Goal: Task Accomplishment & Management: Complete application form

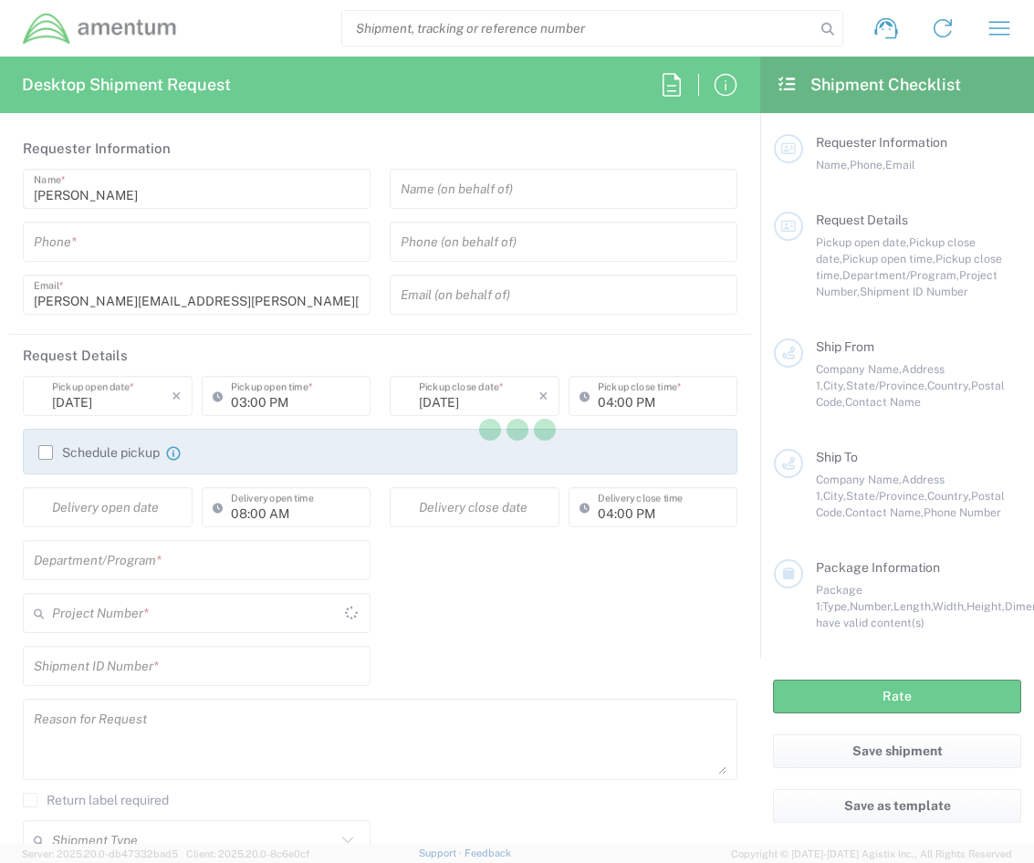
type input "[GEOGRAPHIC_DATA]"
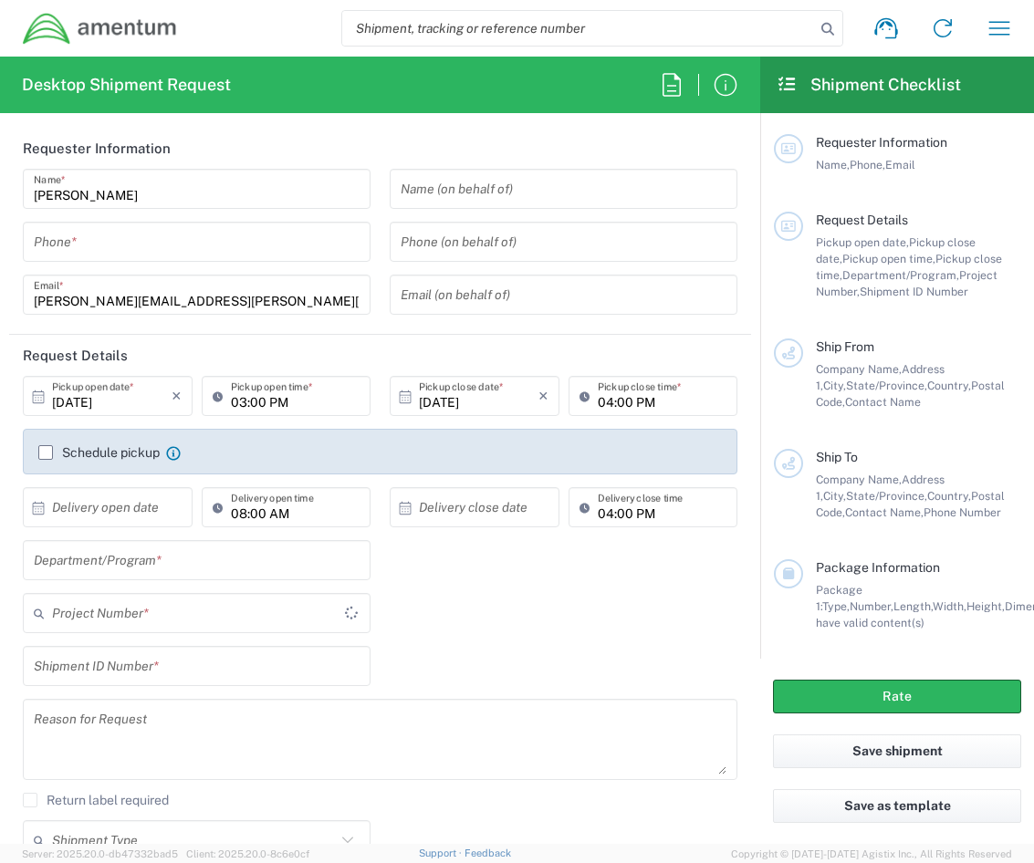
type input "[GEOGRAPHIC_DATA]"
type input "IT - Support"
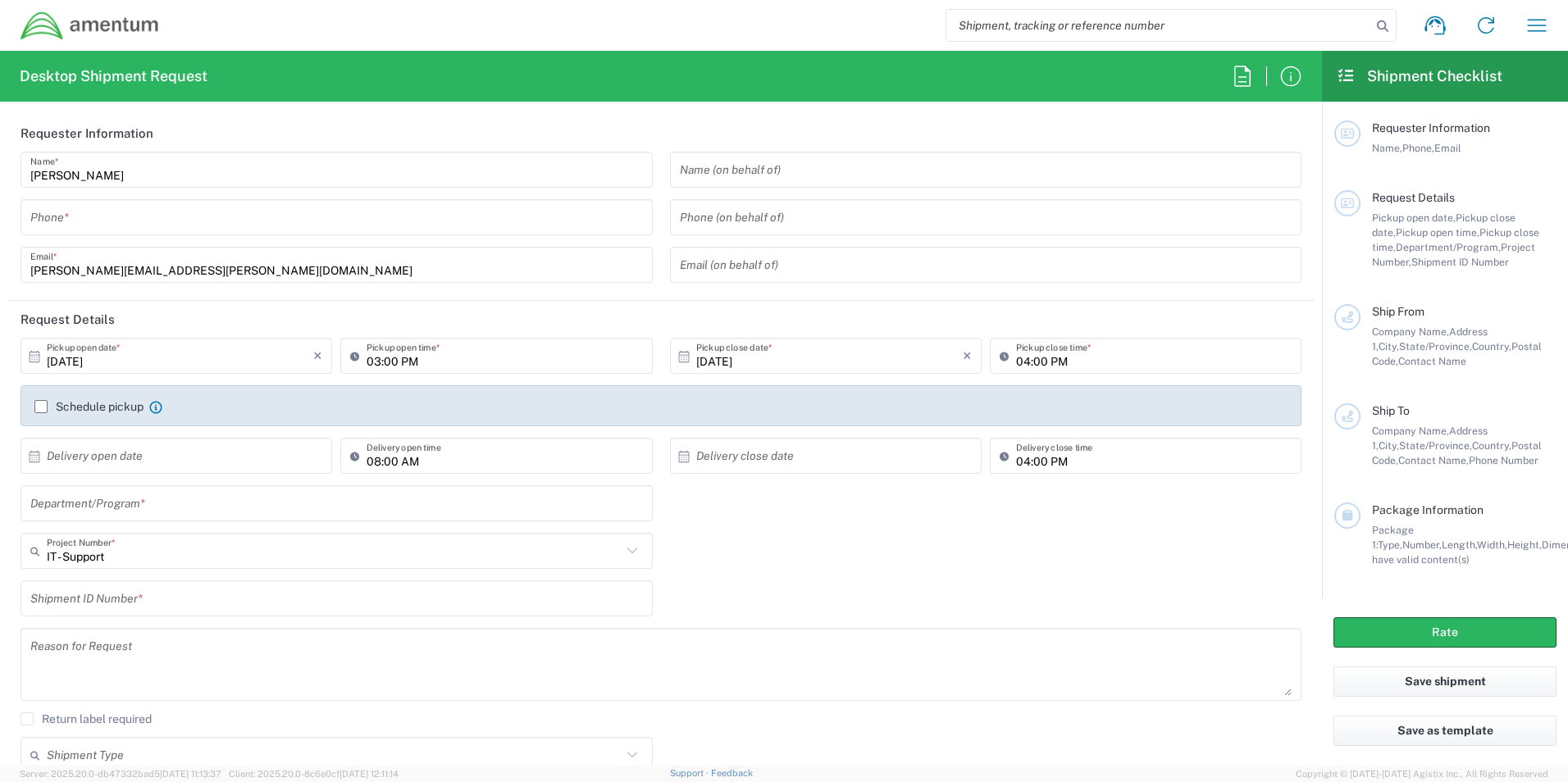
click at [785, 582] on div "Shipment ID Number *" at bounding box center [662, 604] width 1298 height 48
click at [200, 503] on input "text" at bounding box center [337, 504] width 613 height 29
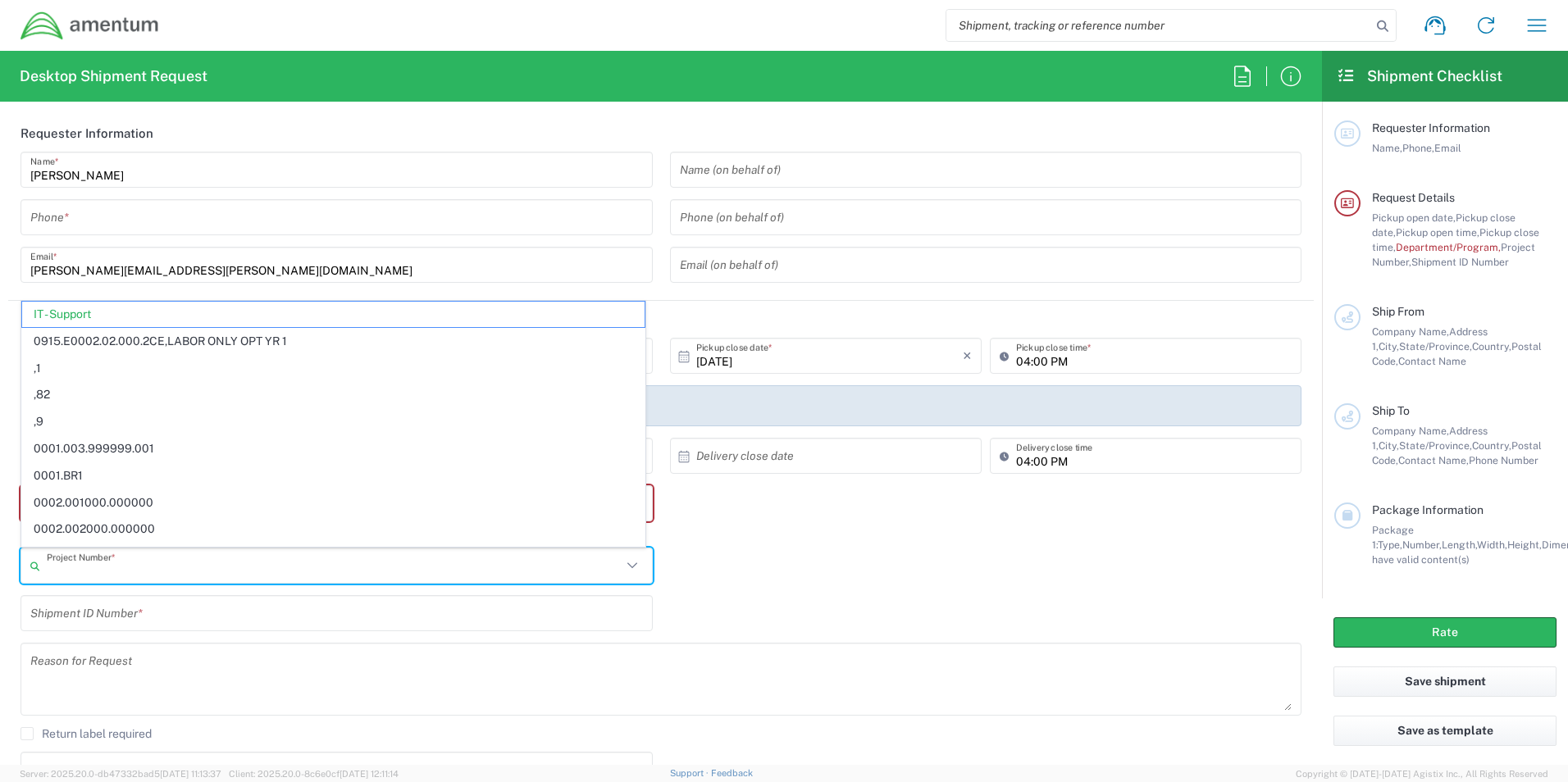
click at [115, 557] on input "text" at bounding box center [334, 566] width 575 height 29
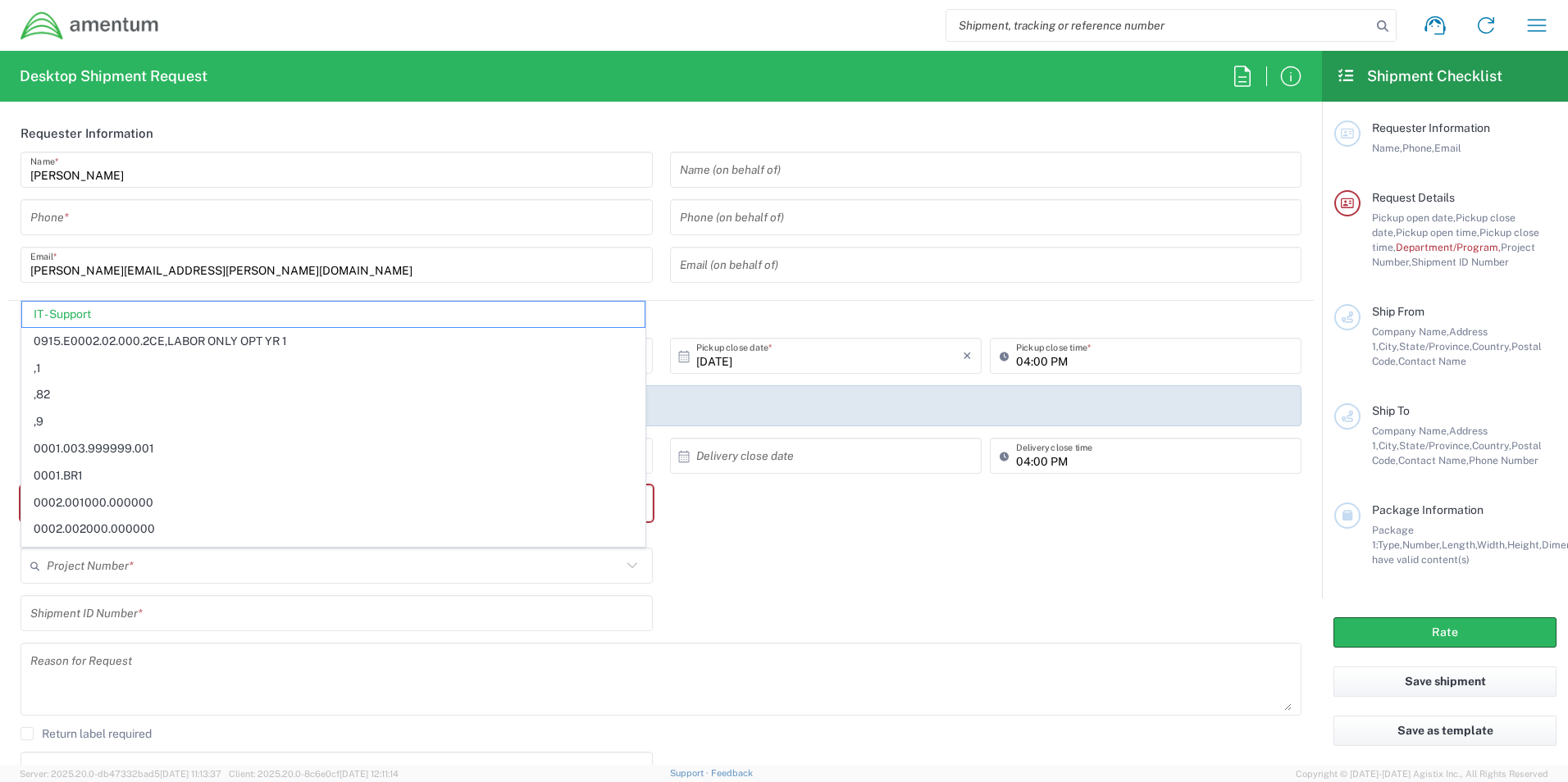
drag, startPoint x: 82, startPoint y: 315, endPoint x: 85, endPoint y: 306, distance: 9.5
click at [82, 314] on span "IT - Support" at bounding box center [334, 315] width 622 height 25
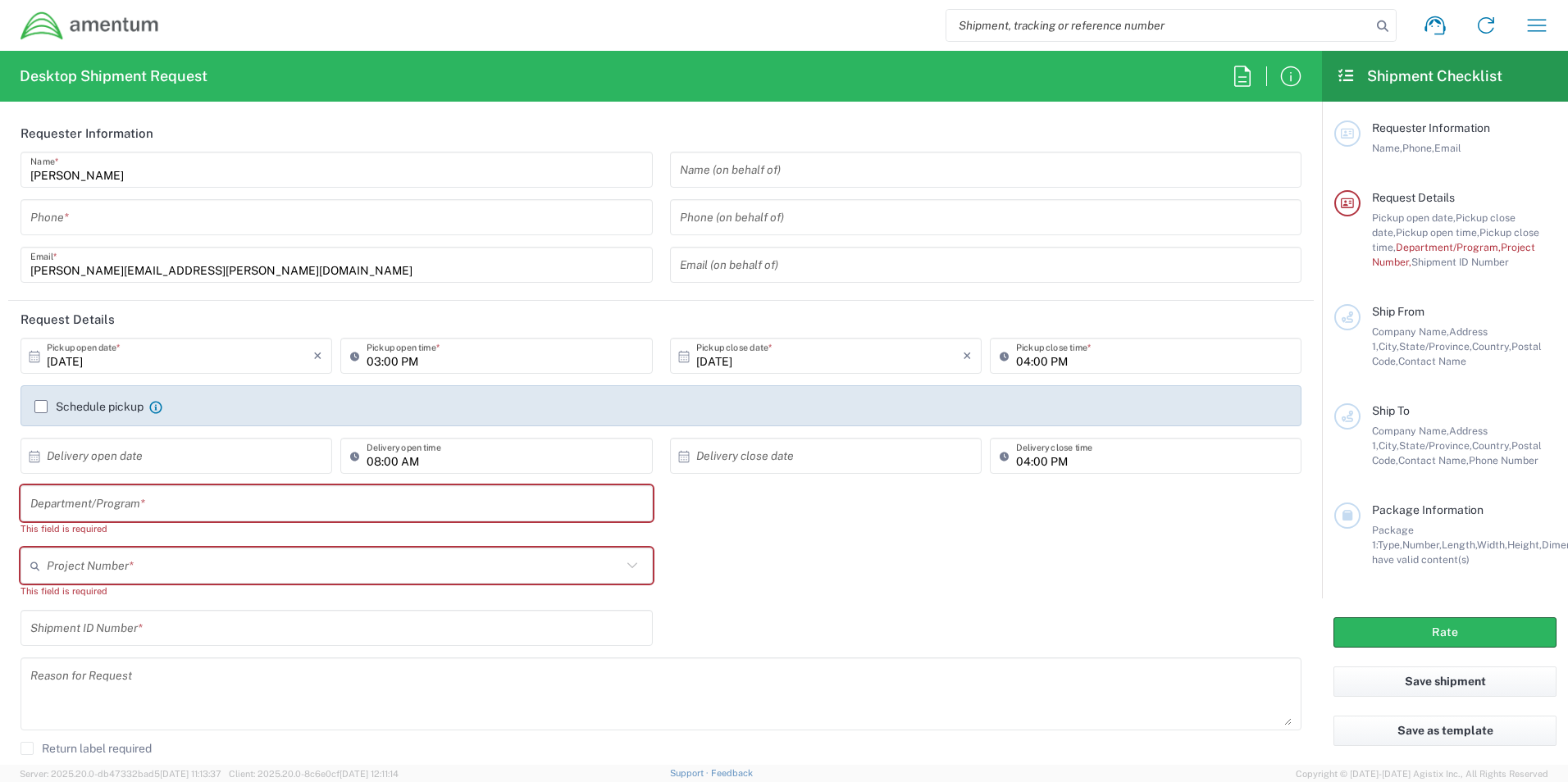
click at [102, 565] on input "text" at bounding box center [334, 566] width 575 height 29
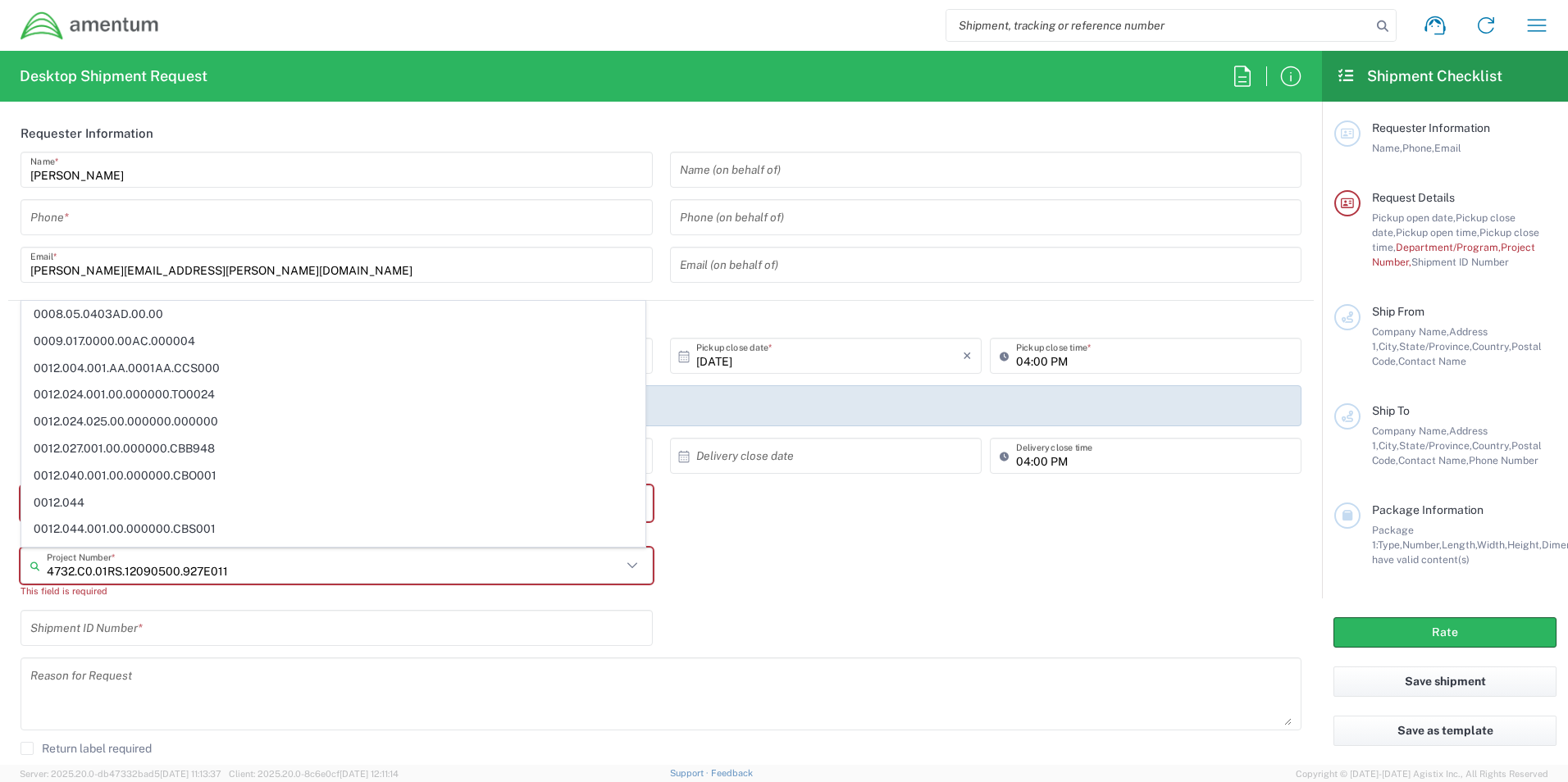
type input "4732.C0.01RS.12090500.927E0110"
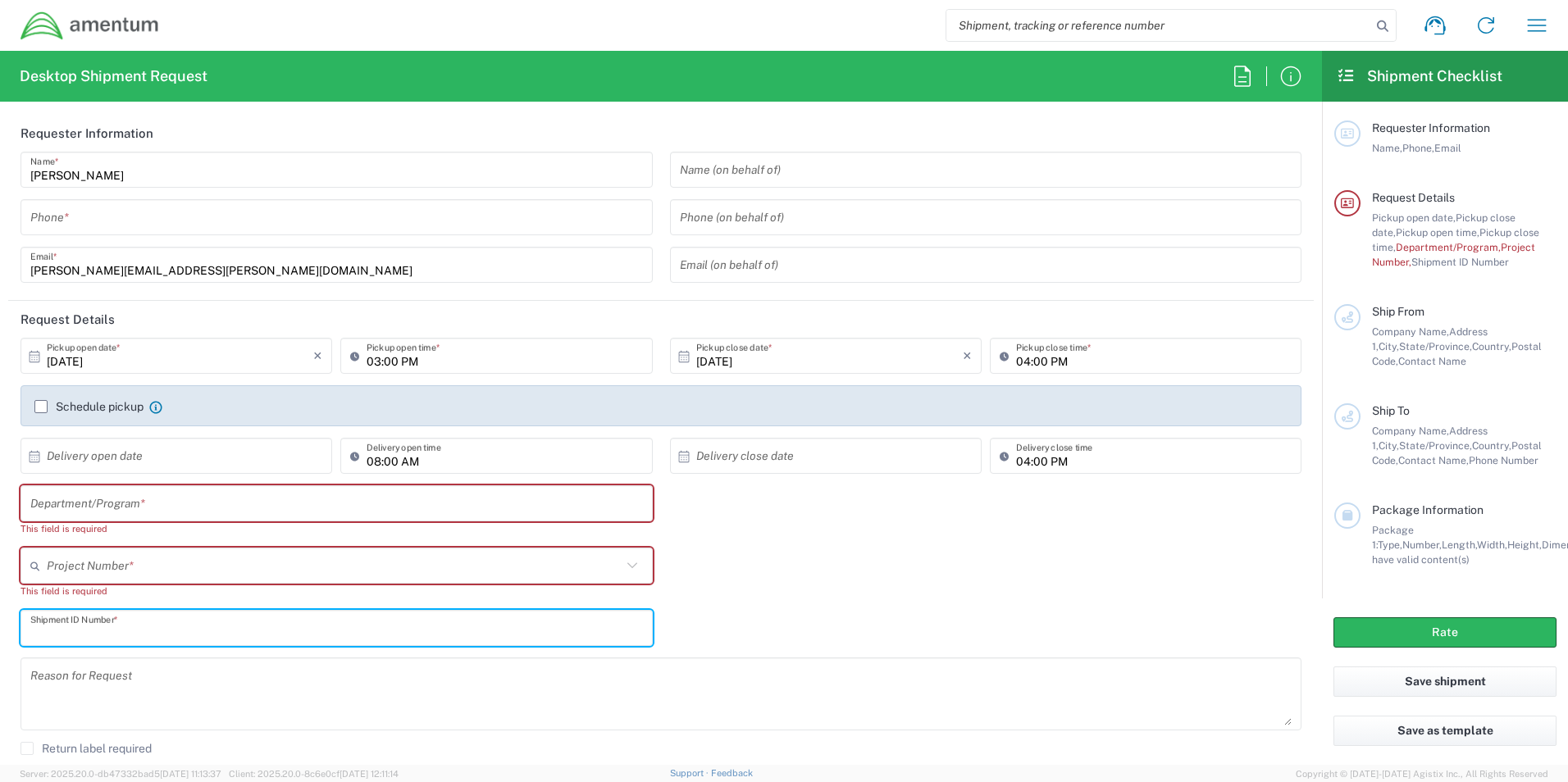
click at [105, 566] on input "text" at bounding box center [334, 566] width 575 height 29
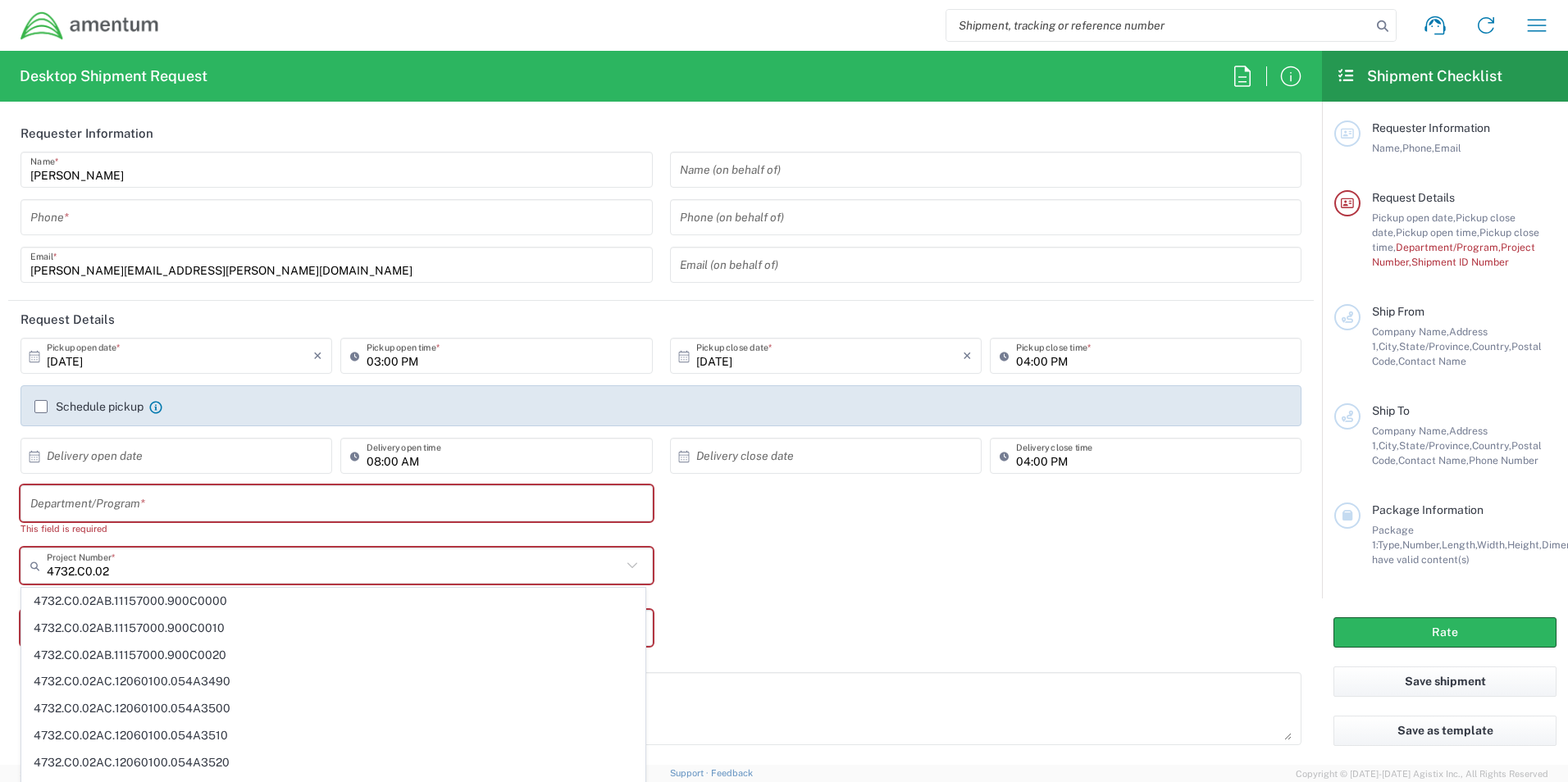
click at [150, 570] on input "4732.C0.02" at bounding box center [334, 566] width 575 height 29
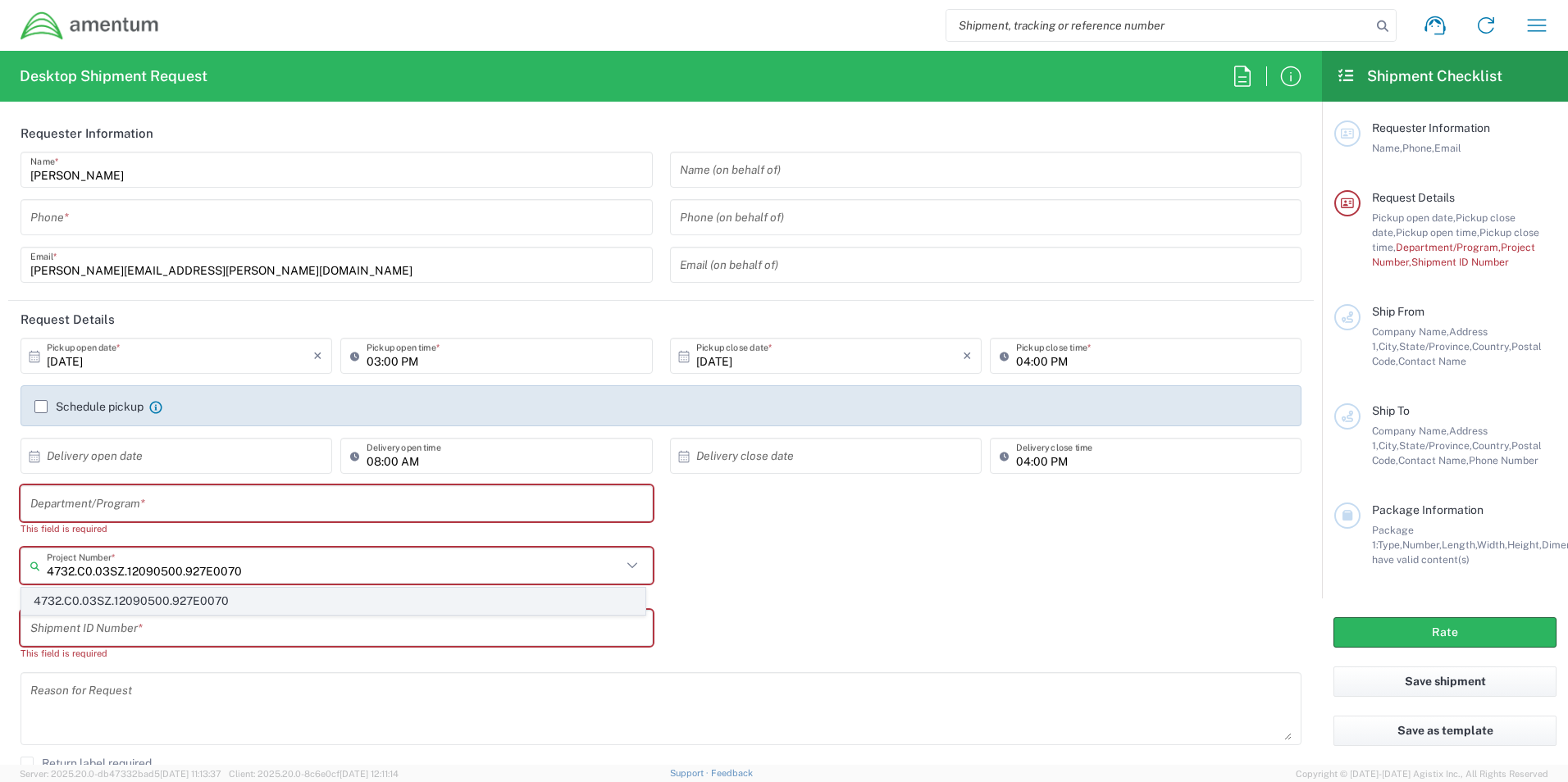
type input "4732.C0.03SZ.12090500.927E0070"
click at [155, 598] on span "4732.C0.03SZ.12090500.927E0070" at bounding box center [334, 601] width 622 height 25
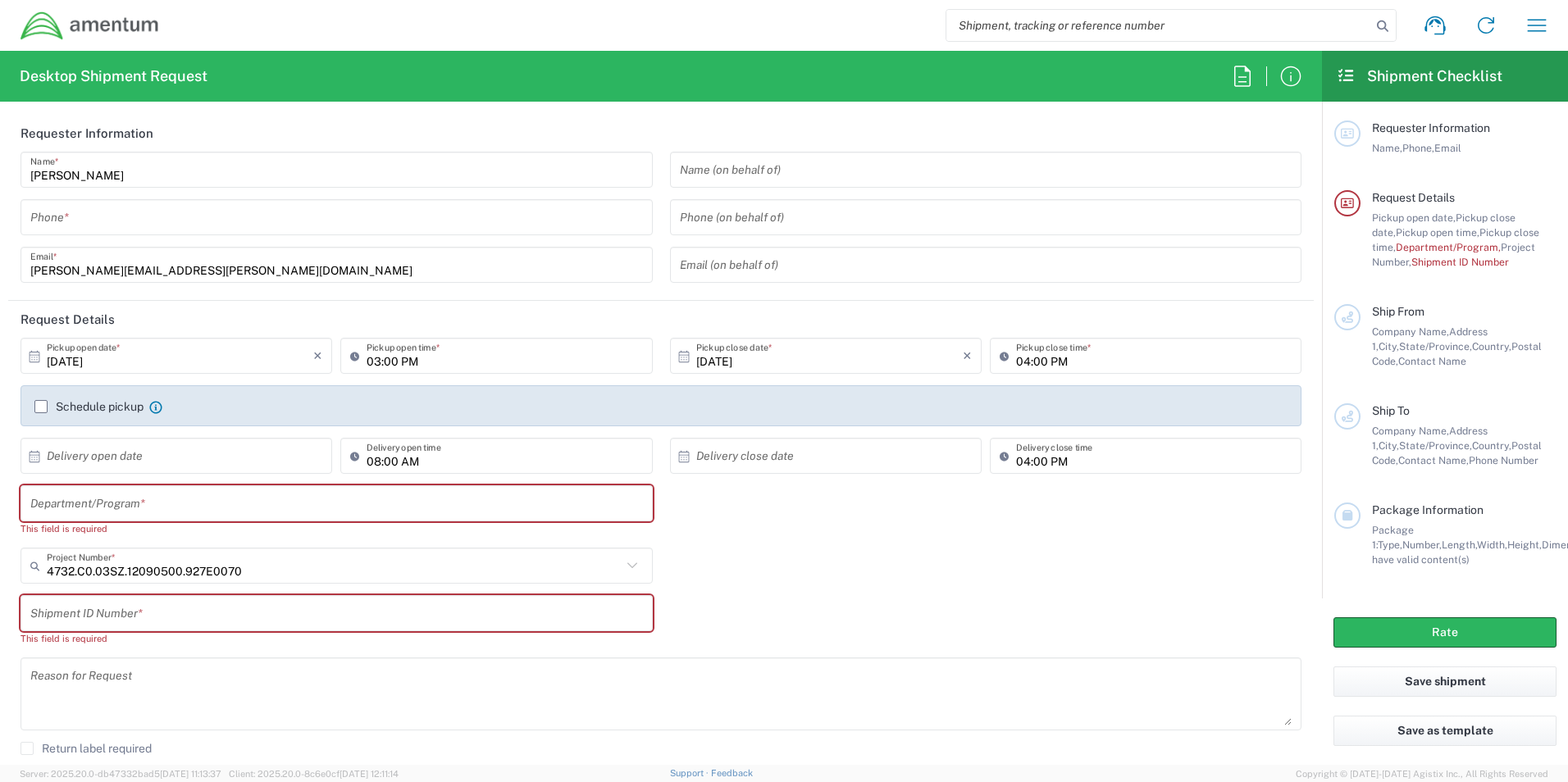
click at [220, 612] on input "text" at bounding box center [337, 614] width 613 height 29
click at [121, 493] on input "text" at bounding box center [337, 504] width 613 height 29
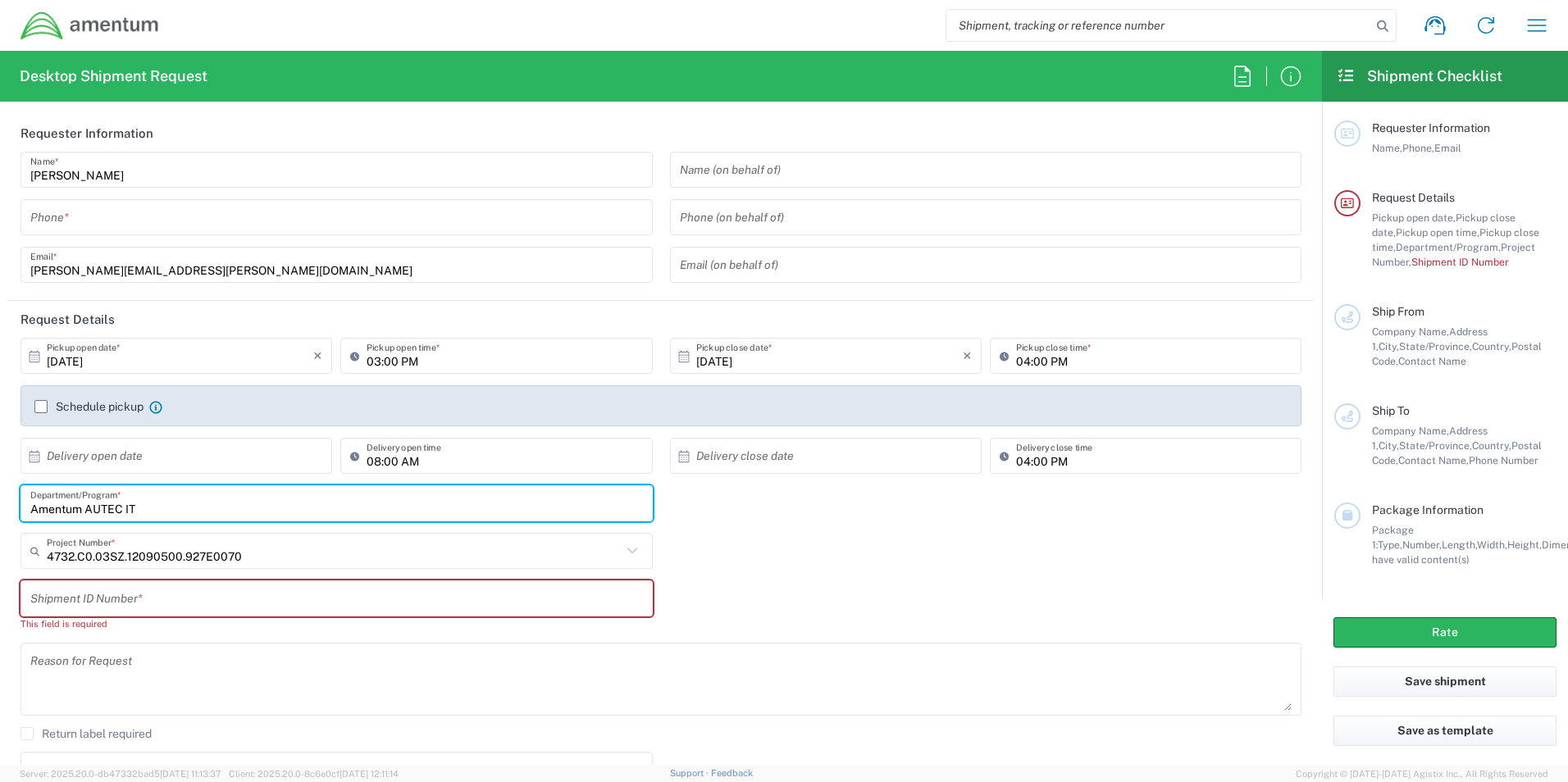
type input "Amentum AUTEC IT"
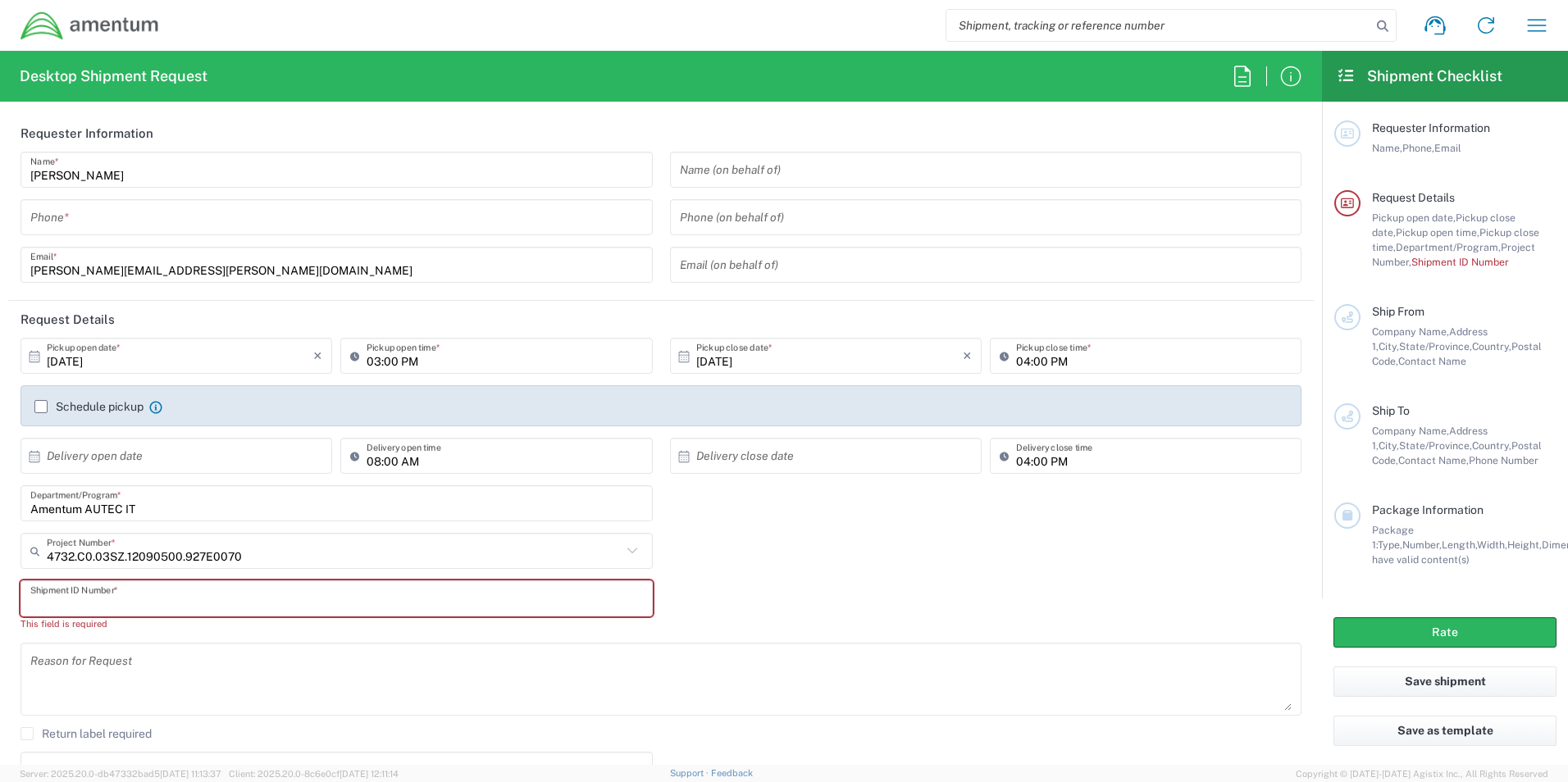
click at [182, 602] on input "text" at bounding box center [337, 600] width 613 height 29
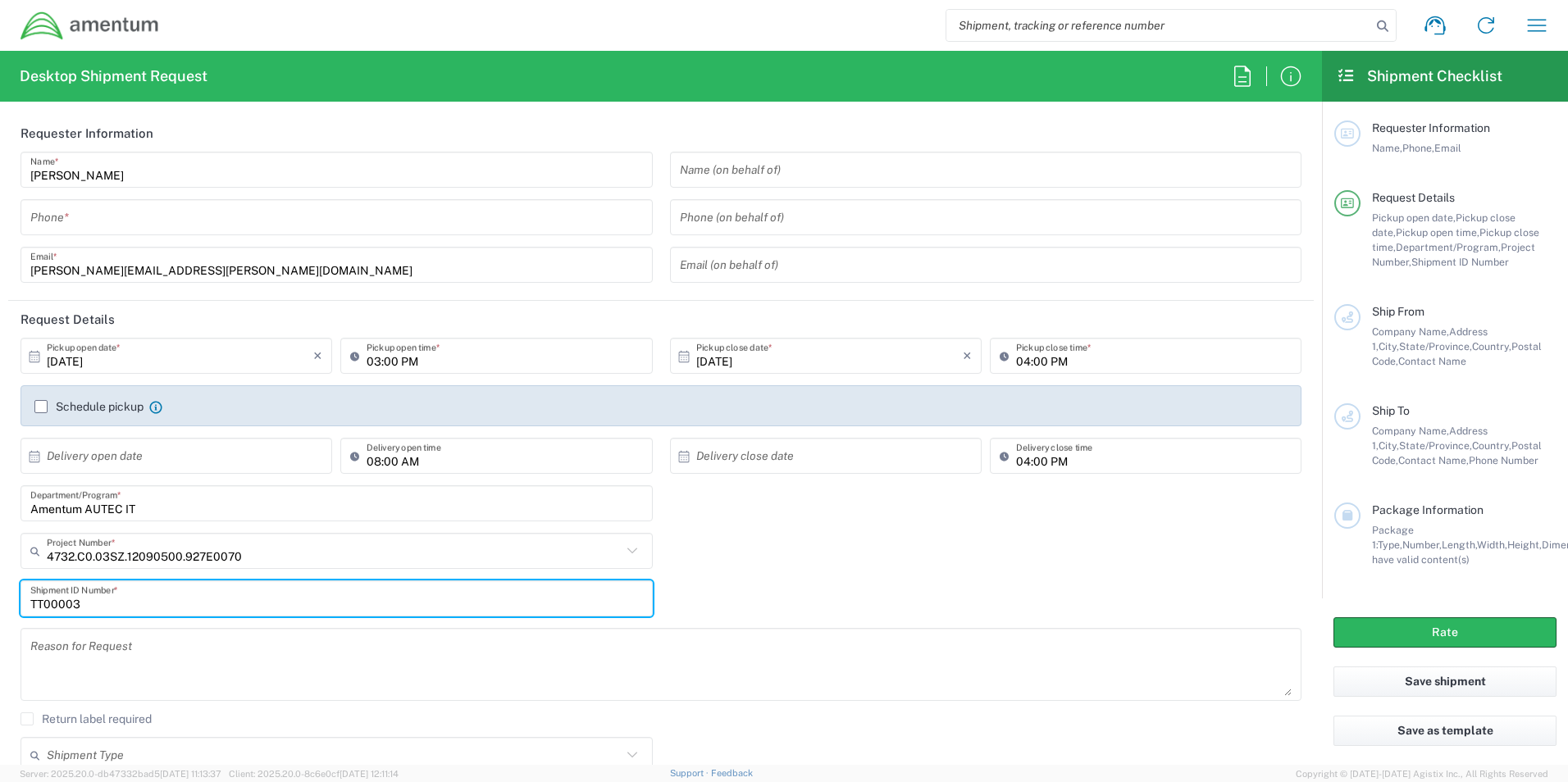
type input "TT00003"
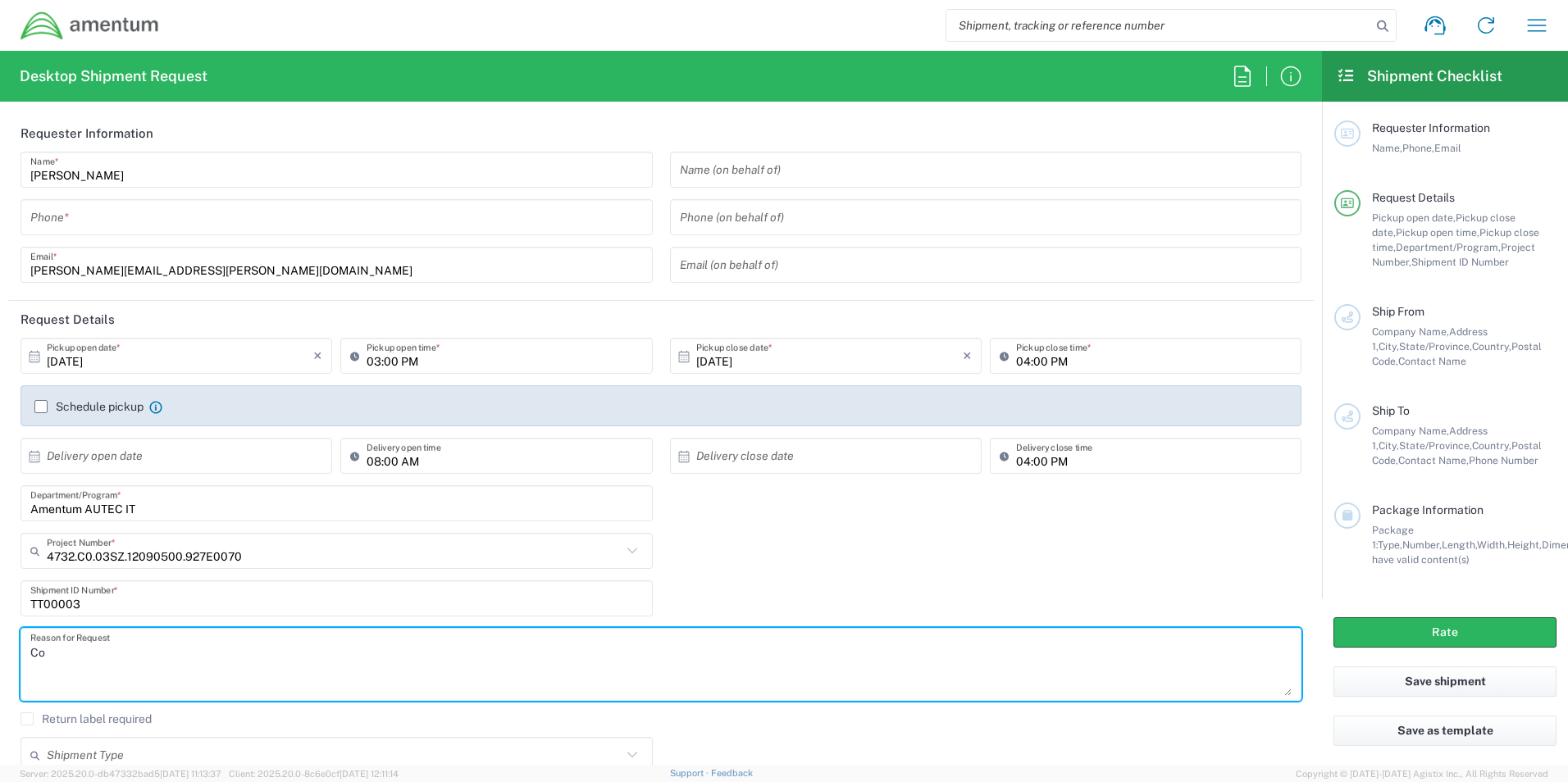
type textarea "C"
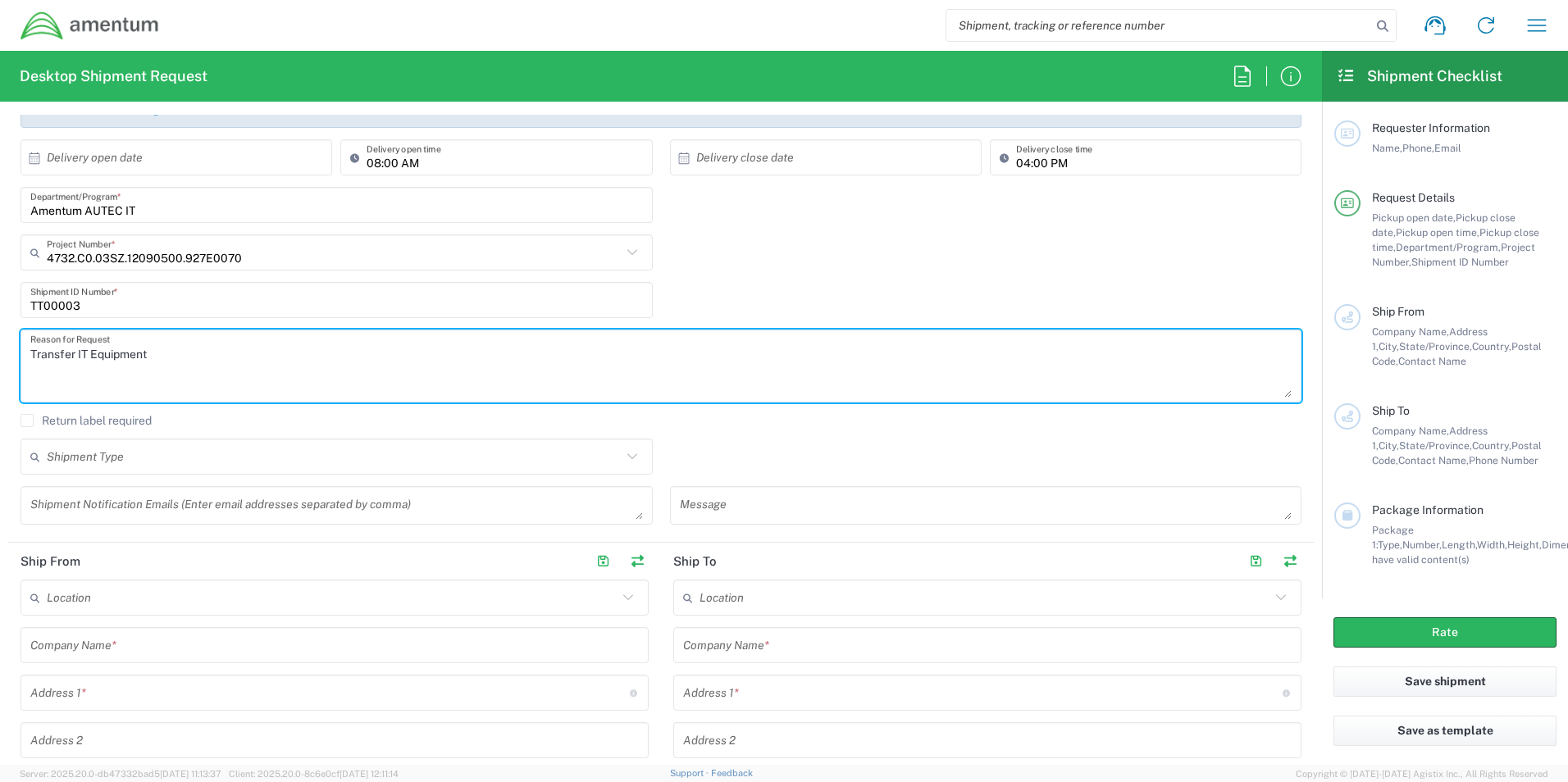
scroll to position [328, 0]
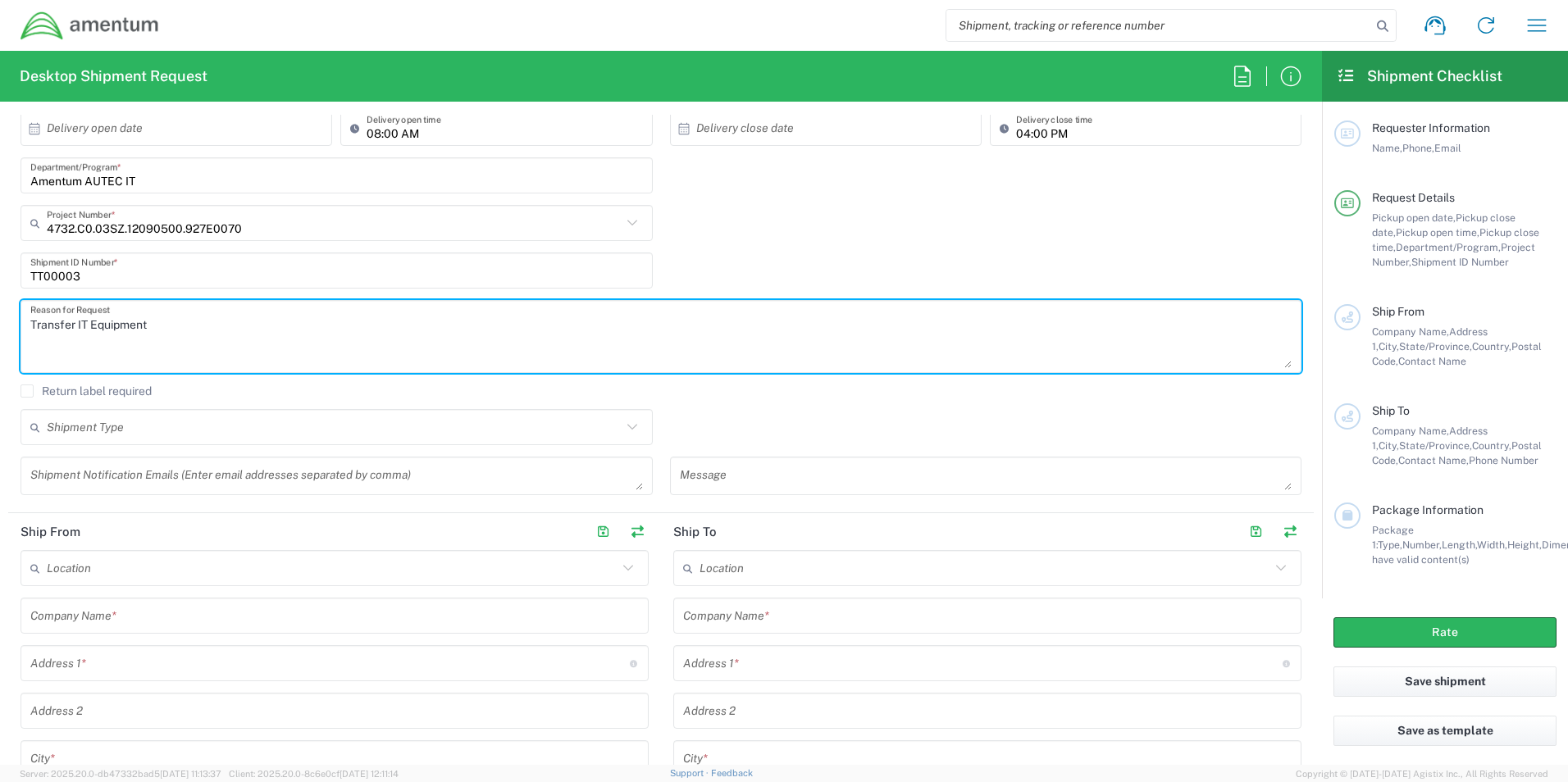
type textarea "Transfer IT Equipment"
click at [166, 432] on input "text" at bounding box center [334, 428] width 575 height 29
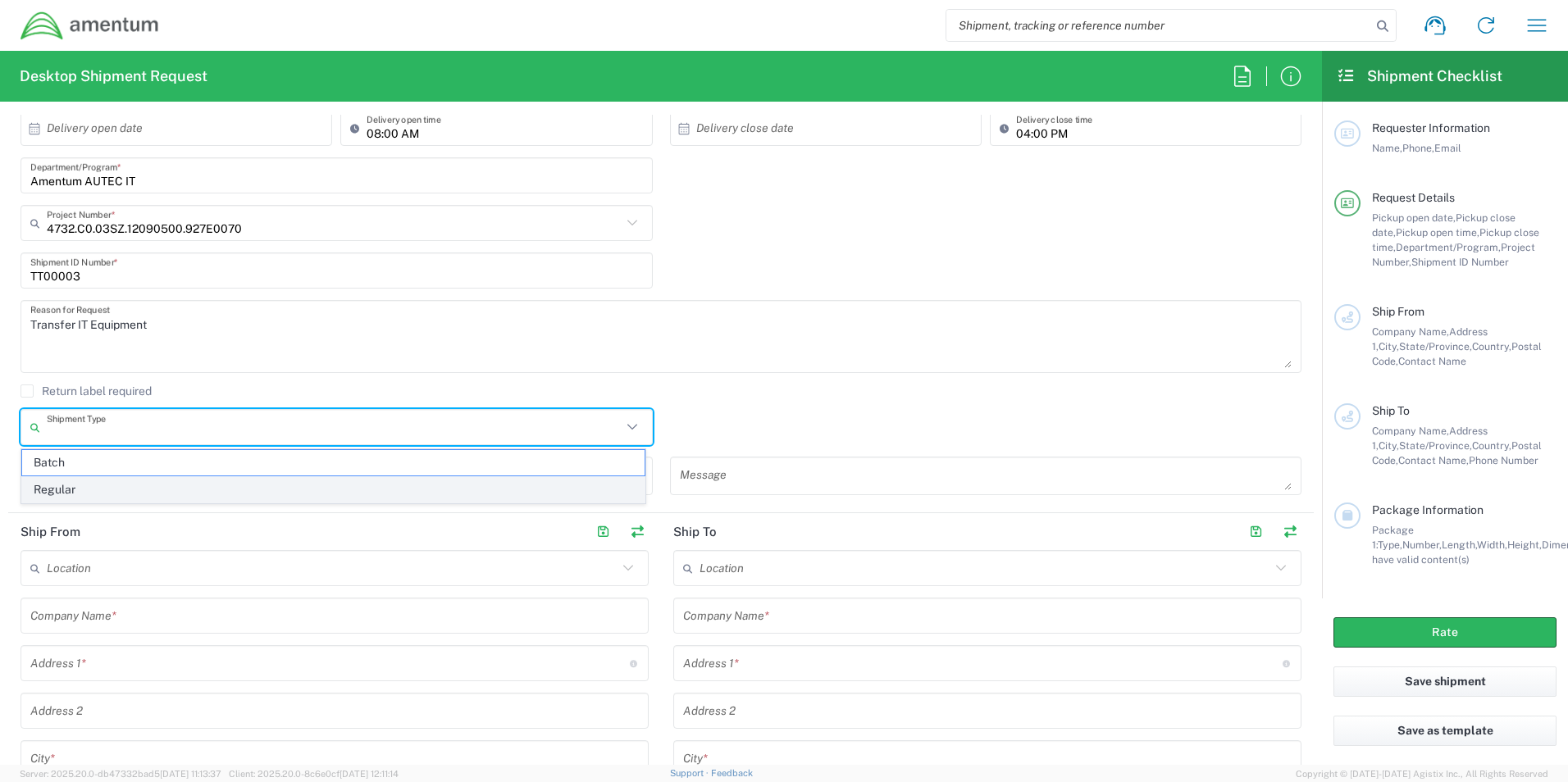
click at [76, 490] on span "Regular" at bounding box center [334, 490] width 622 height 25
type input "Regular"
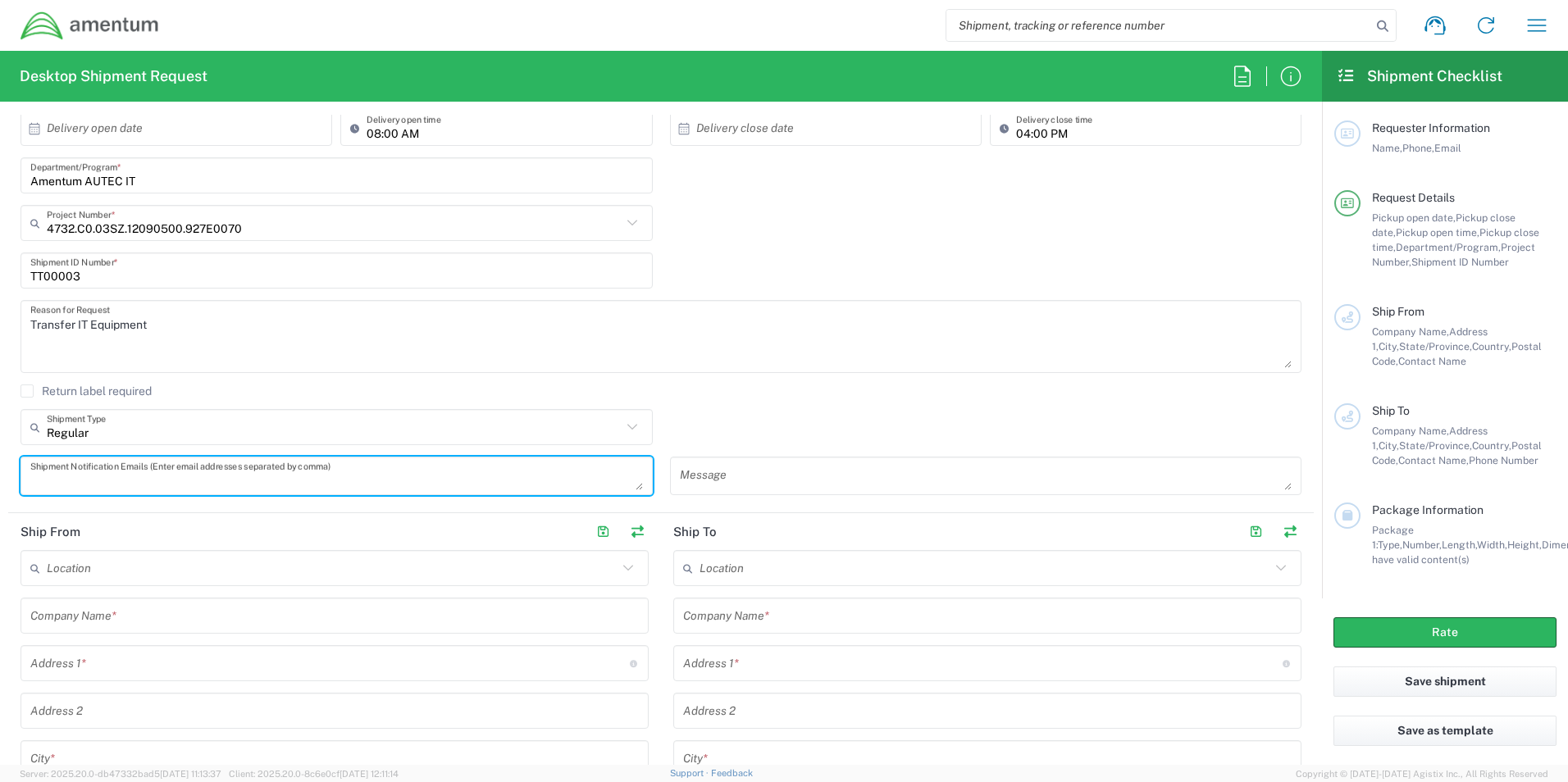
click at [220, 477] on textarea at bounding box center [337, 476] width 613 height 29
type textarea "[PERSON_NAME][EMAIL_ADDRESS][PERSON_NAME][DOMAIN_NAME]"
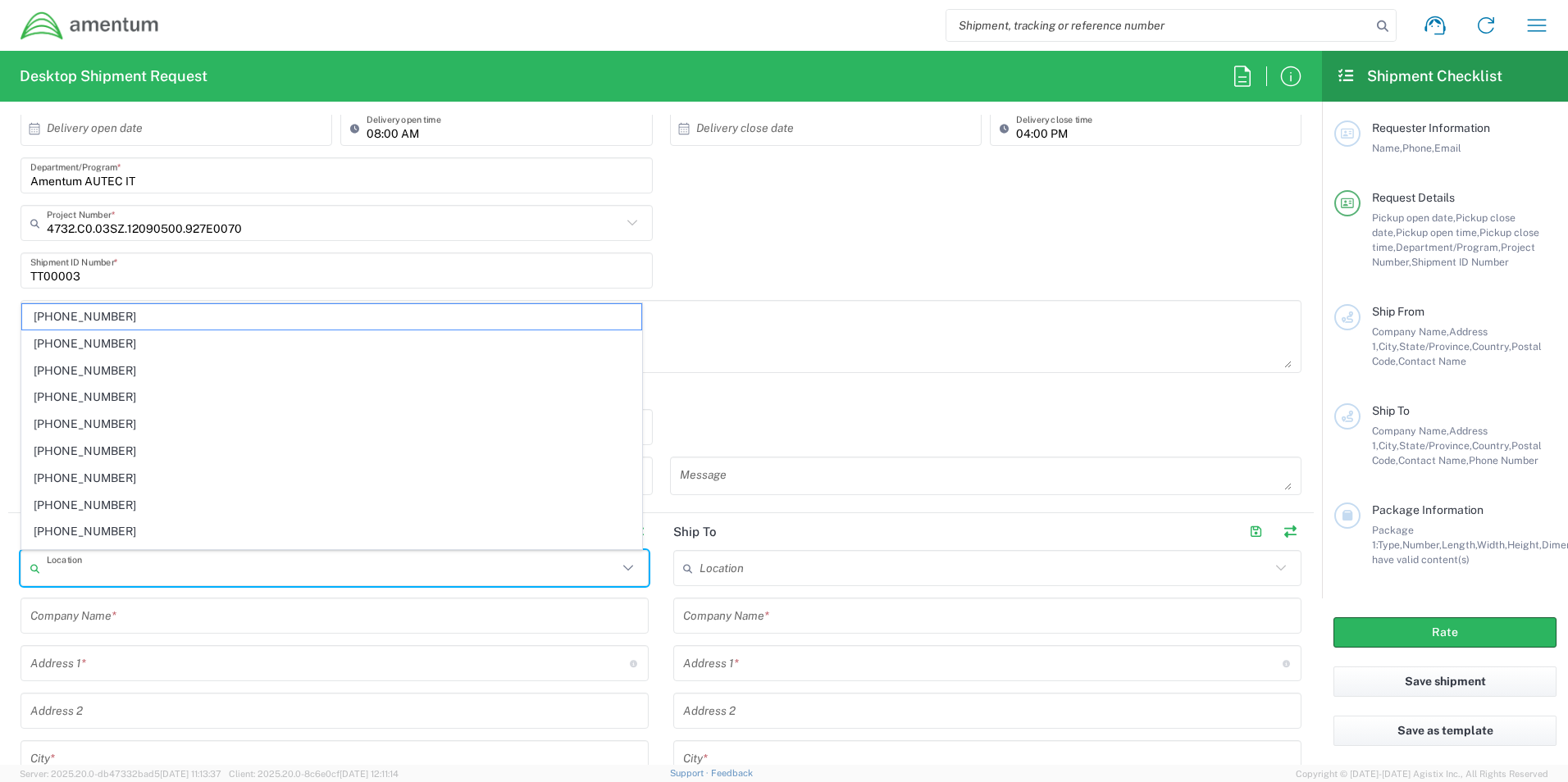
click at [125, 572] on input "text" at bounding box center [332, 569] width 571 height 29
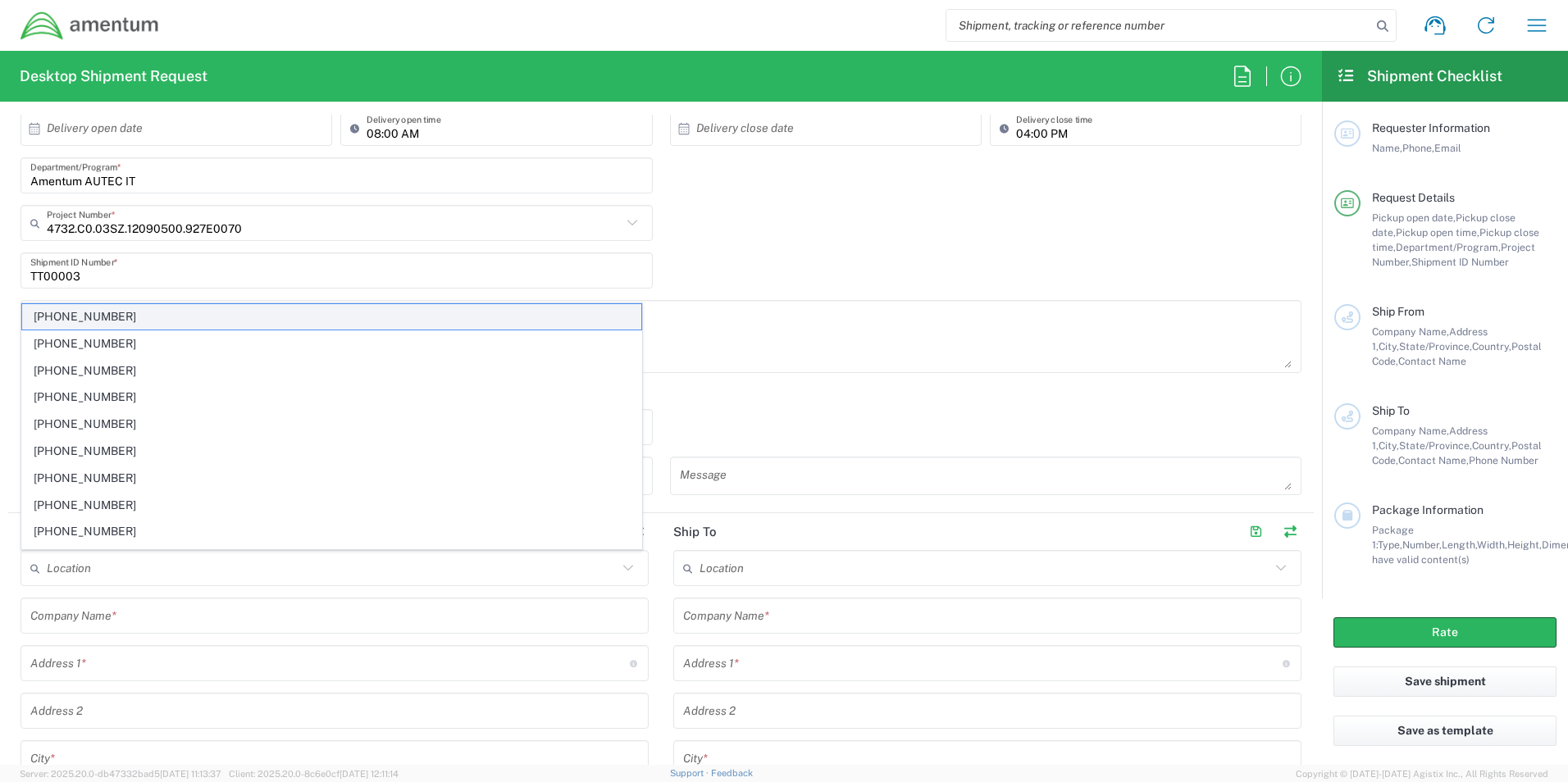
click at [142, 312] on span "[PHONE_NUMBER]" at bounding box center [332, 316] width 619 height 25
type input "[PHONE_NUMBER]"
type input "Amentum Services, Inc"
type input "[STREET_ADDRESS][PERSON_NAME]"
type input "STE 300"
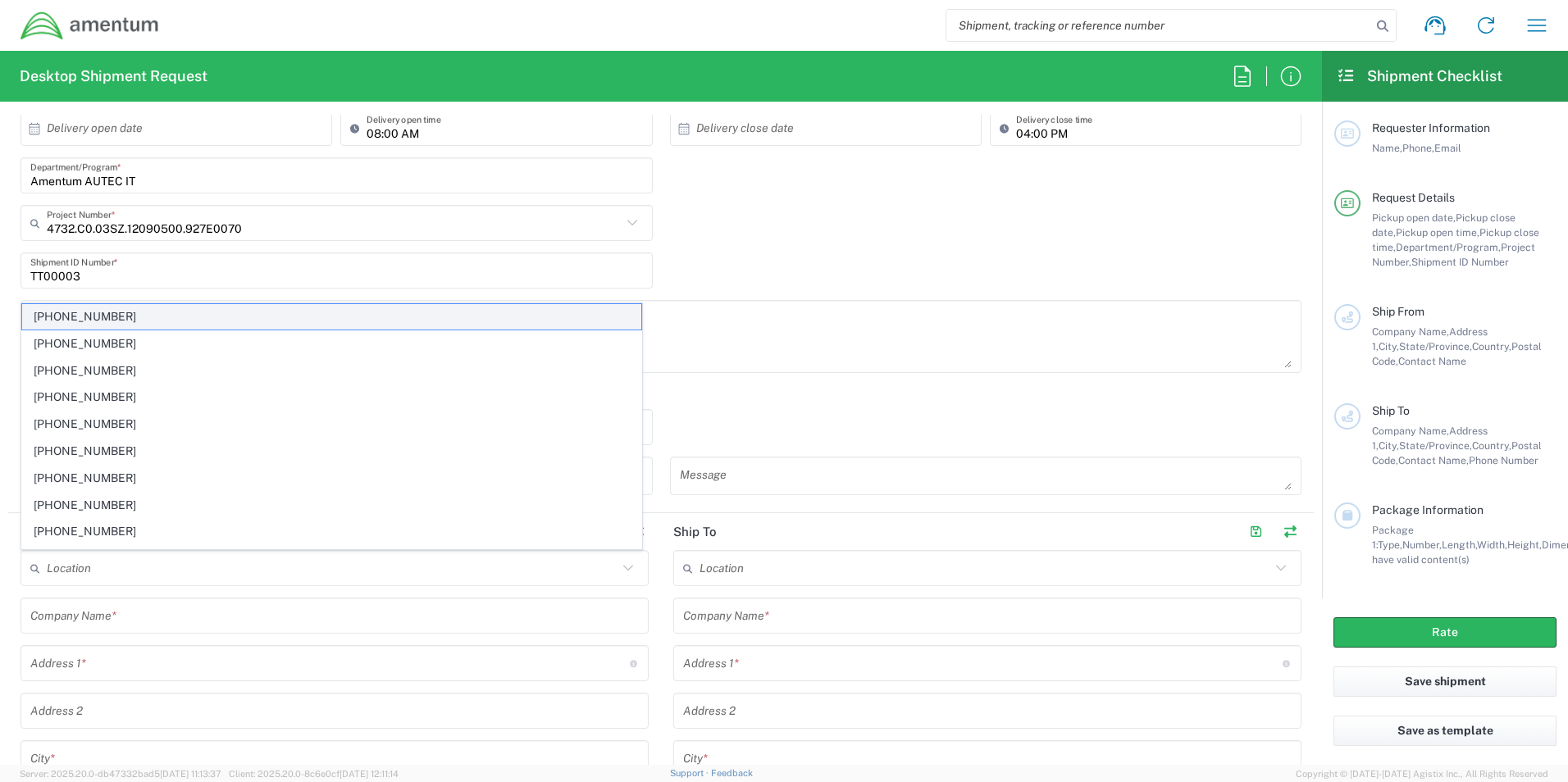
type input "[GEOGRAPHIC_DATA]"
type input "[US_STATE]"
type input "20876"
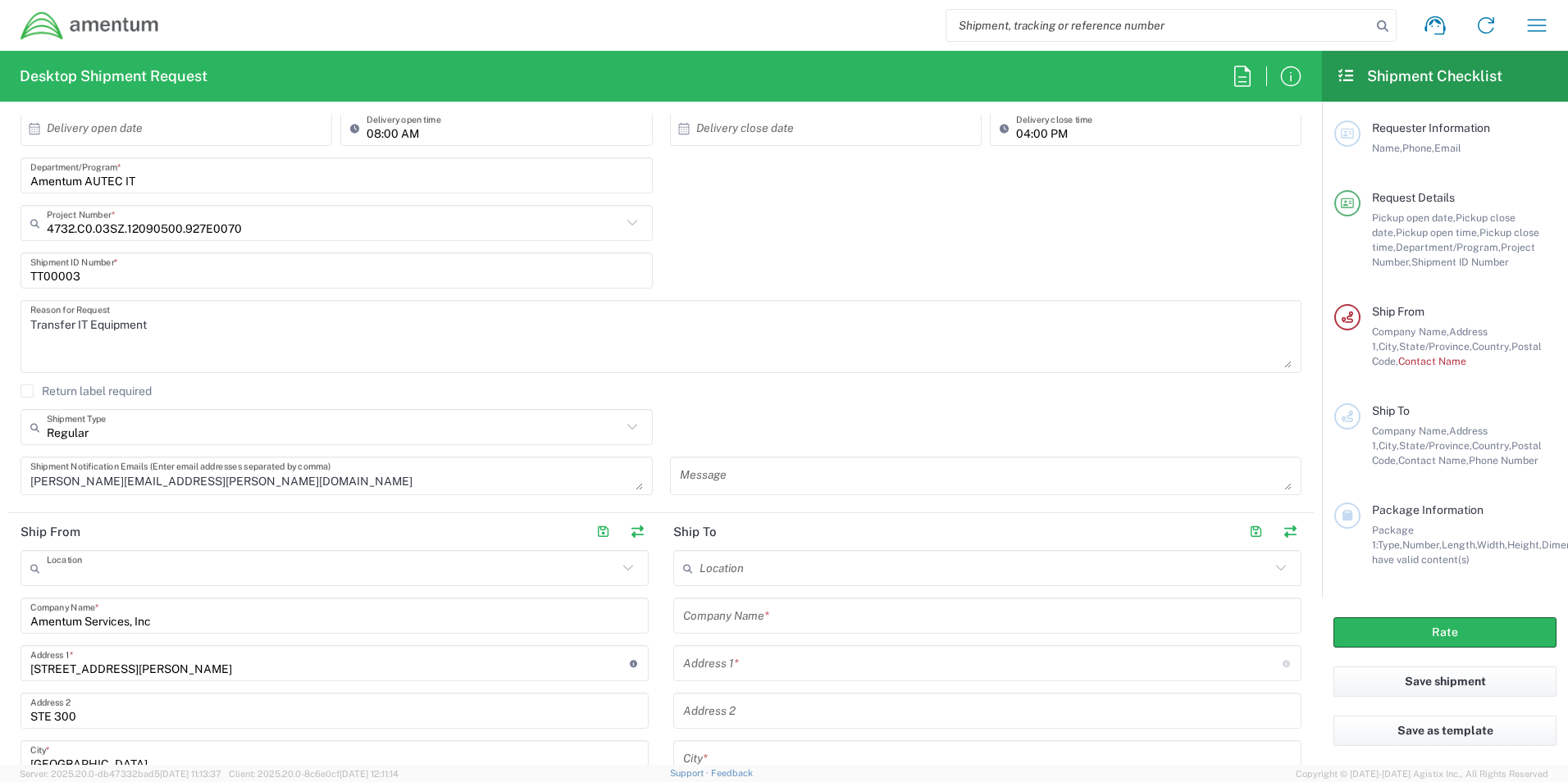
click at [117, 574] on input "text" at bounding box center [332, 569] width 571 height 29
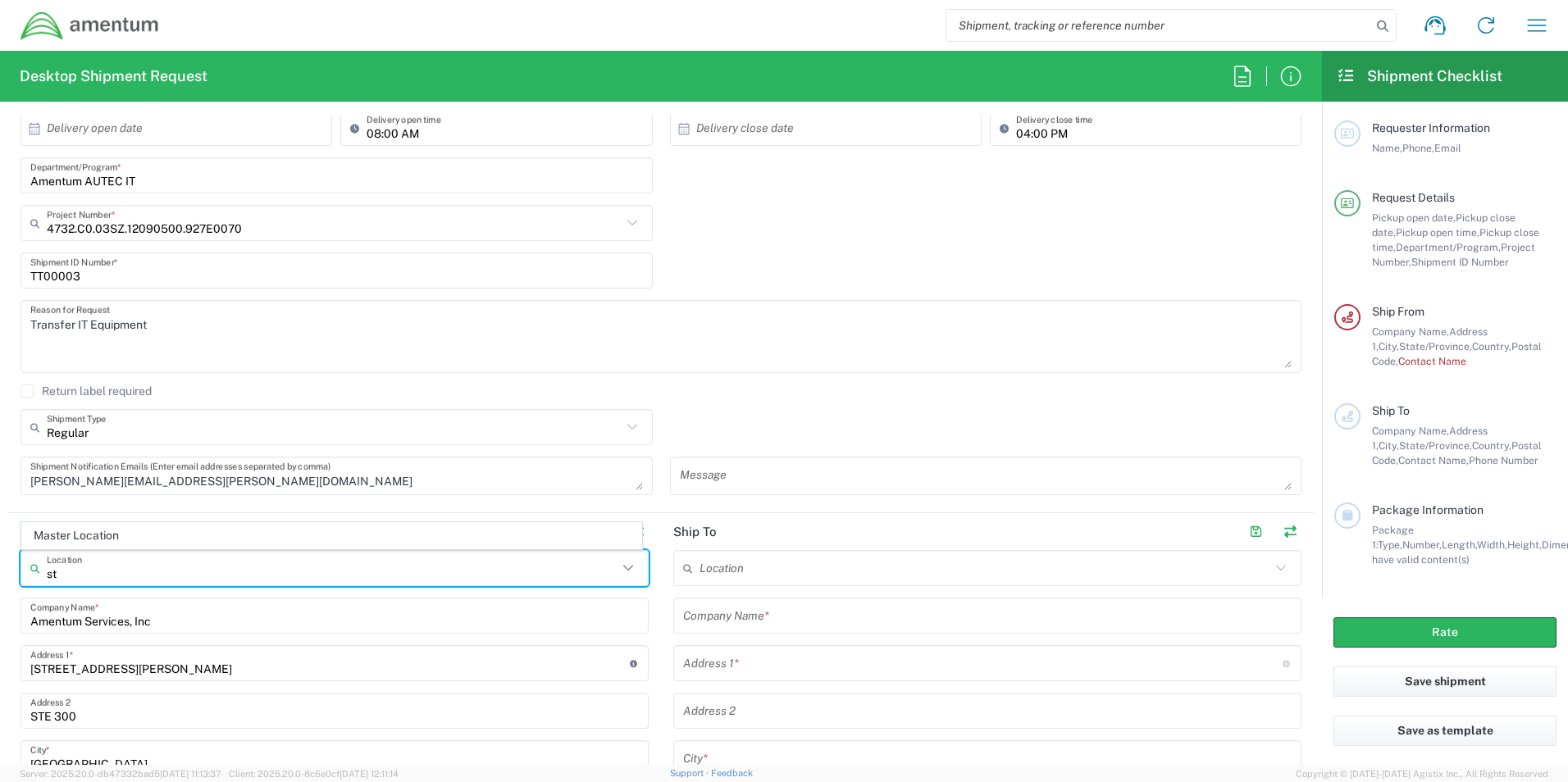
type input "s"
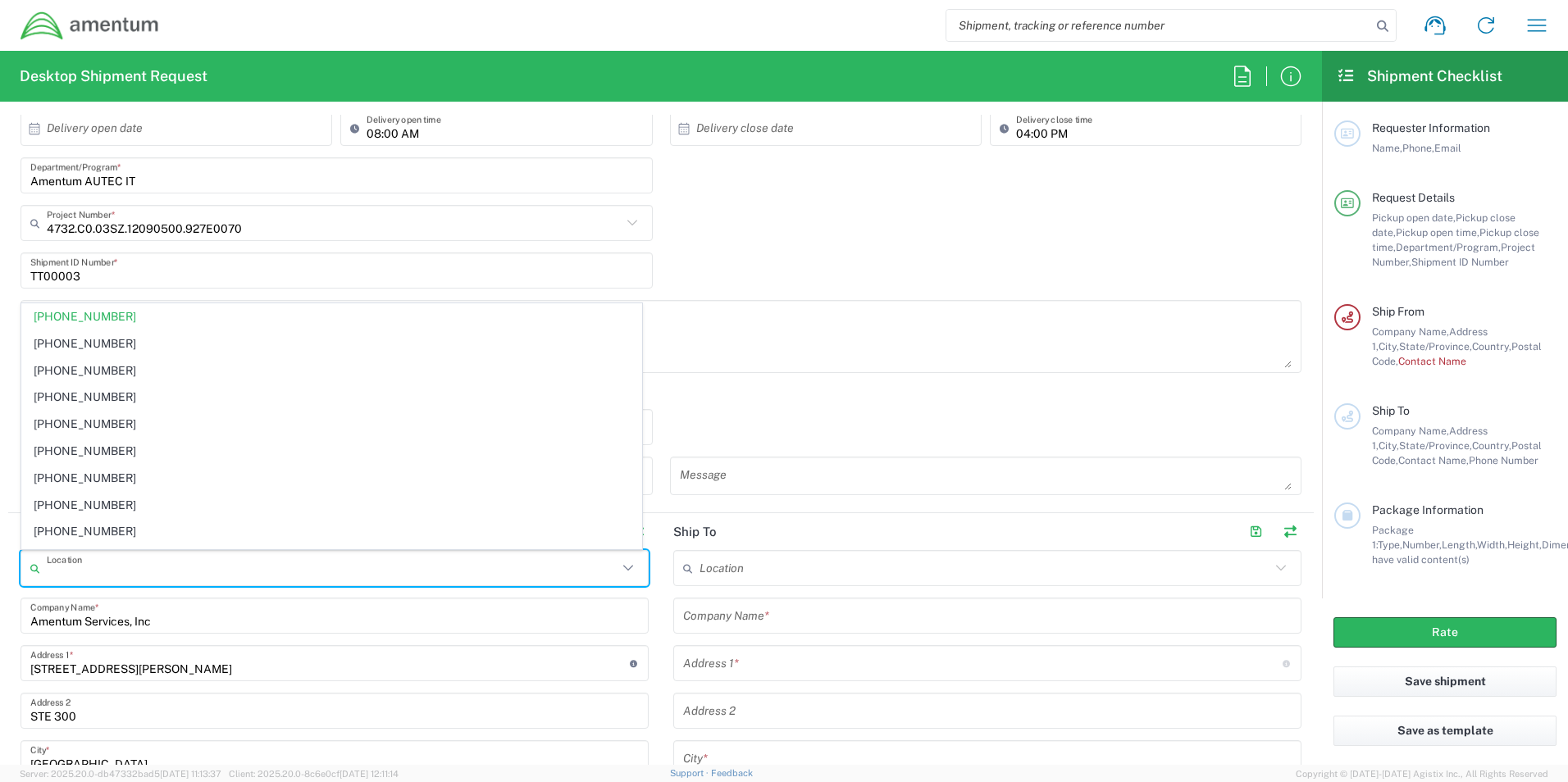
type input "[PHONE_NUMBER]"
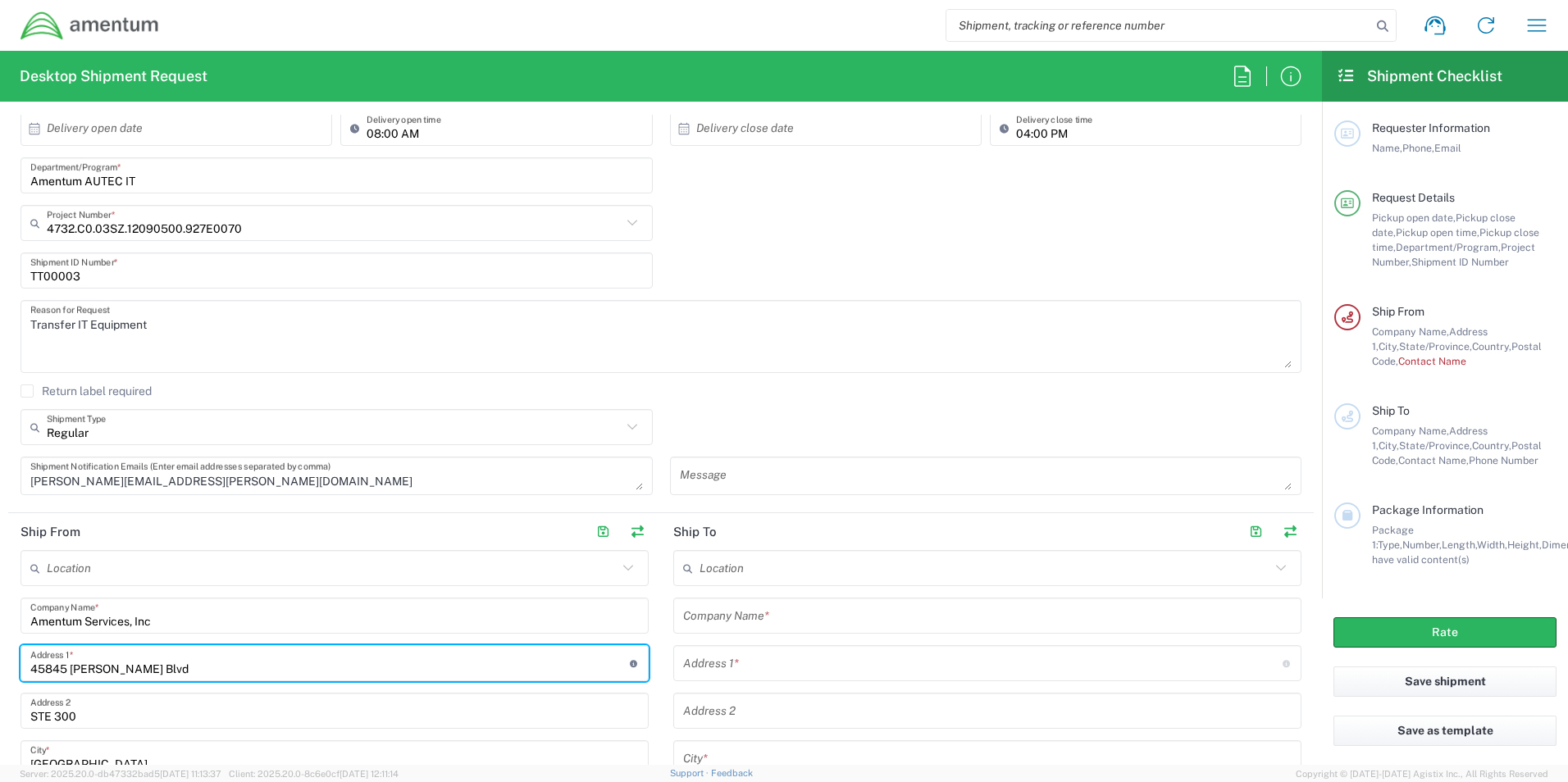
type input "45845 [PERSON_NAME] Blvd"
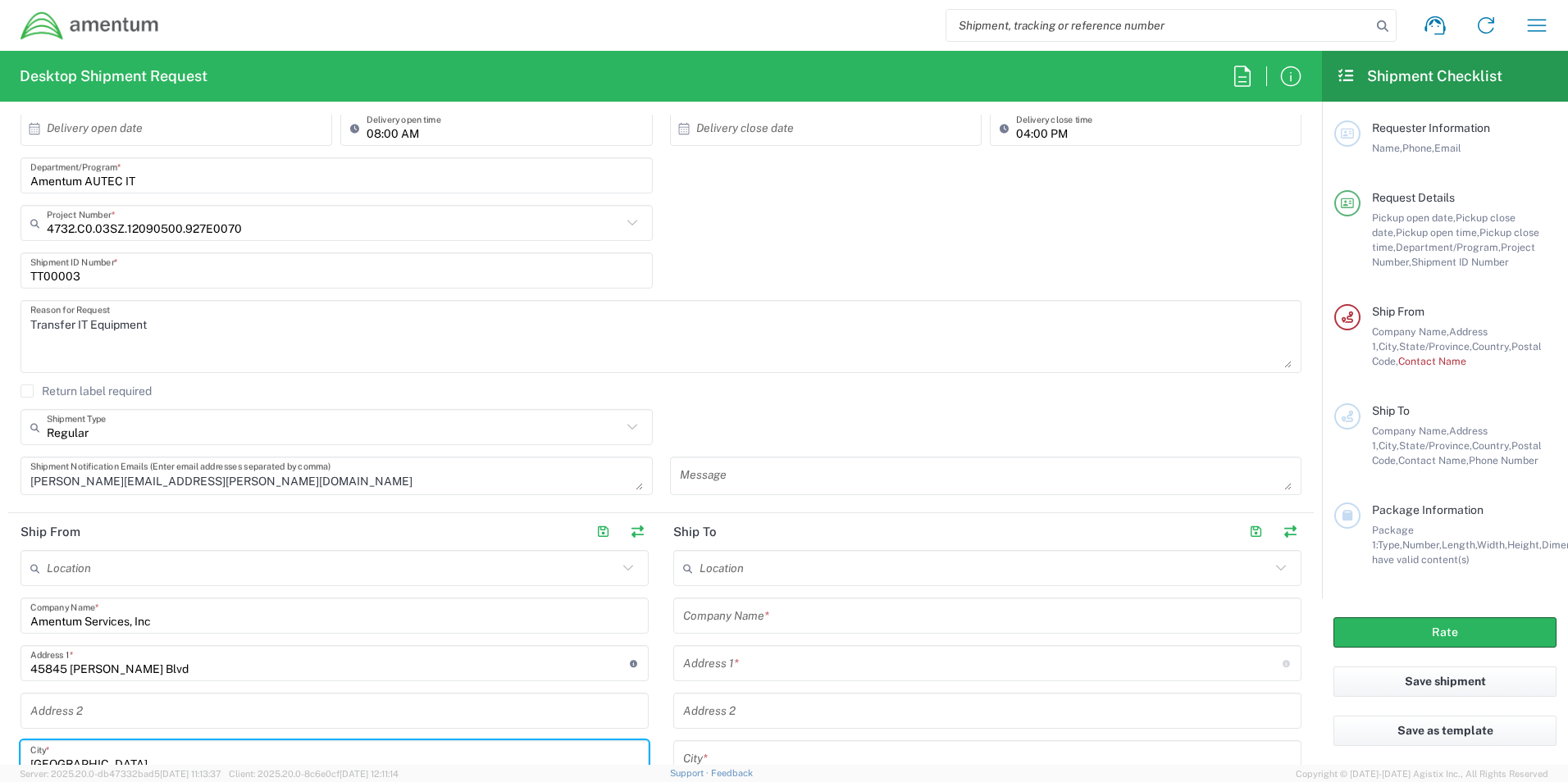
scroll to position [336, 0]
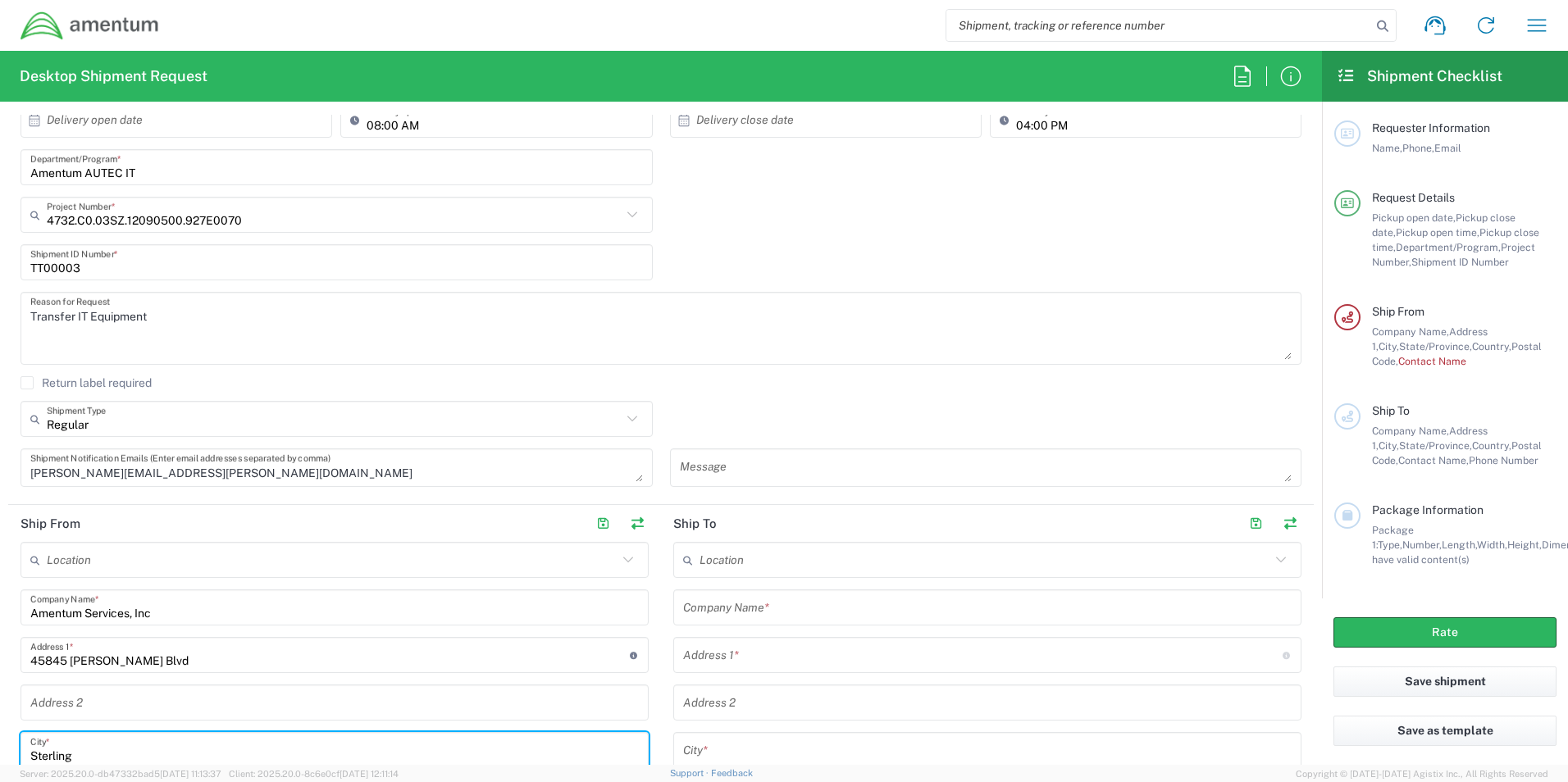
type input "Sterling"
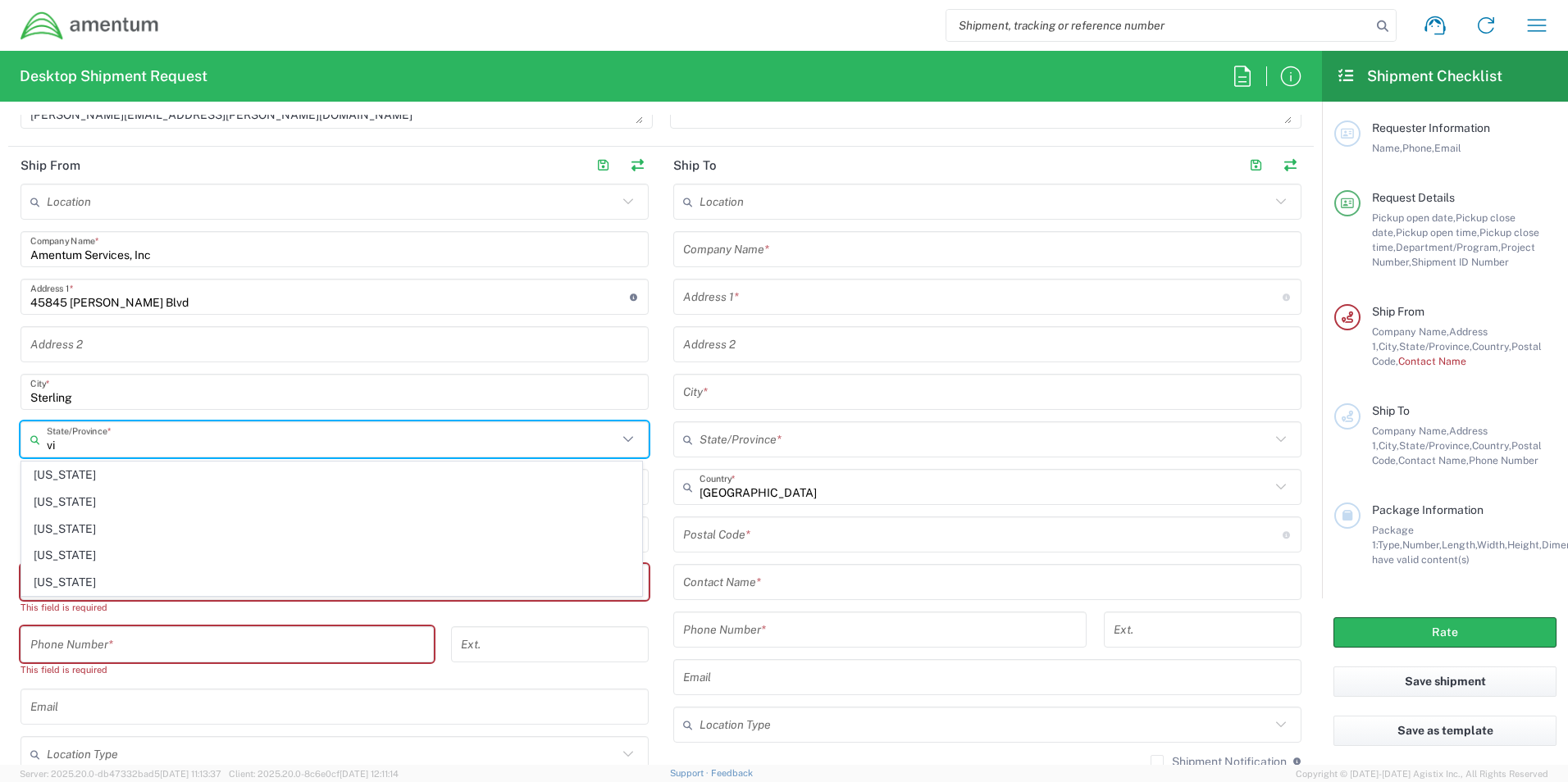
type input "vir"
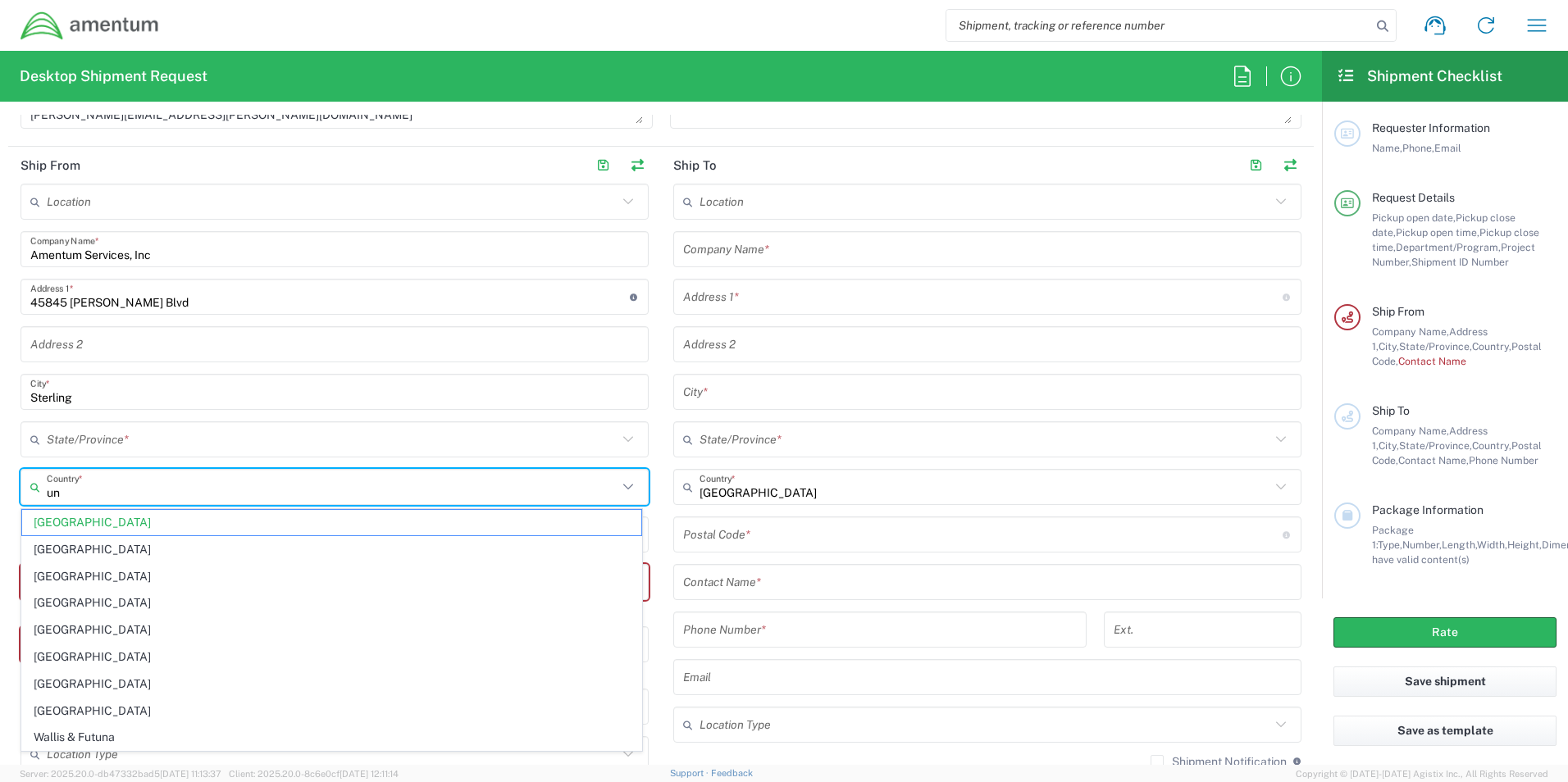
type input "[GEOGRAPHIC_DATA]"
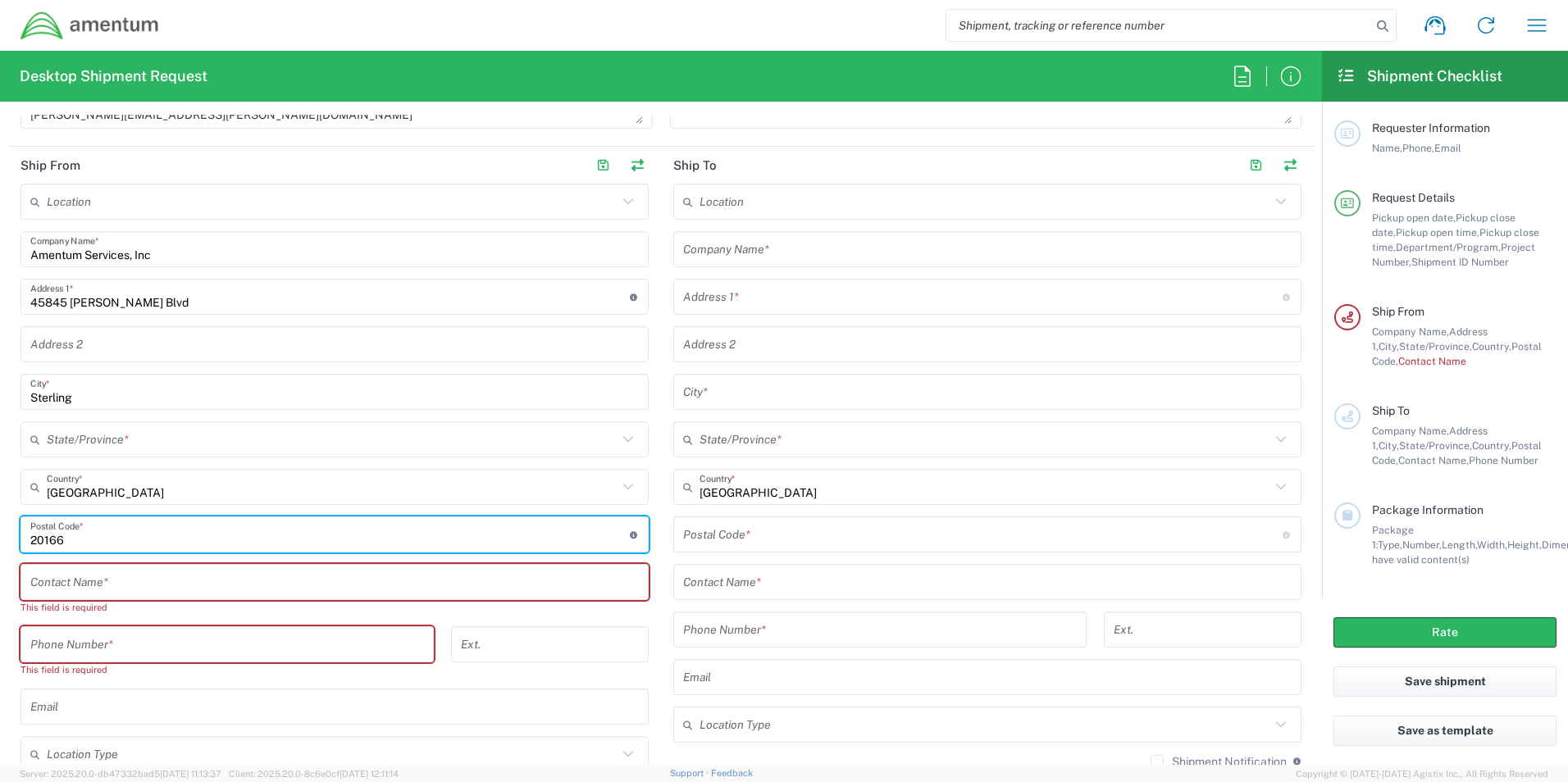
type input "20166"
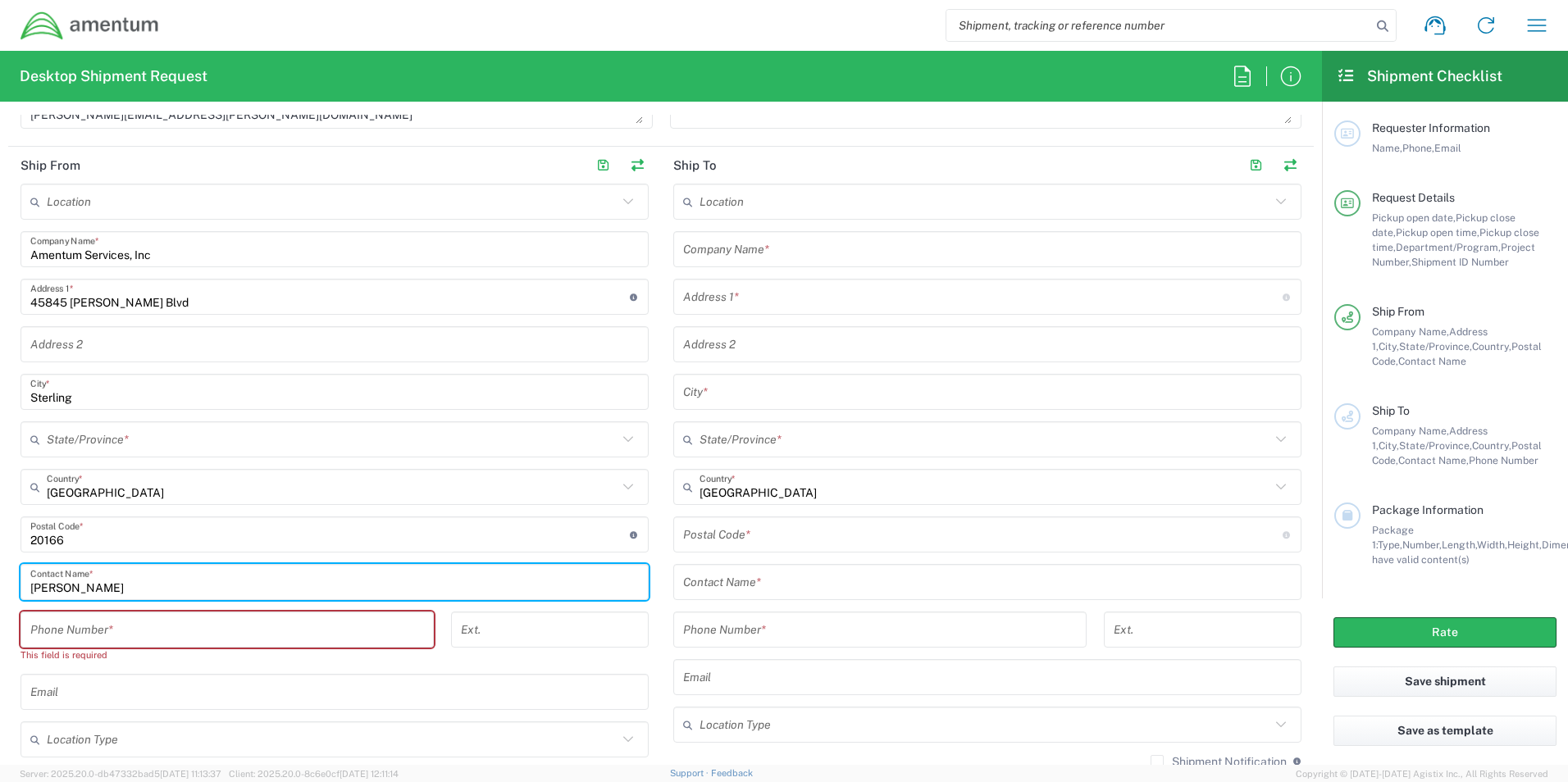
type input "[PERSON_NAME]"
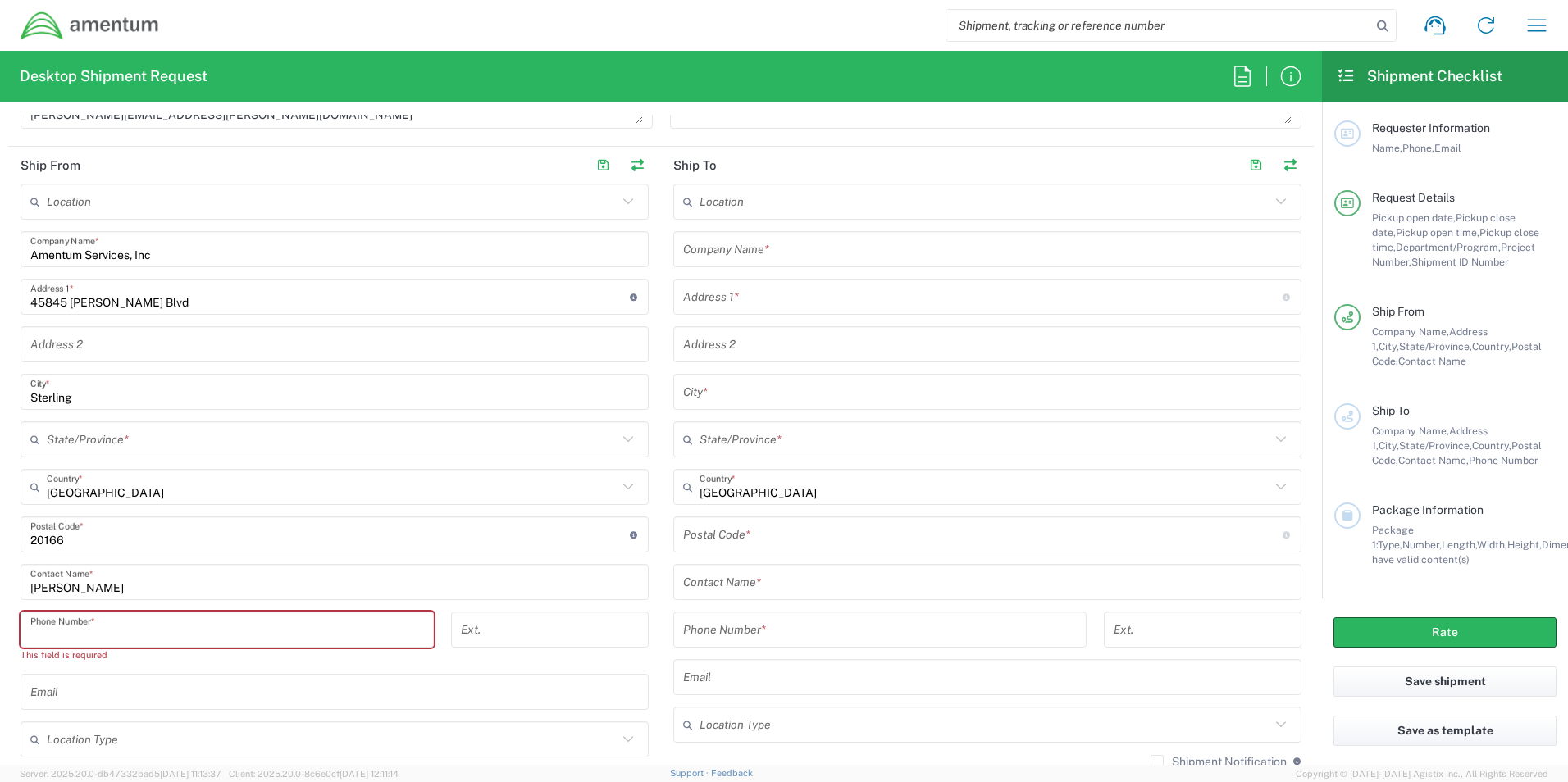
click at [117, 629] on input "tel" at bounding box center [227, 630] width 394 height 29
click at [184, 620] on input "tel" at bounding box center [227, 630] width 394 height 29
paste input "571.385.7037"
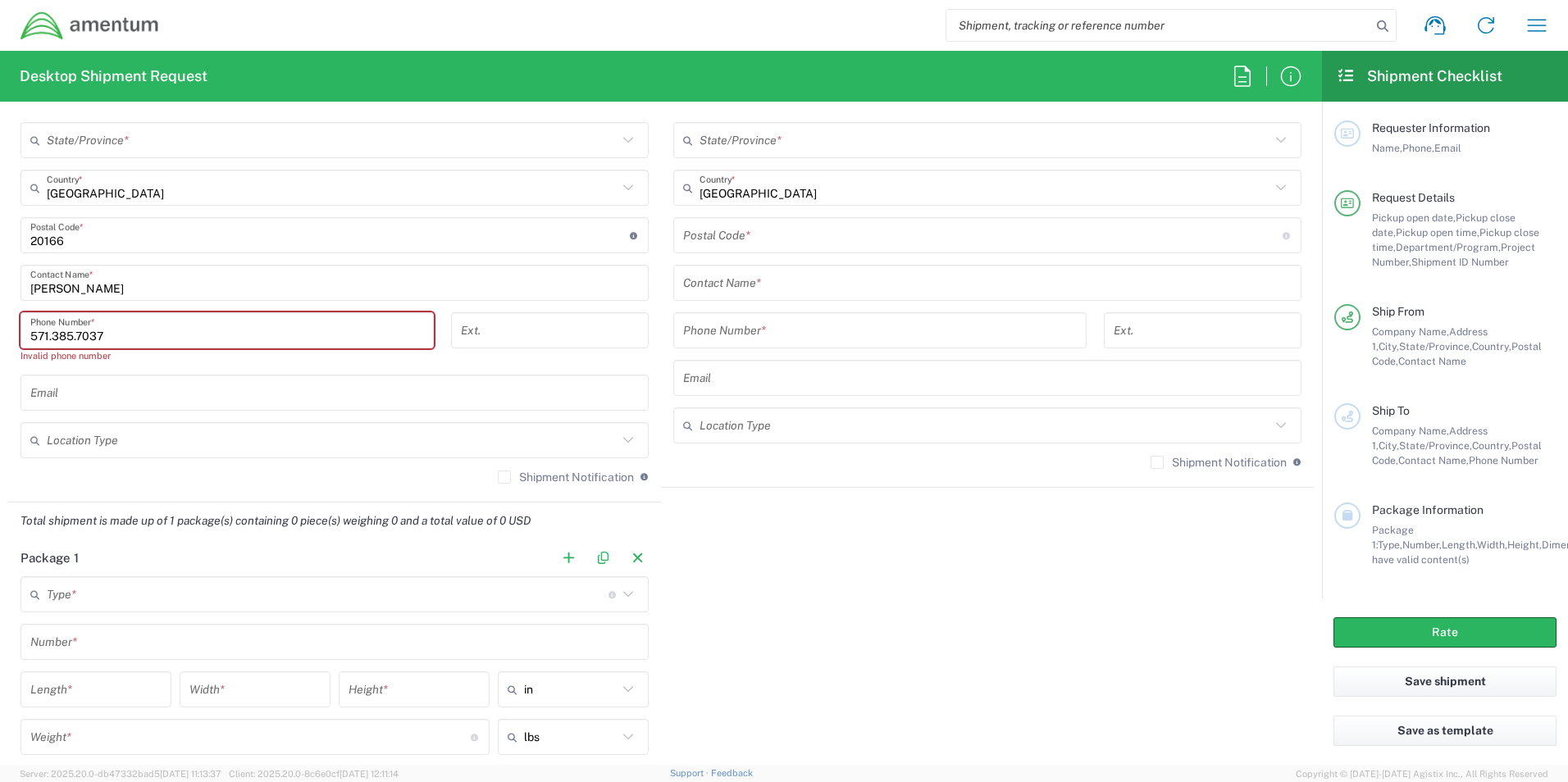
scroll to position [1023, 0]
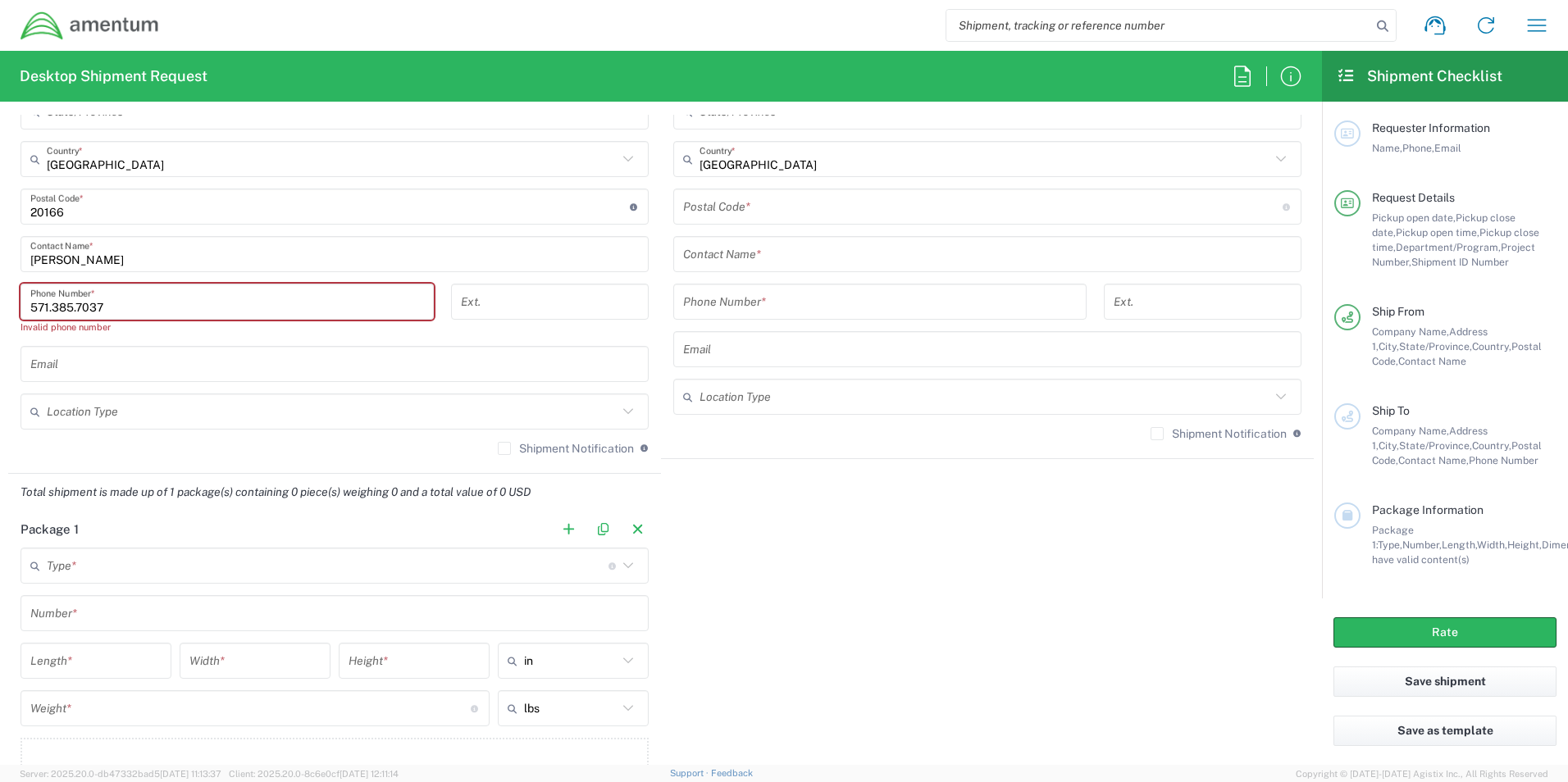
type input "571.385.7037"
click at [163, 412] on input "text" at bounding box center [332, 413] width 571 height 29
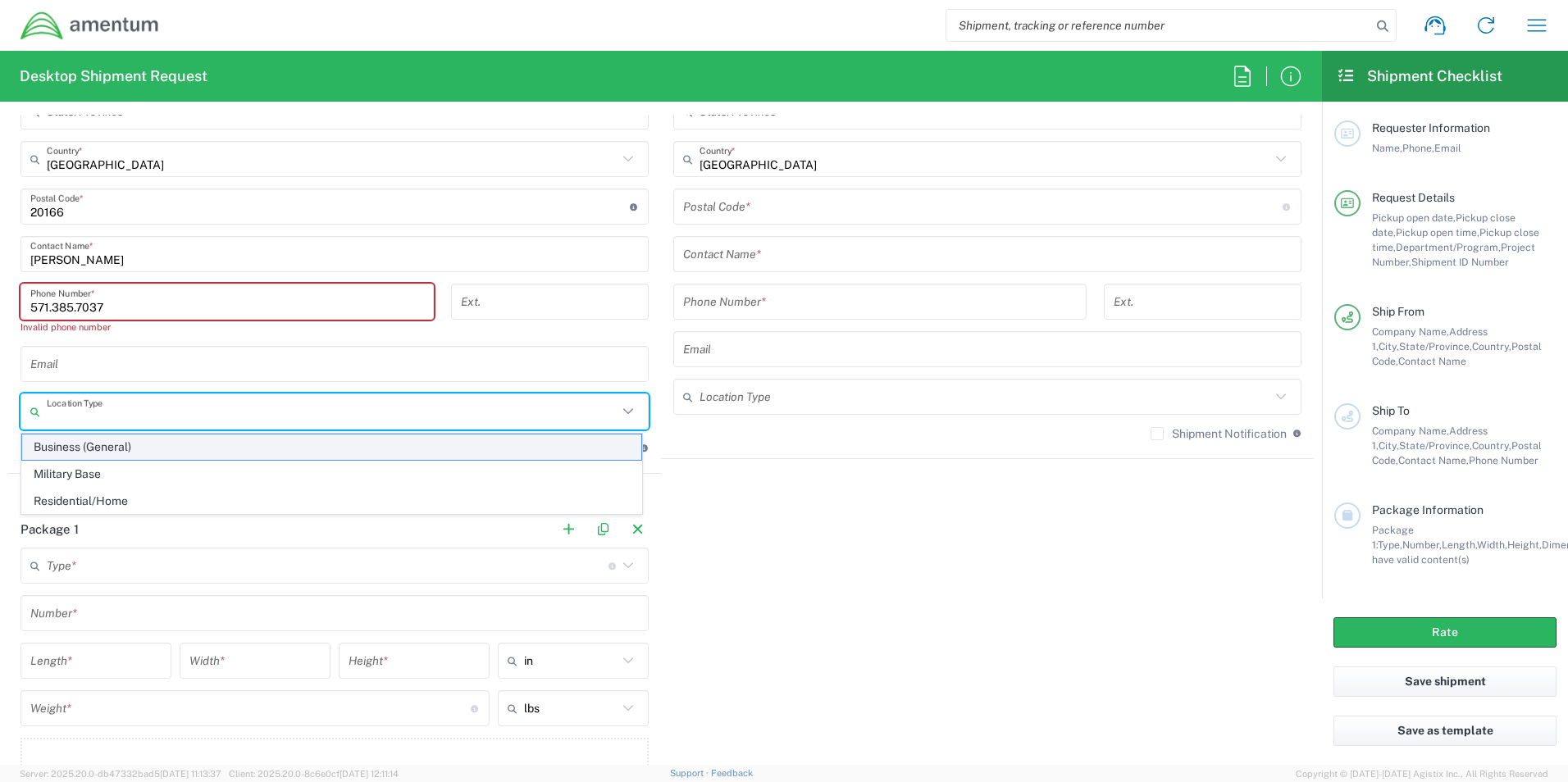
click at [76, 445] on span "Business (General)" at bounding box center [332, 448] width 619 height 25
type input "Business (General)"
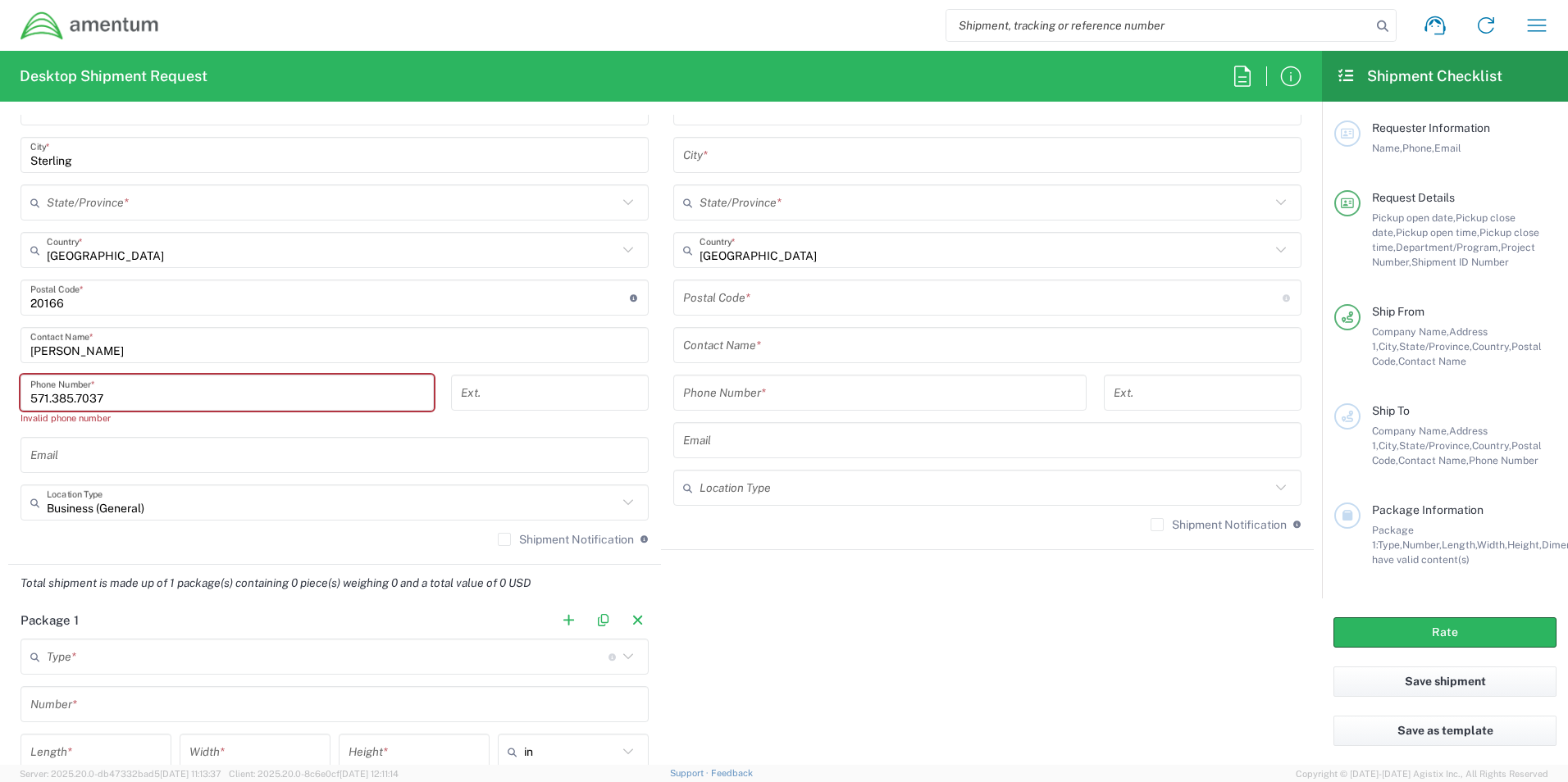
scroll to position [941, 0]
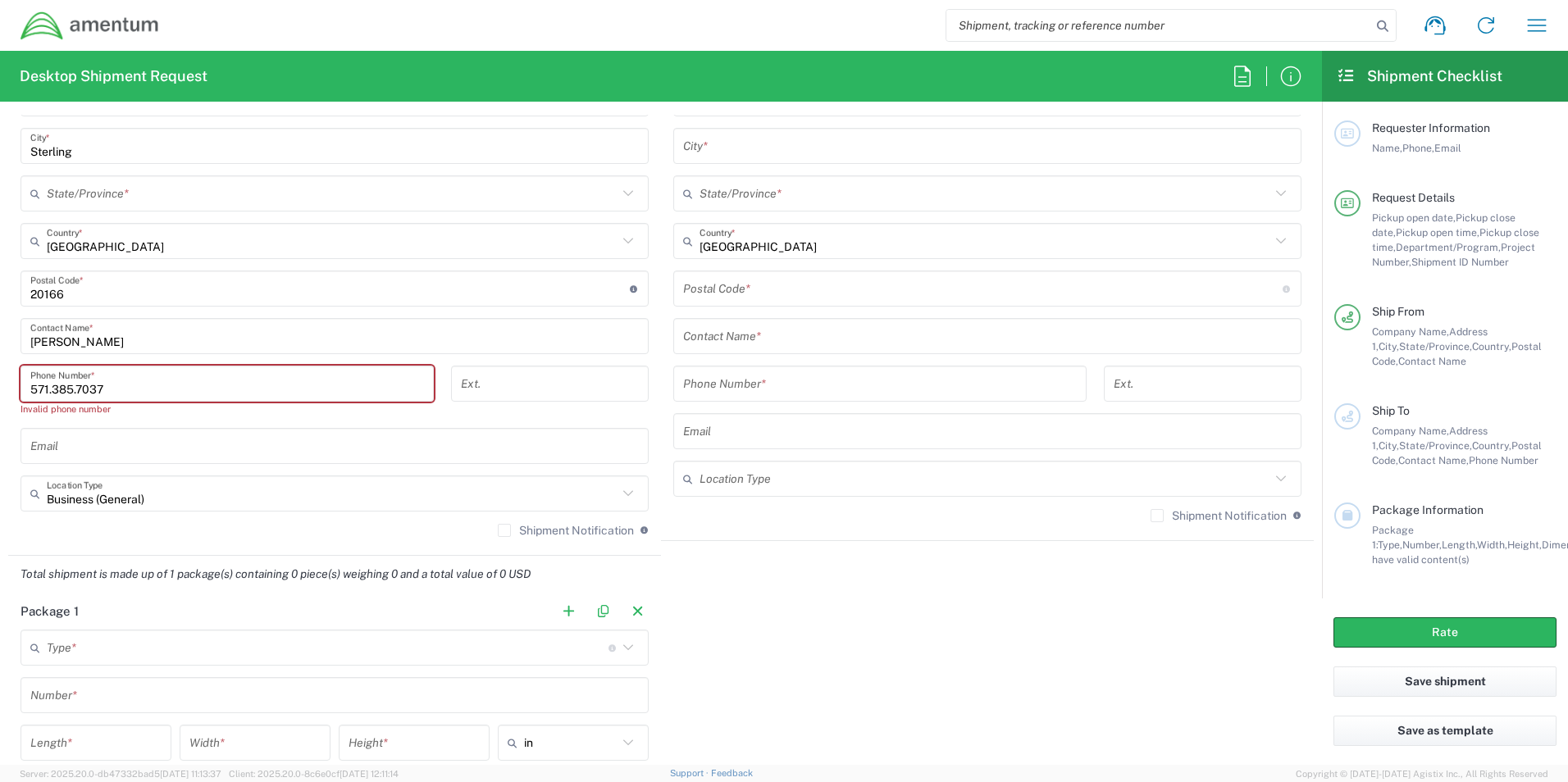
click at [744, 479] on input "text" at bounding box center [984, 479] width 571 height 29
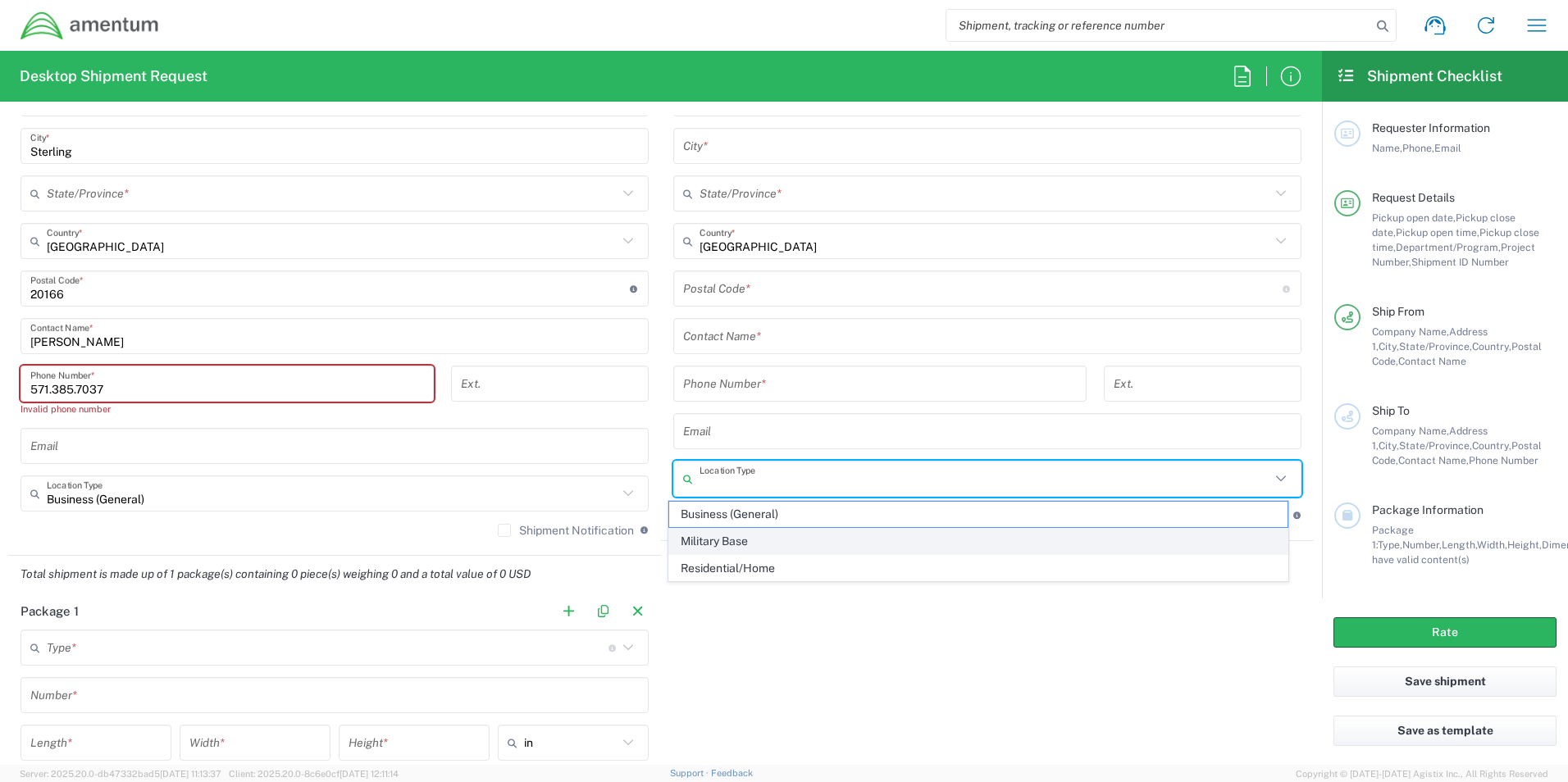
click at [726, 533] on span "Military Base" at bounding box center [979, 541] width 619 height 25
type input "Military Base"
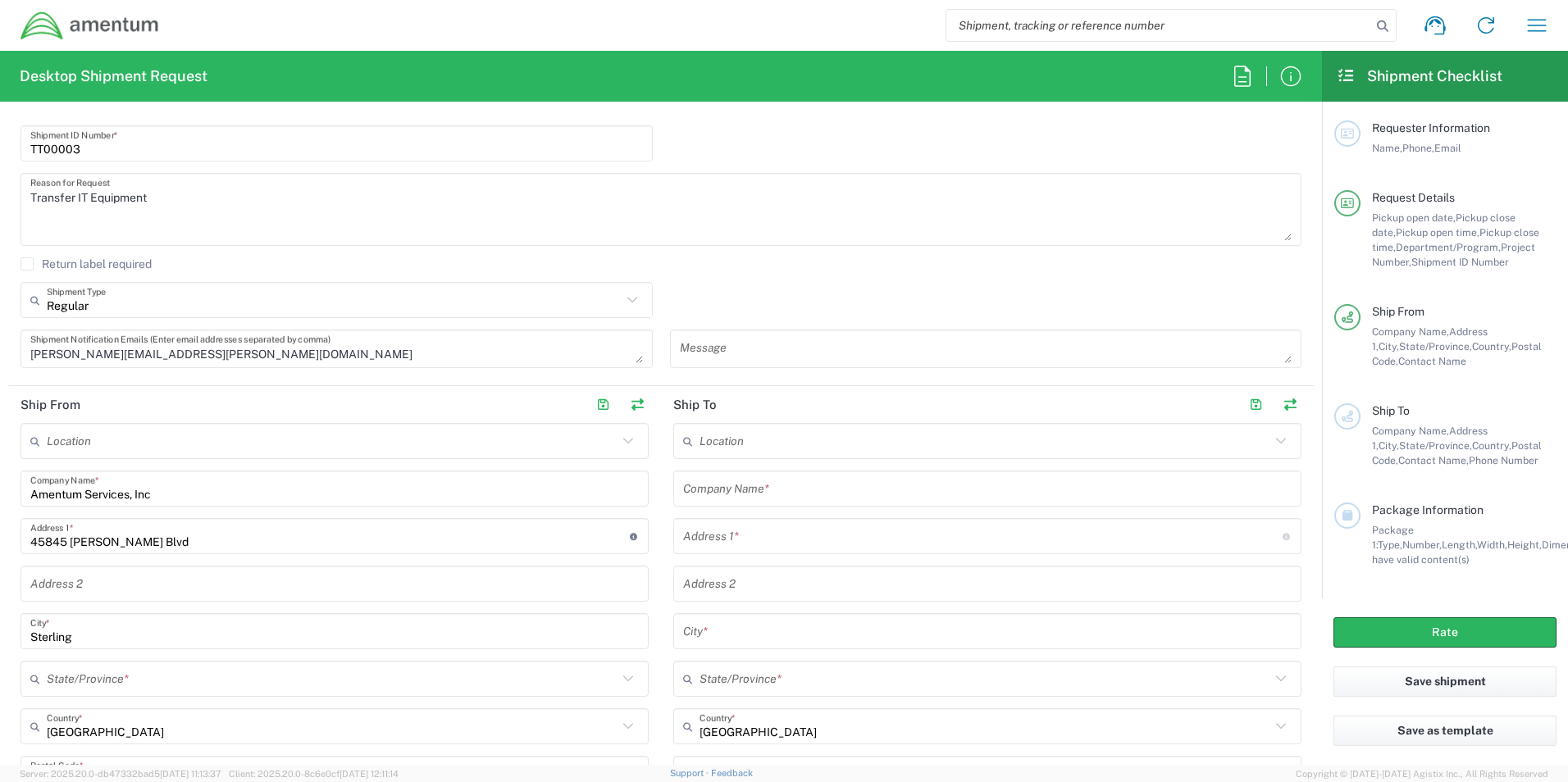
scroll to position [449, 0]
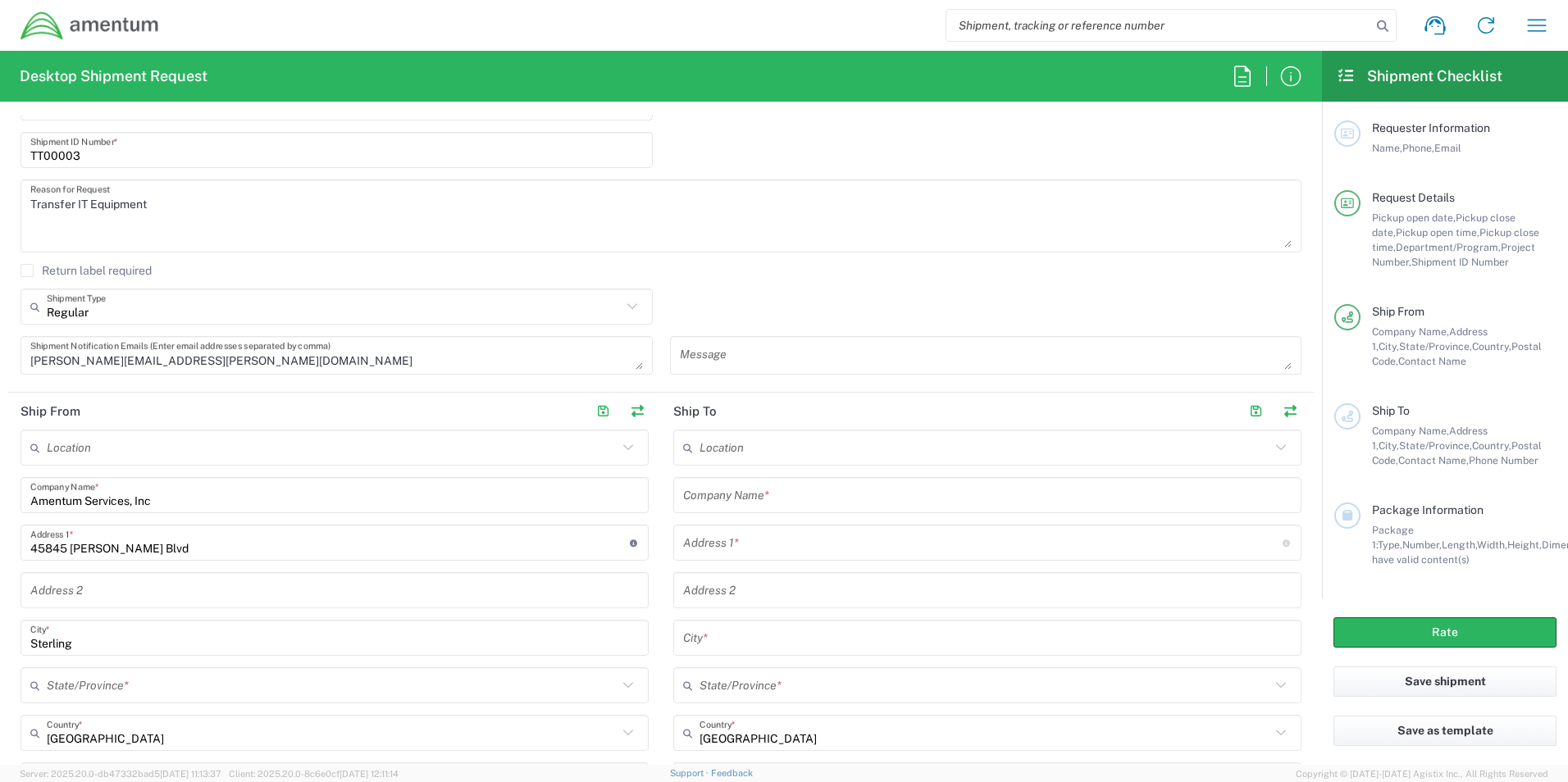
click at [735, 447] on input "text" at bounding box center [984, 449] width 571 height 29
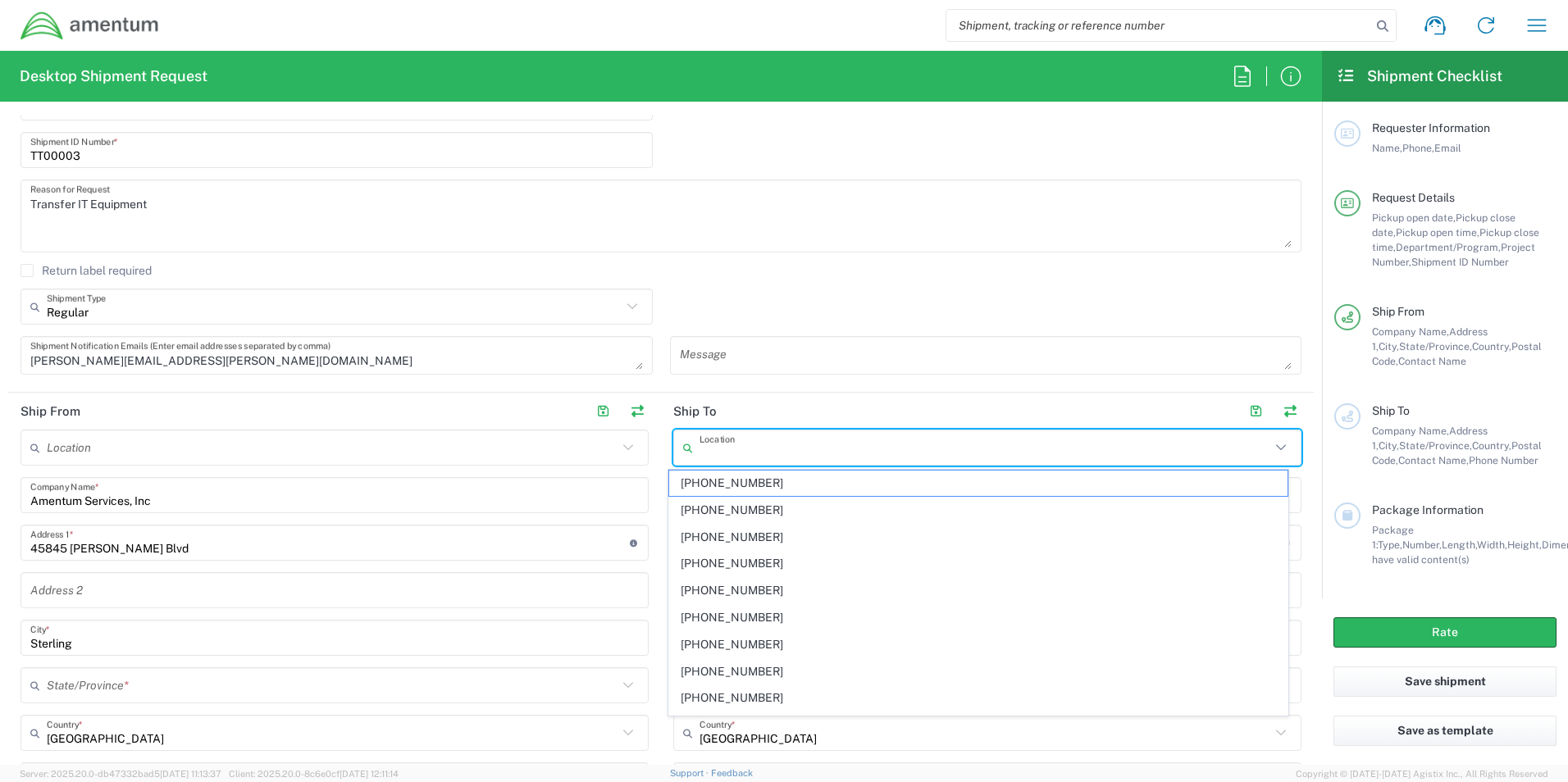
click at [744, 404] on header "Ship To" at bounding box center [987, 411] width 653 height 37
click at [768, 449] on input "text" at bounding box center [984, 449] width 571 height 29
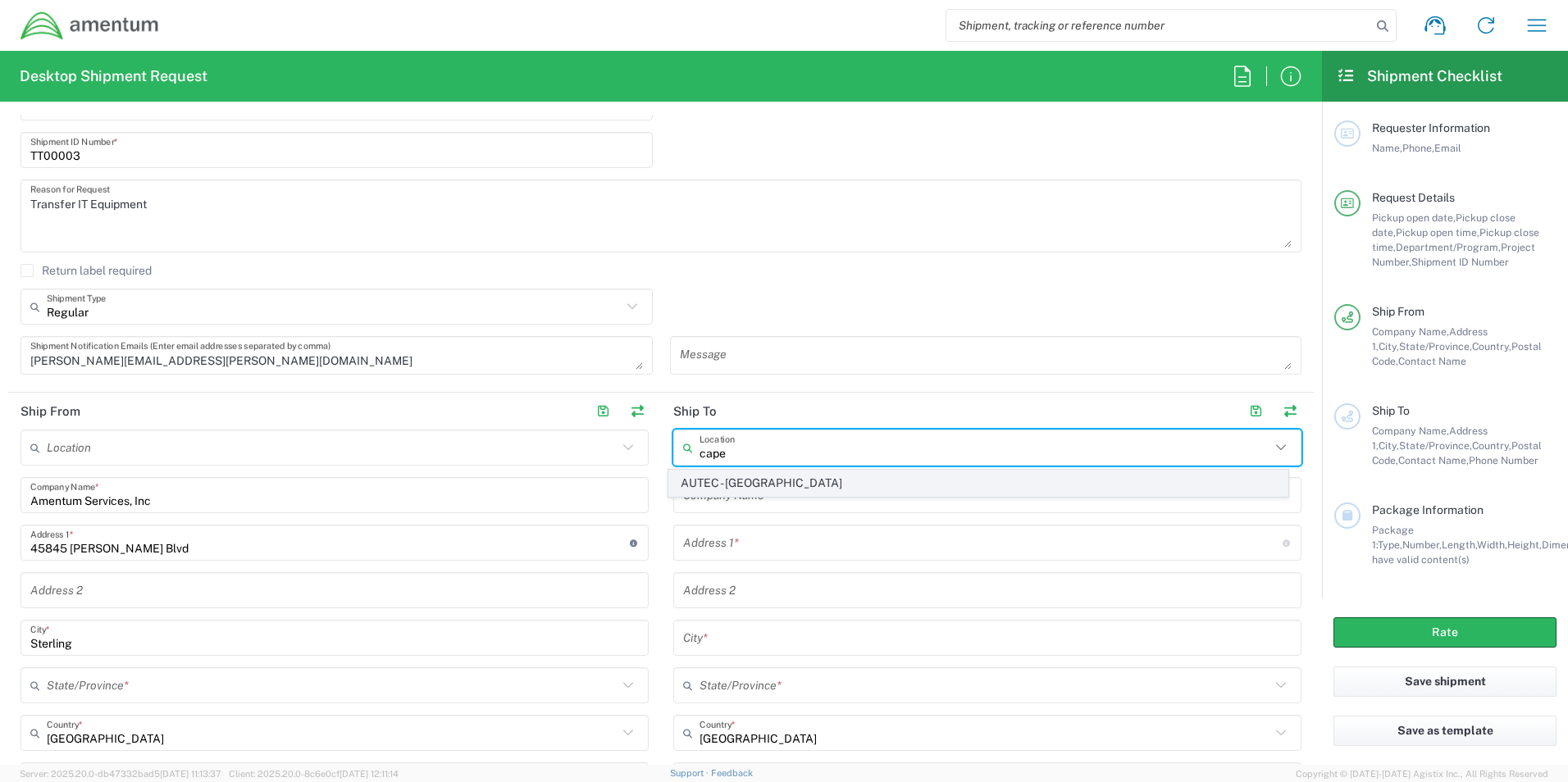
click at [695, 486] on span "AUTEC - [GEOGRAPHIC_DATA]" at bounding box center [979, 484] width 619 height 25
type input "AUTEC - [GEOGRAPHIC_DATA]"
type input "Amentum Services, Inc."
type input "[GEOGRAPHIC_DATA]"
type input "Bldg 1063, Door E"
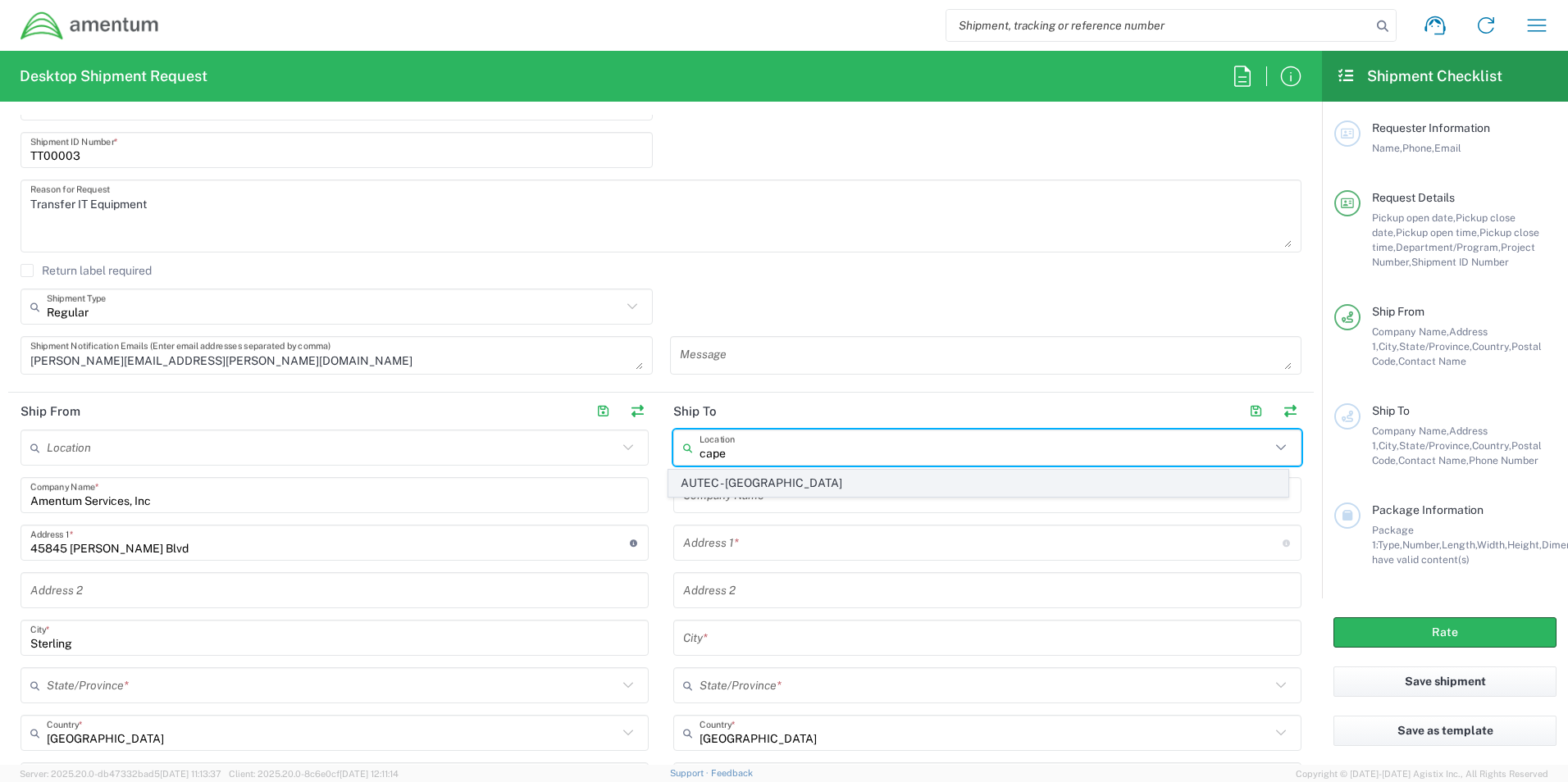
type input "Cape Canaveral"
type input "[US_STATE]"
type input "32920"
type input "[PHONE_NUMBER]"
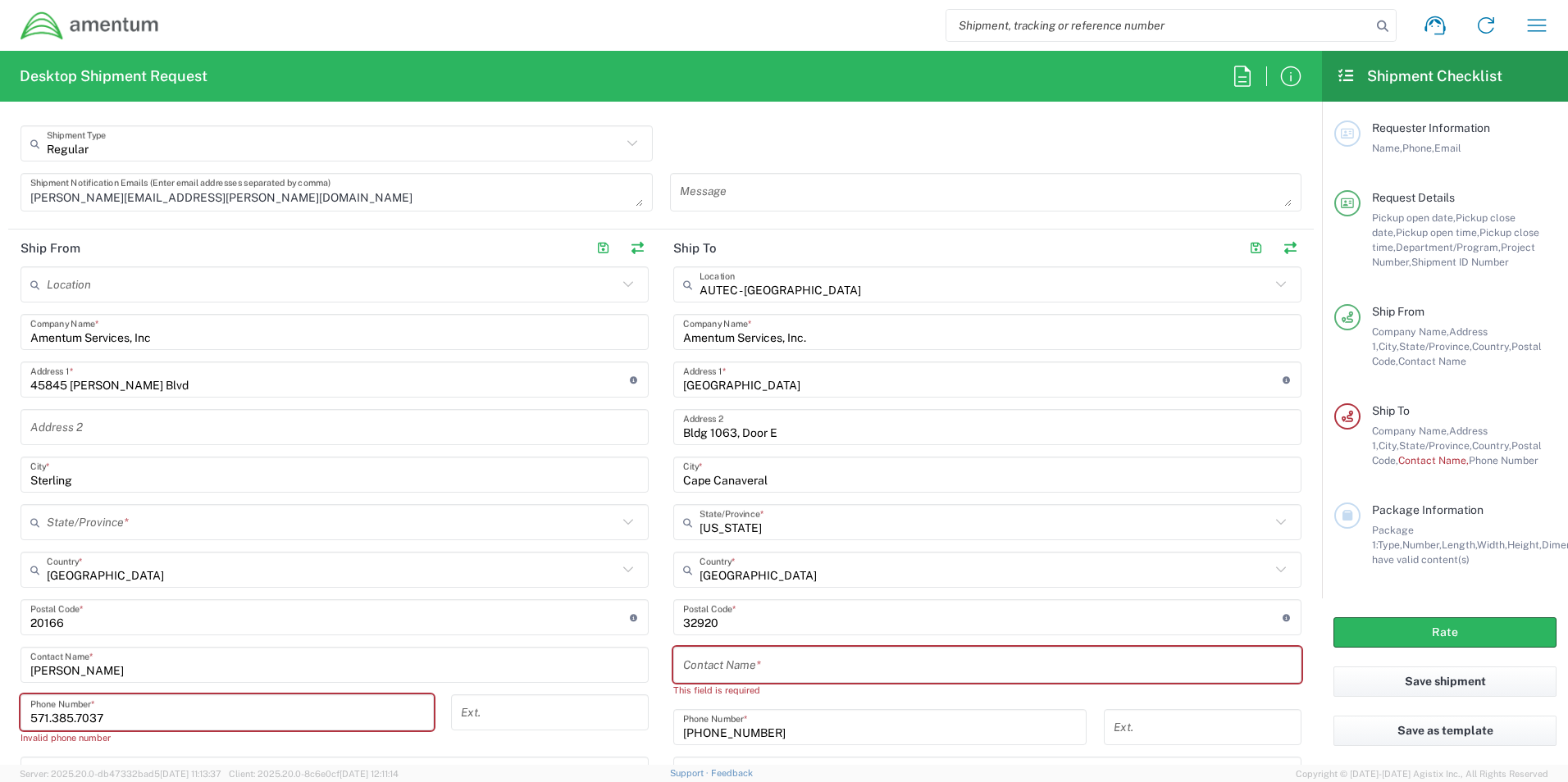
scroll to position [613, 0]
click at [873, 381] on input "[GEOGRAPHIC_DATA]" at bounding box center [983, 379] width 600 height 29
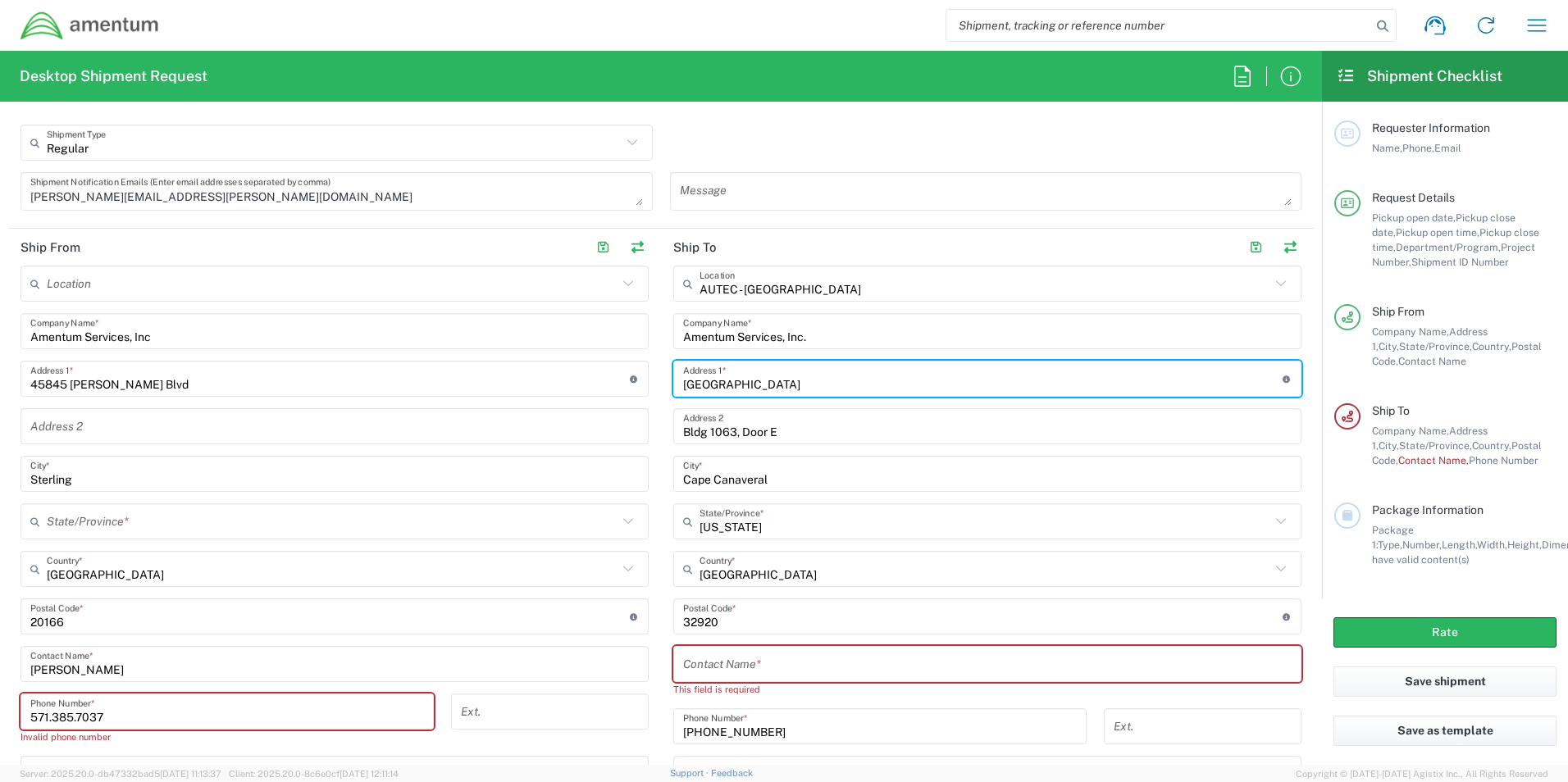
drag, startPoint x: 882, startPoint y: 383, endPoint x: 656, endPoint y: 380, distance: 226.0
click at [661, 380] on main "AUTEC - CAPE Location AUTEC - CAPE [PHONE_NUMBER] [PHONE_NUMBER] [PHONE_NUMBER]…" at bounding box center [987, 572] width 653 height 612
paste input "571.385.7037"
drag, startPoint x: 771, startPoint y: 381, endPoint x: 653, endPoint y: 382, distance: 118.0
click at [653, 382] on div "Ship From Location [PHONE_NUMBER] [PHONE_NUMBER] [PHONE_NUMBER] [PHONE_NUMBER] …" at bounding box center [661, 556] width 1306 height 655
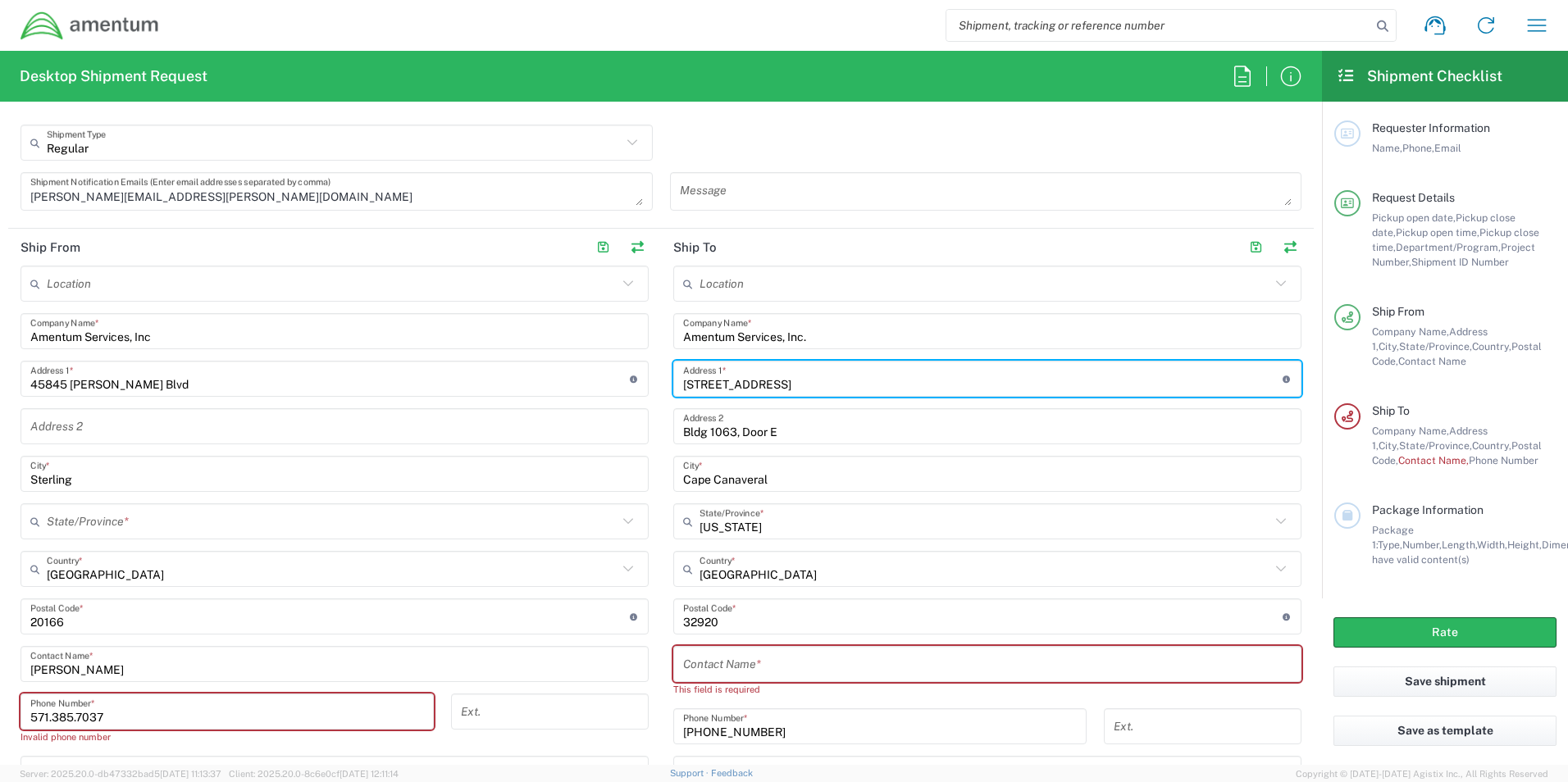
type input "[STREET_ADDRESS]"
click at [744, 668] on input "text" at bounding box center [987, 665] width 609 height 29
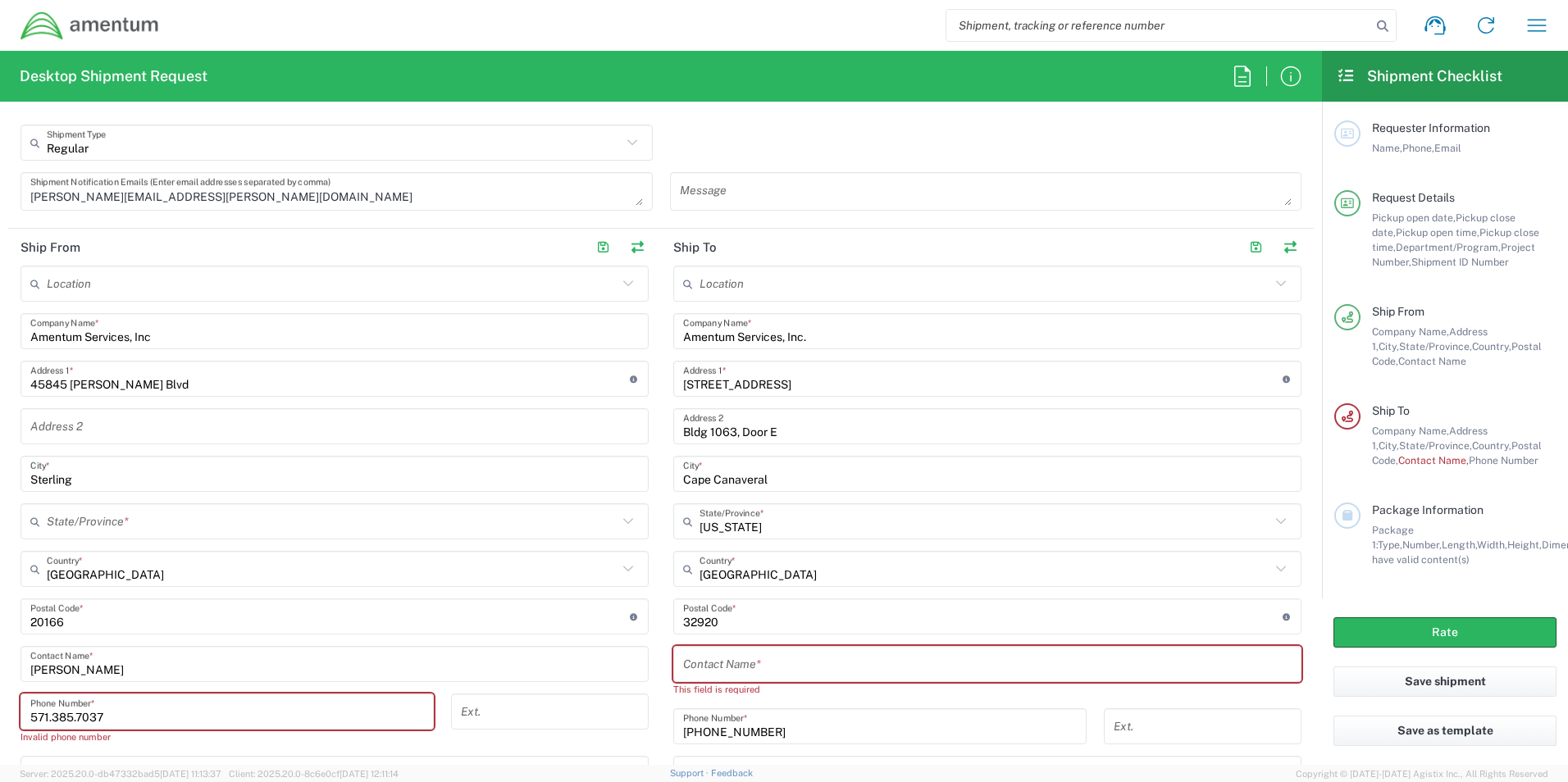
click at [726, 664] on input "text" at bounding box center [987, 665] width 609 height 29
paste input "571.385.7037"
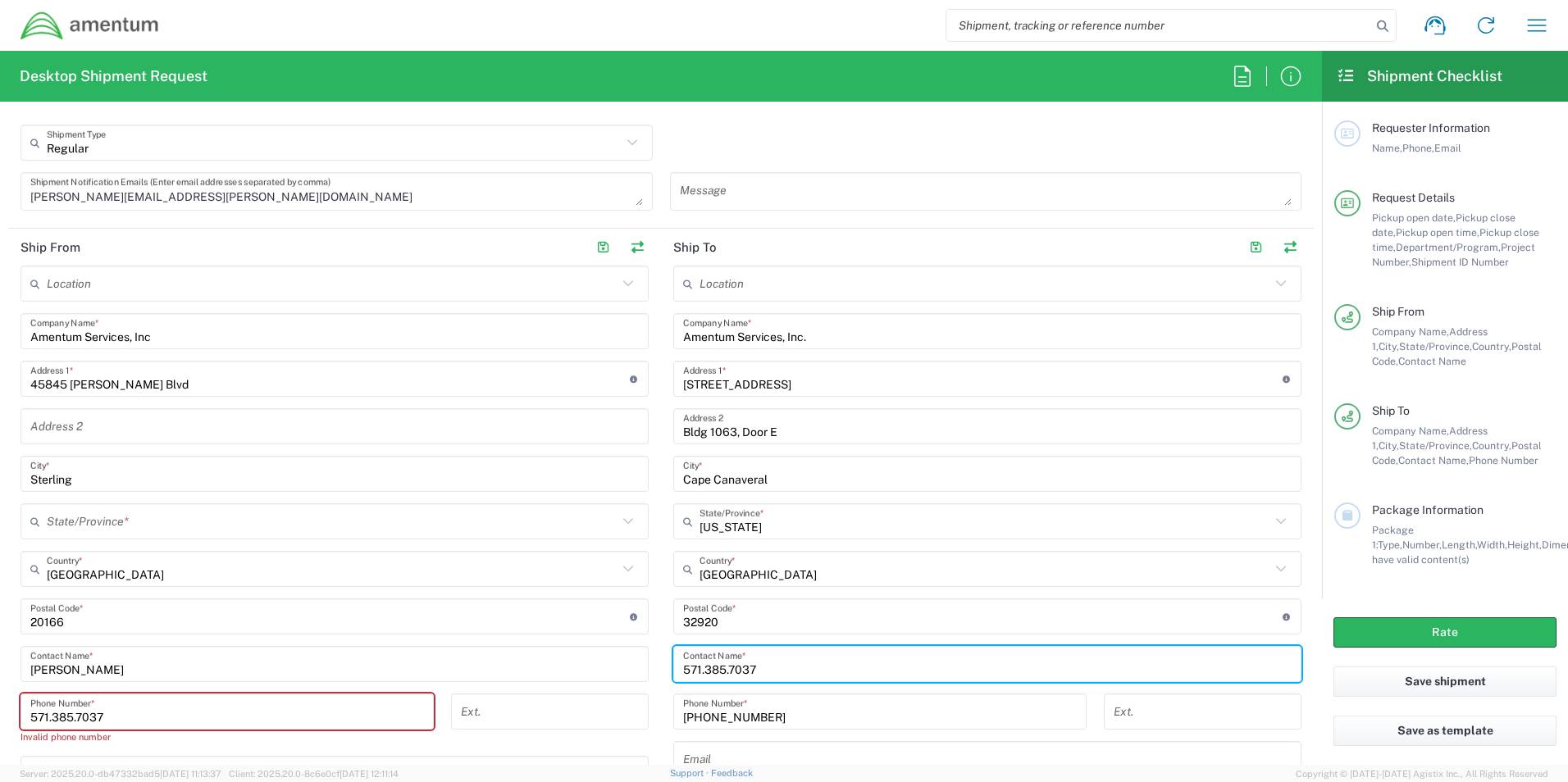
drag, startPoint x: 798, startPoint y: 662, endPoint x: 654, endPoint y: 664, distance: 144.0
click at [654, 664] on div "Ship From Location [PHONE_NUMBER] [PHONE_NUMBER] [PHONE_NUMBER] [PHONE_NUMBER] …" at bounding box center [661, 556] width 1306 height 655
type input "CCSFS Freight Services"
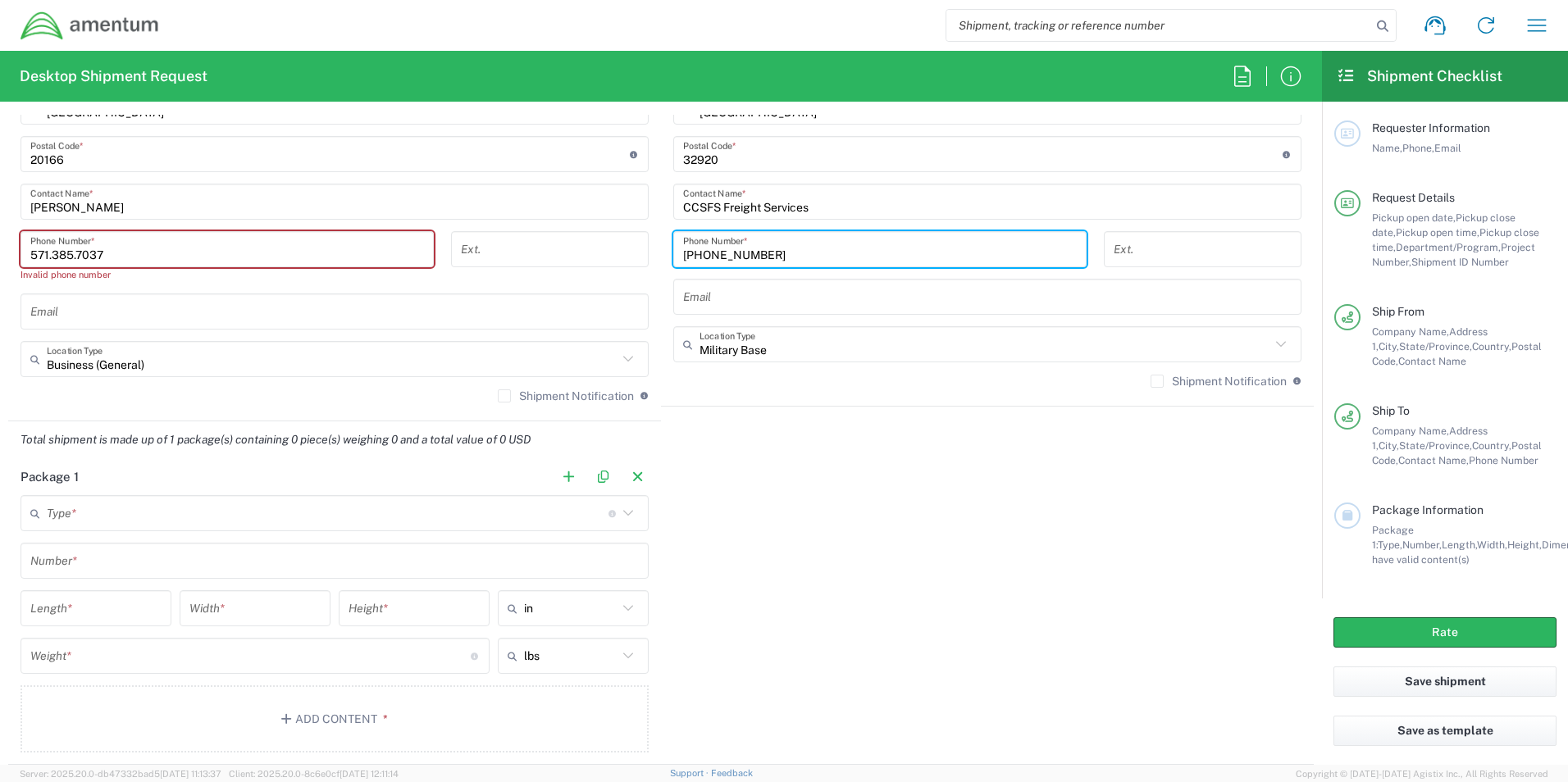
scroll to position [1105, 0]
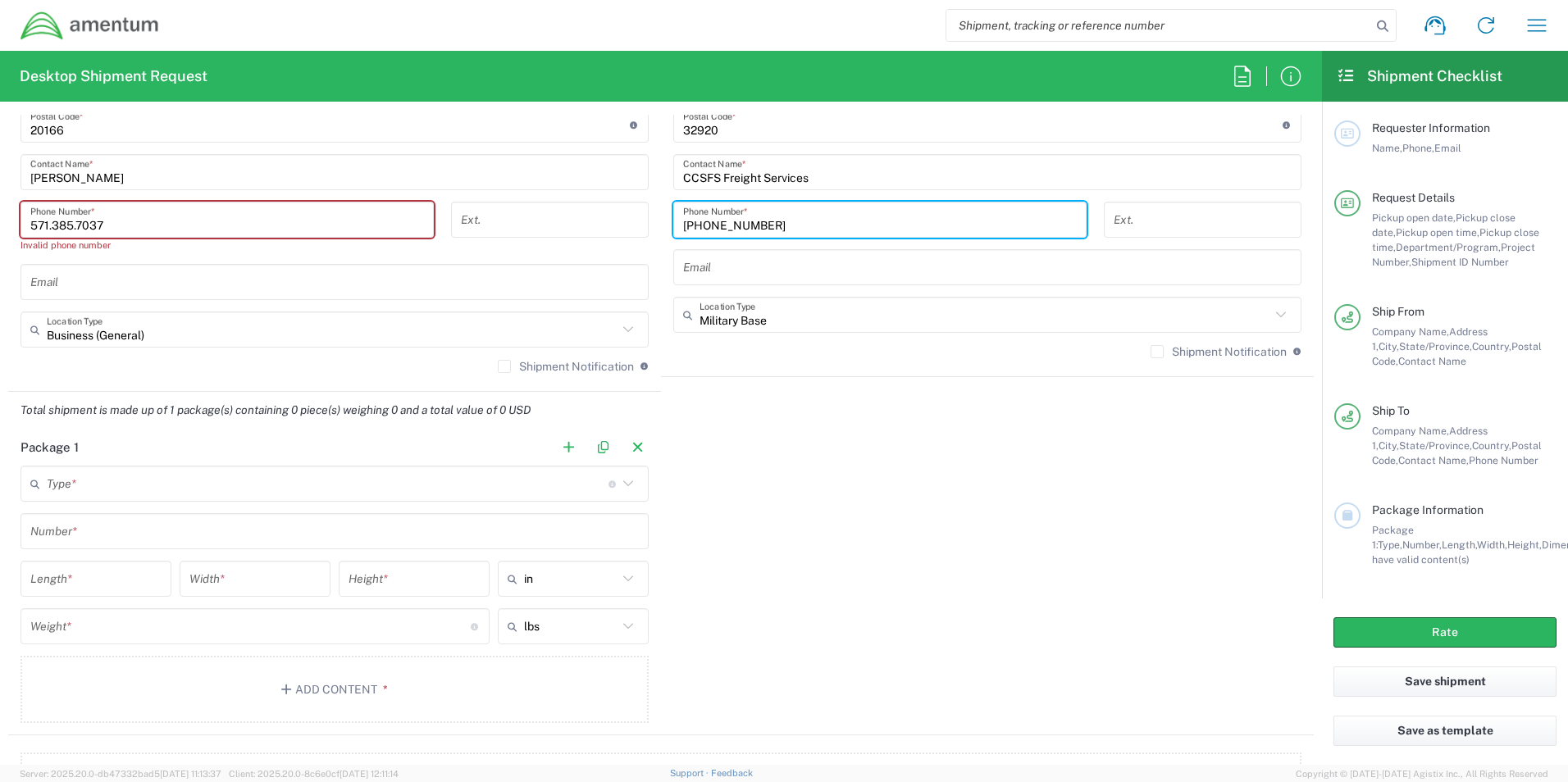
click at [629, 484] on icon at bounding box center [628, 484] width 22 height 22
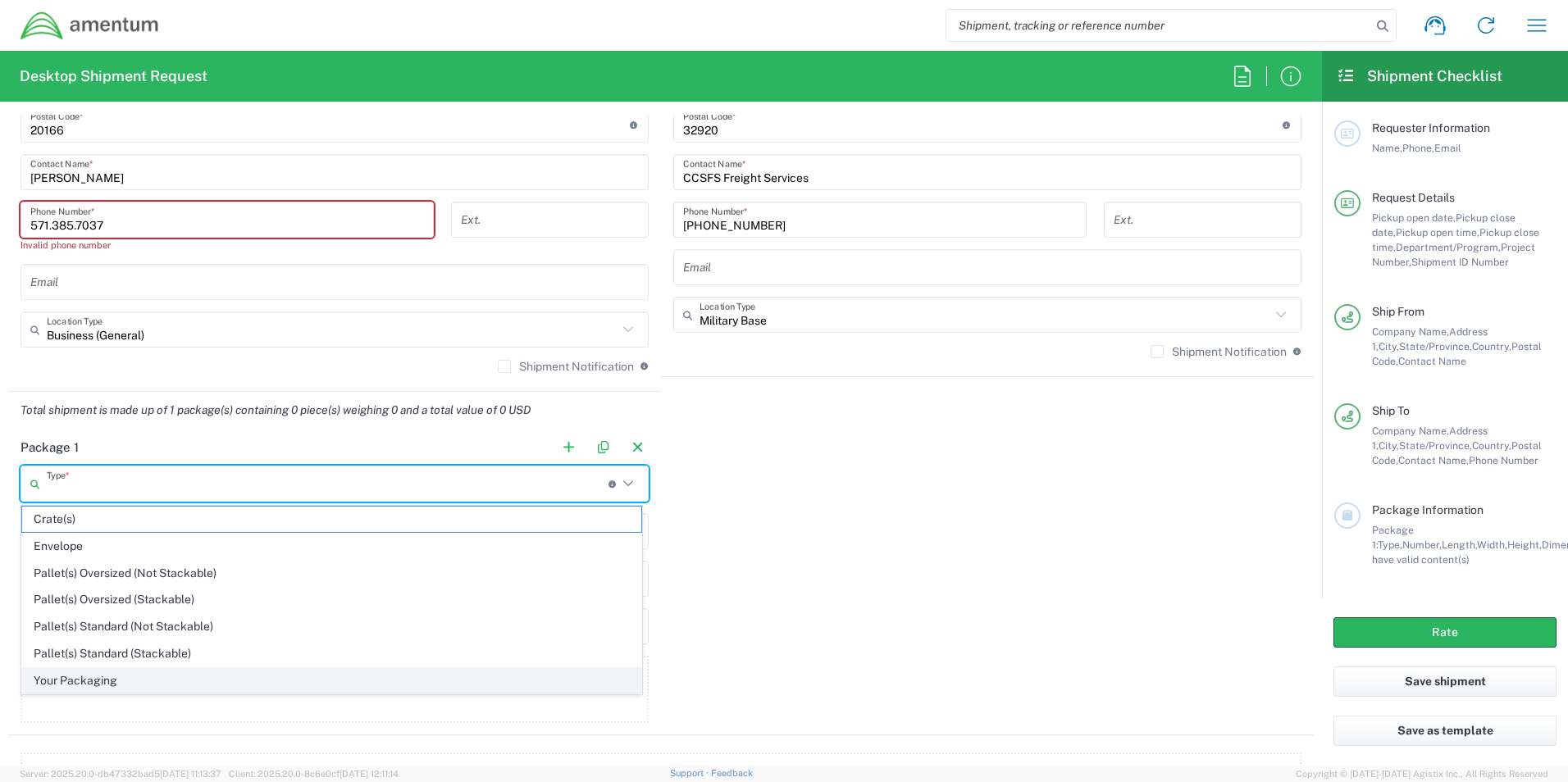
click at [130, 680] on span "Your Packaging" at bounding box center [332, 681] width 619 height 25
type input "Your Packaging"
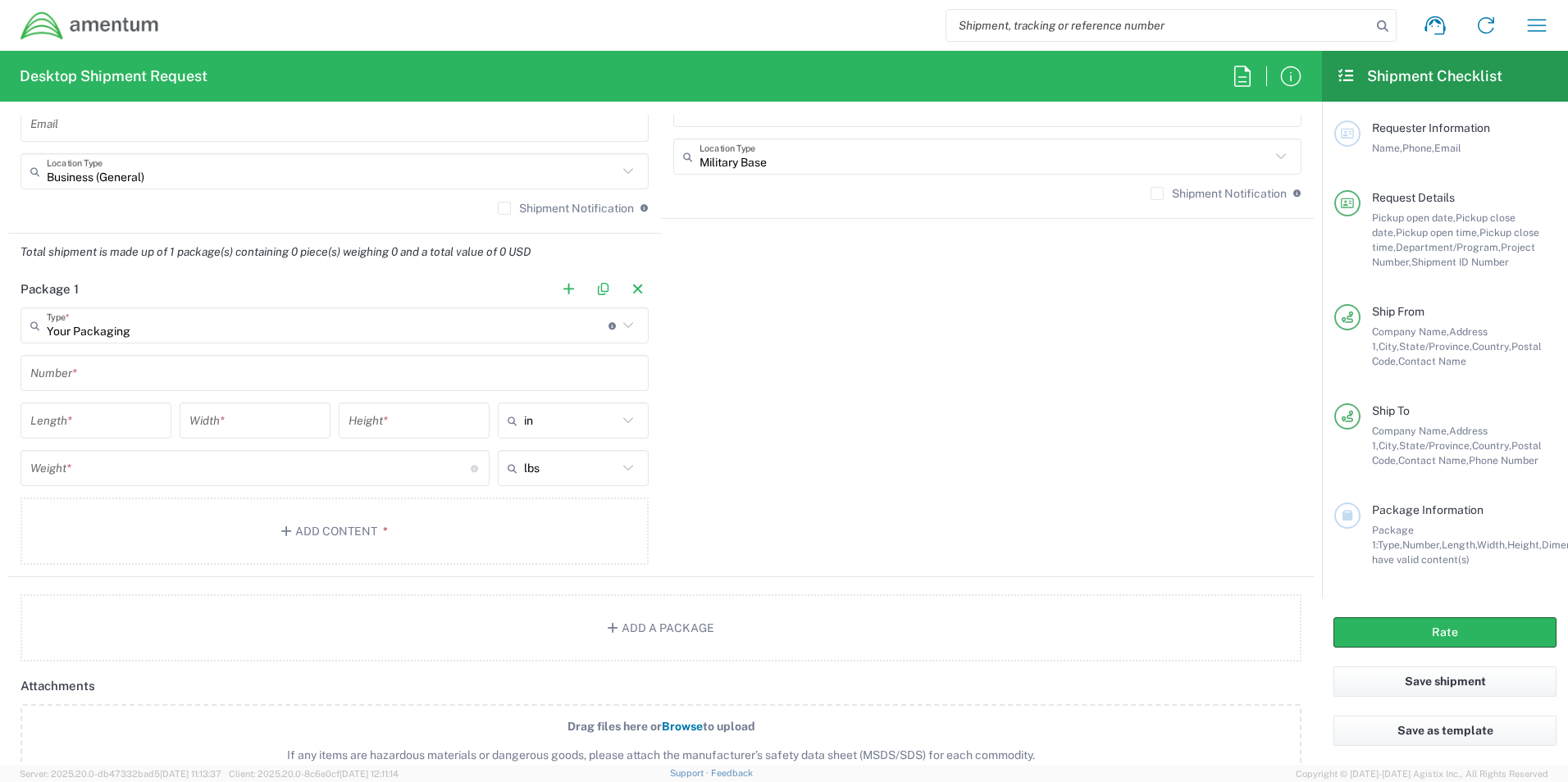
scroll to position [1268, 0]
click at [127, 369] on input "text" at bounding box center [334, 368] width 609 height 29
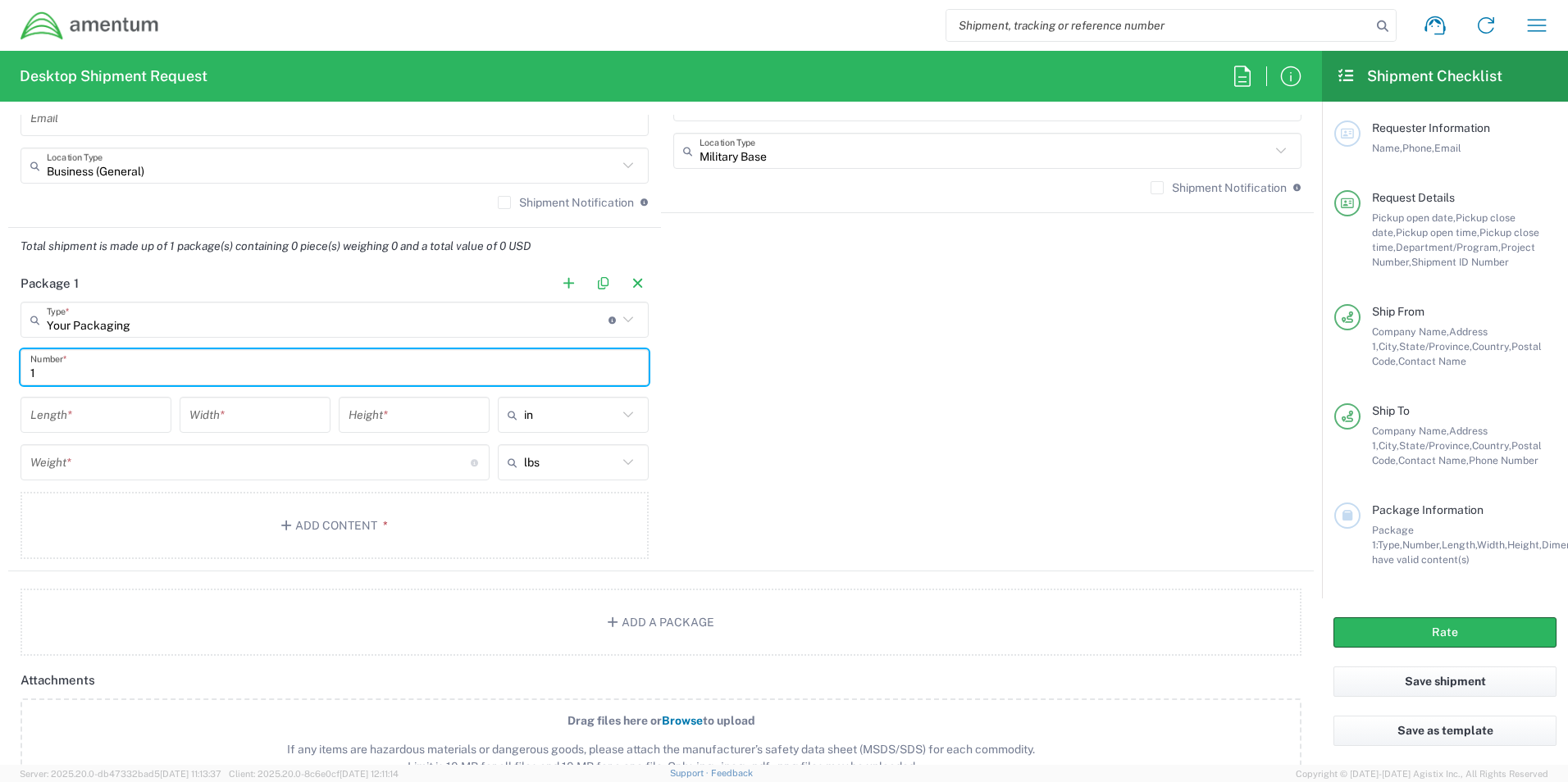
type input "1"
click at [80, 425] on input "number" at bounding box center [96, 415] width 131 height 29
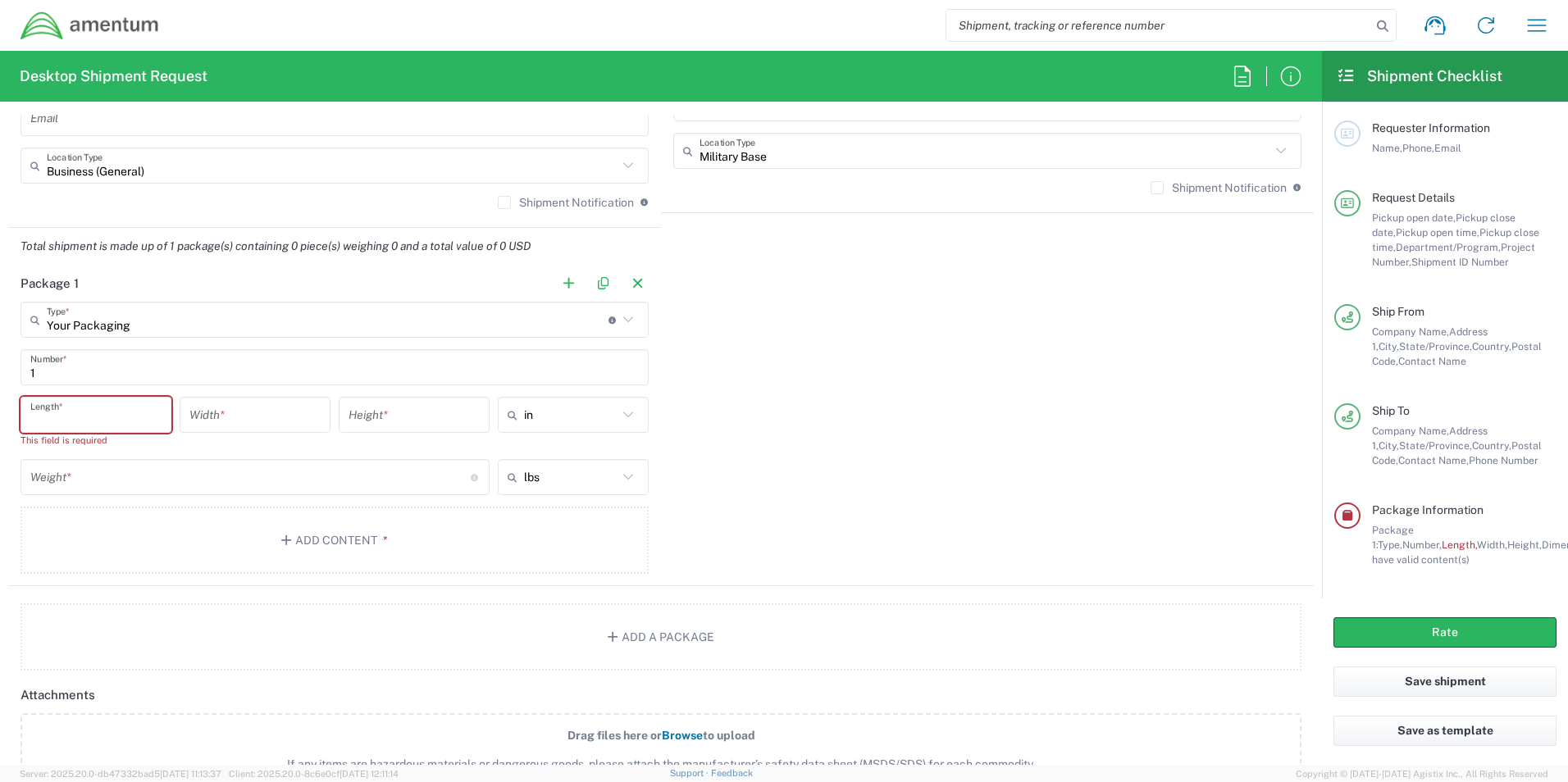
click at [61, 420] on input "number" at bounding box center [96, 415] width 131 height 29
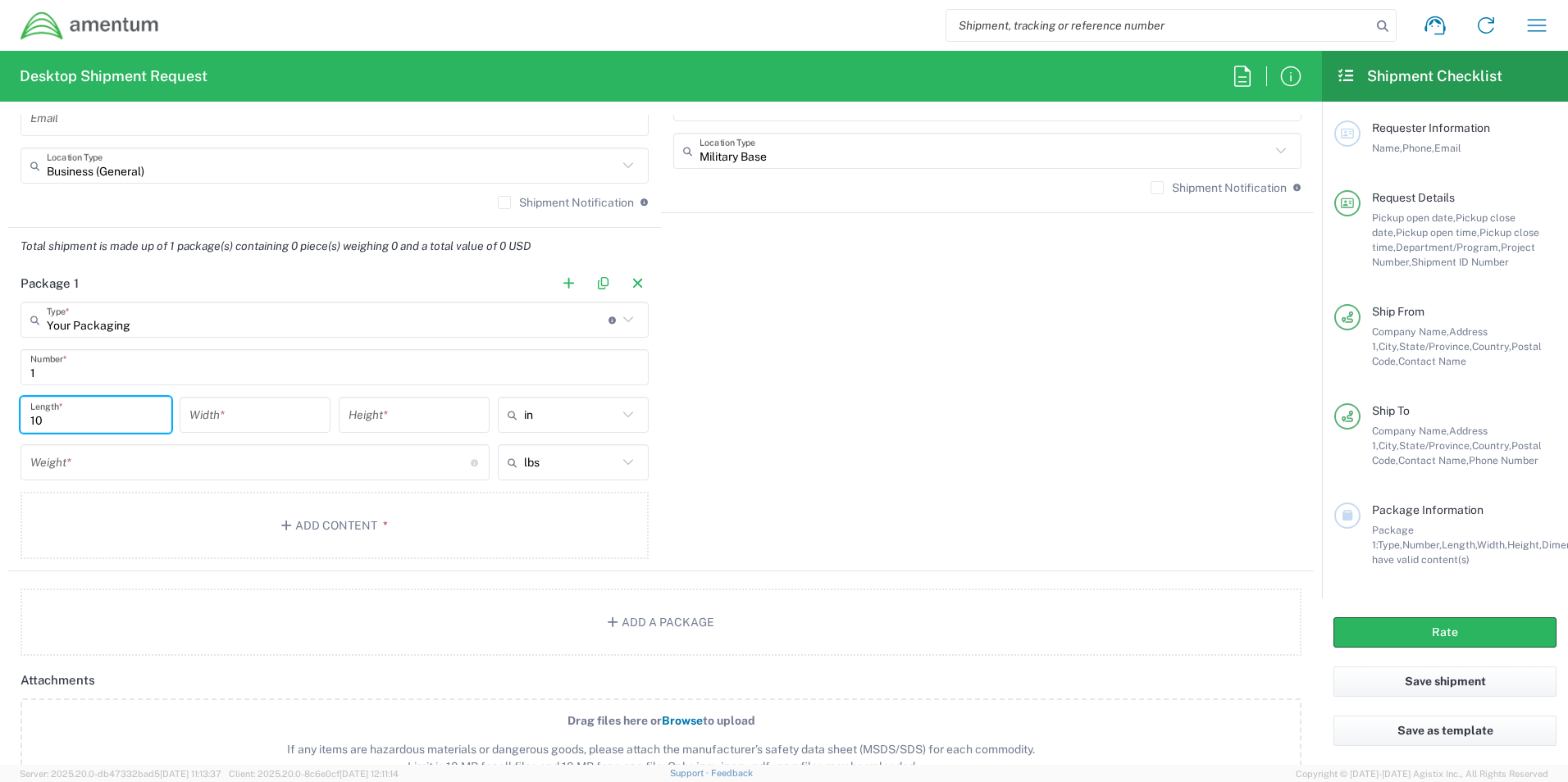
type input "10"
type input "13"
type input "14"
type input "25.6"
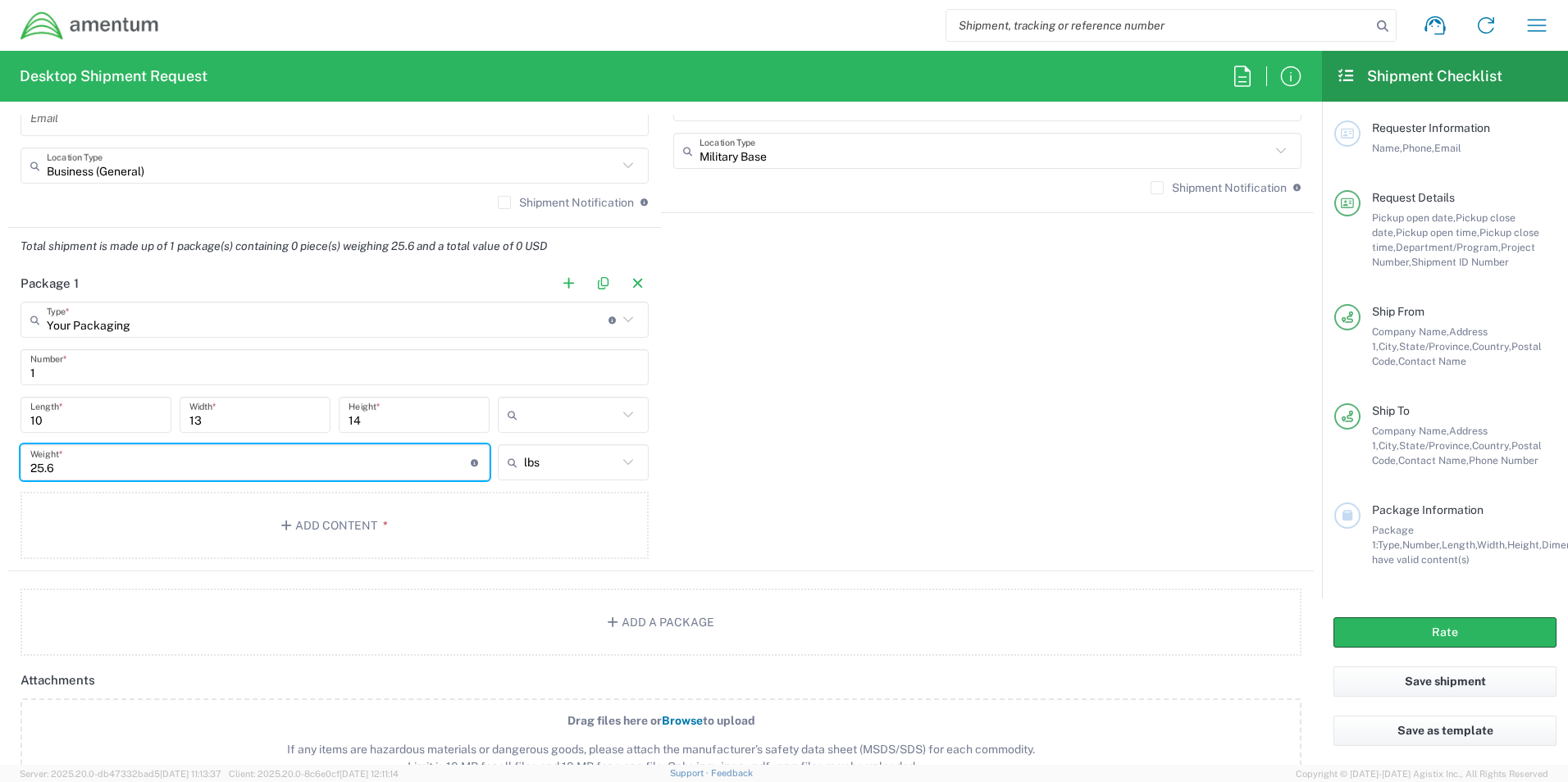
type input "25.6"
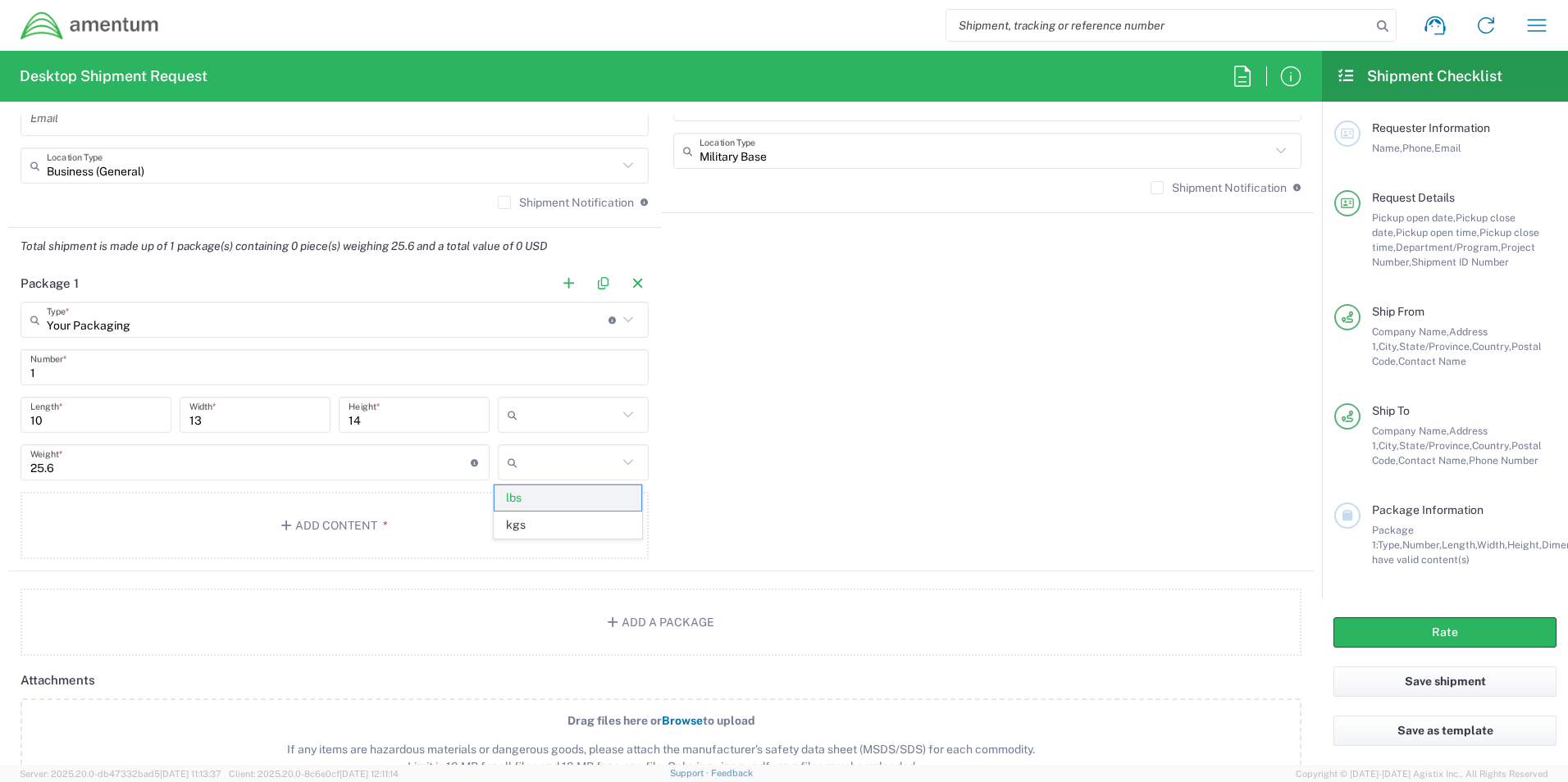
click at [523, 494] on span "lbs" at bounding box center [567, 498] width 146 height 25
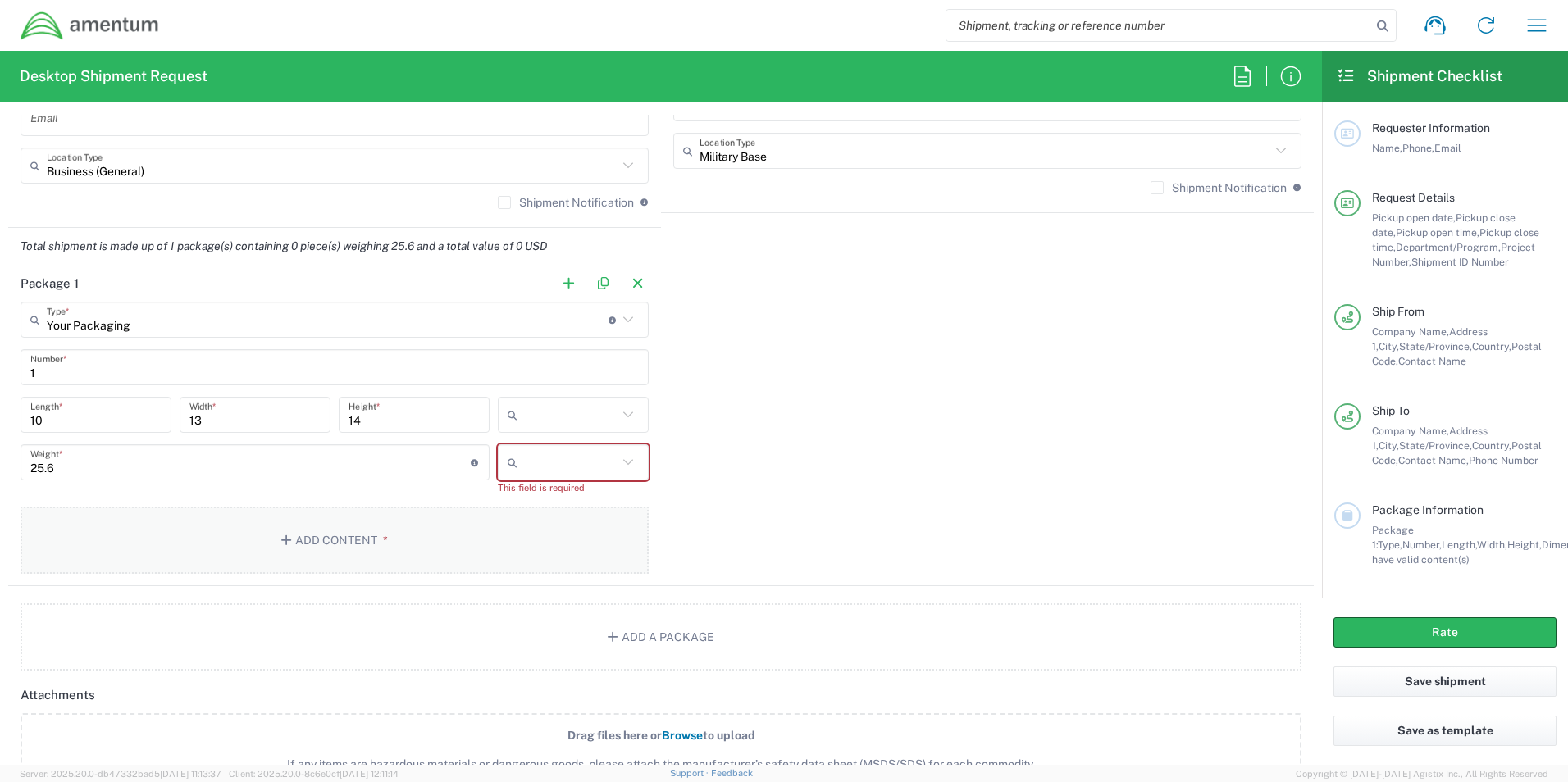
click at [354, 538] on button "Add Content *" at bounding box center [334, 540] width 628 height 67
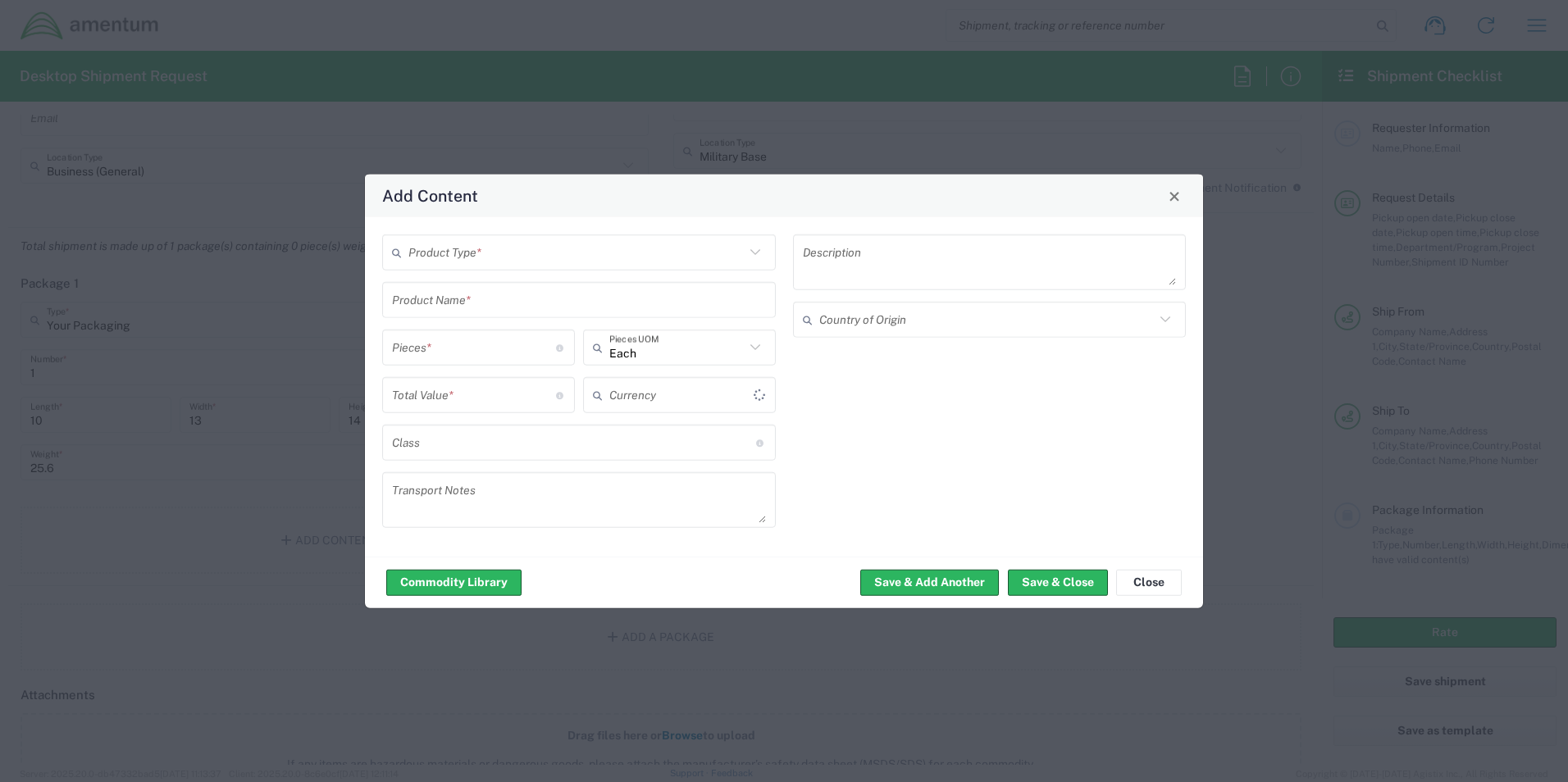
type input "US Dollar"
click at [485, 248] on input "text" at bounding box center [576, 253] width 336 height 29
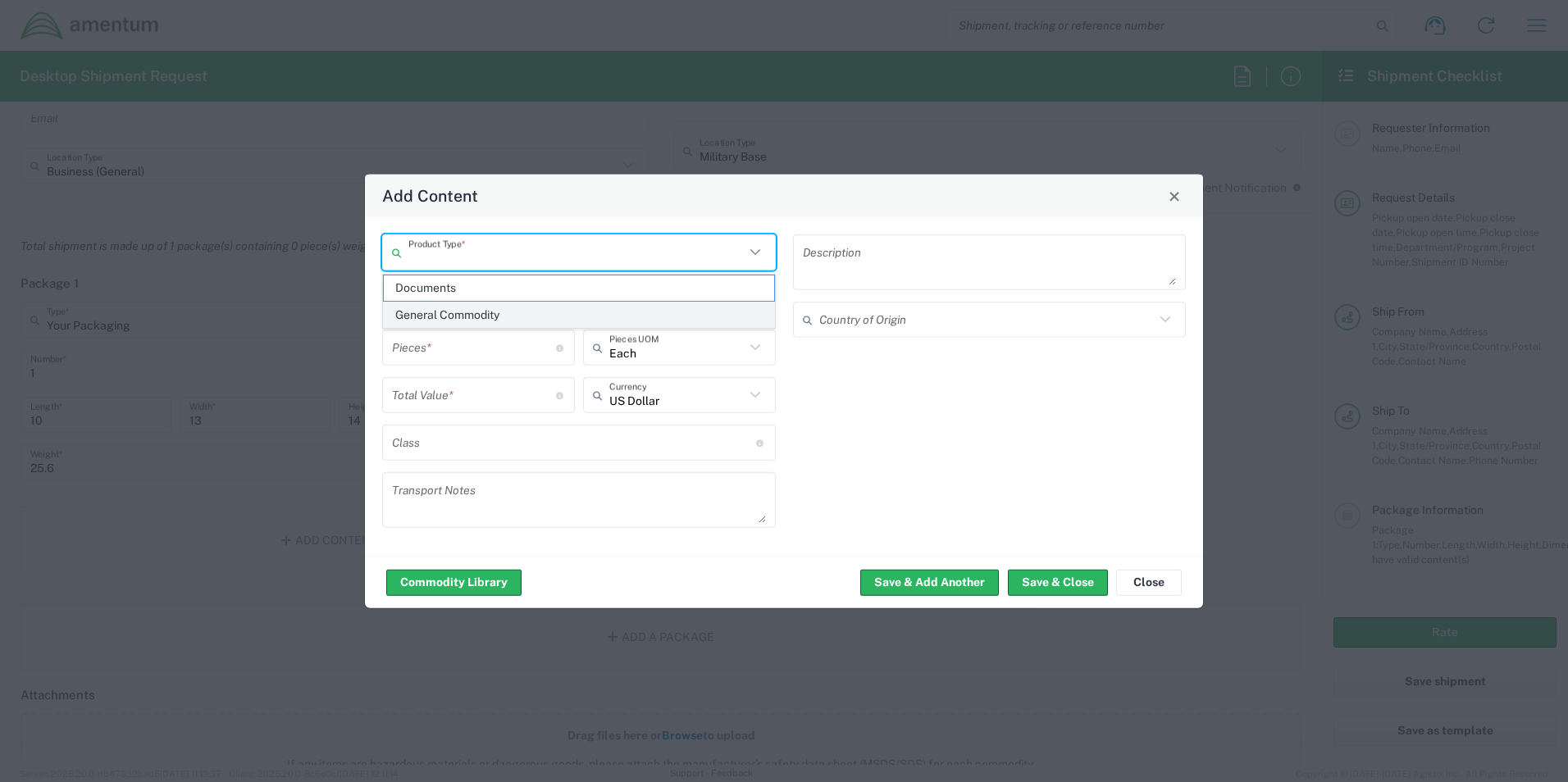
click at [433, 314] on span "General Commodity" at bounding box center [579, 315] width 390 height 25
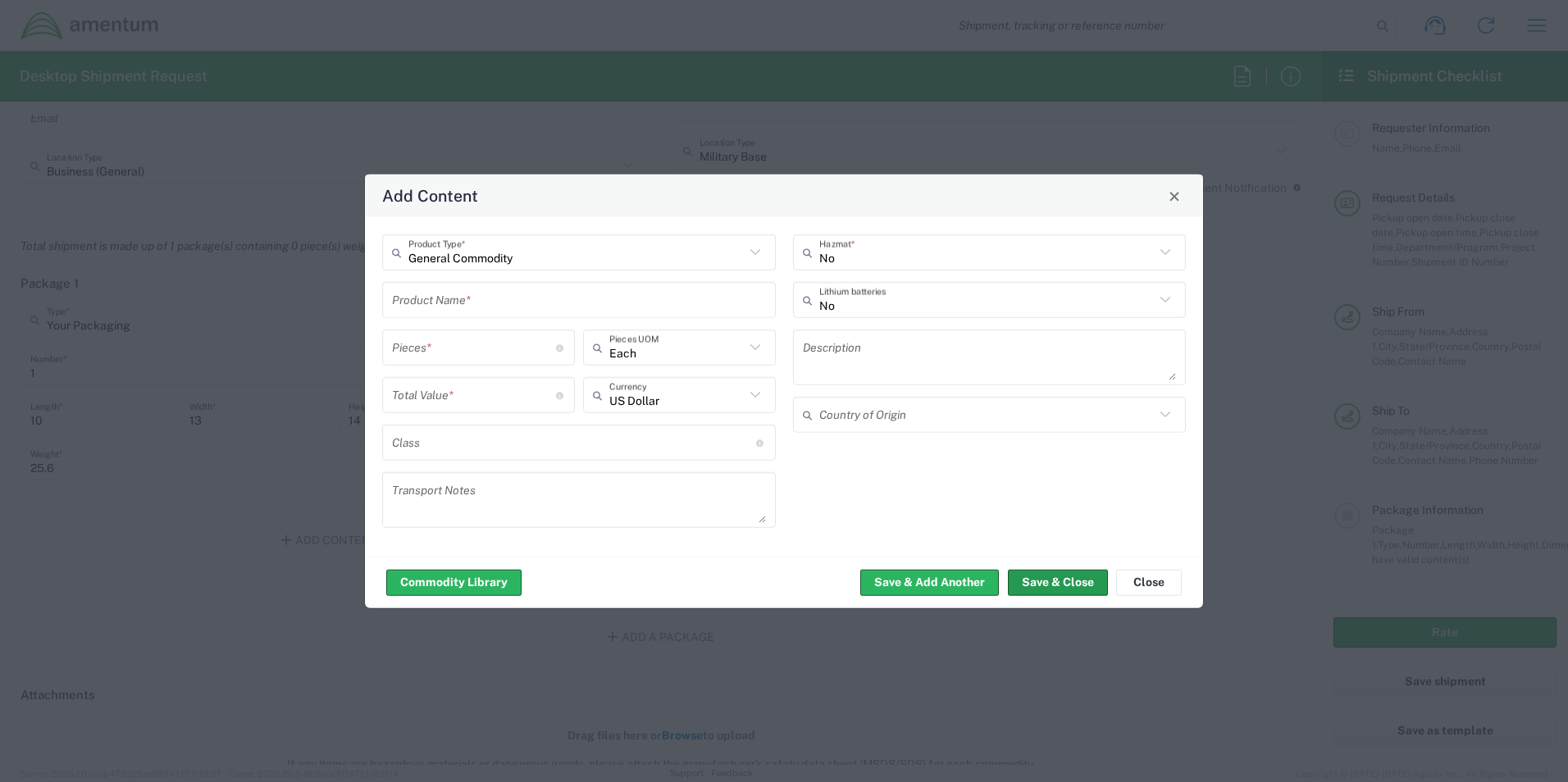
click at [929, 582] on button "Save & Close" at bounding box center [1057, 582] width 100 height 26
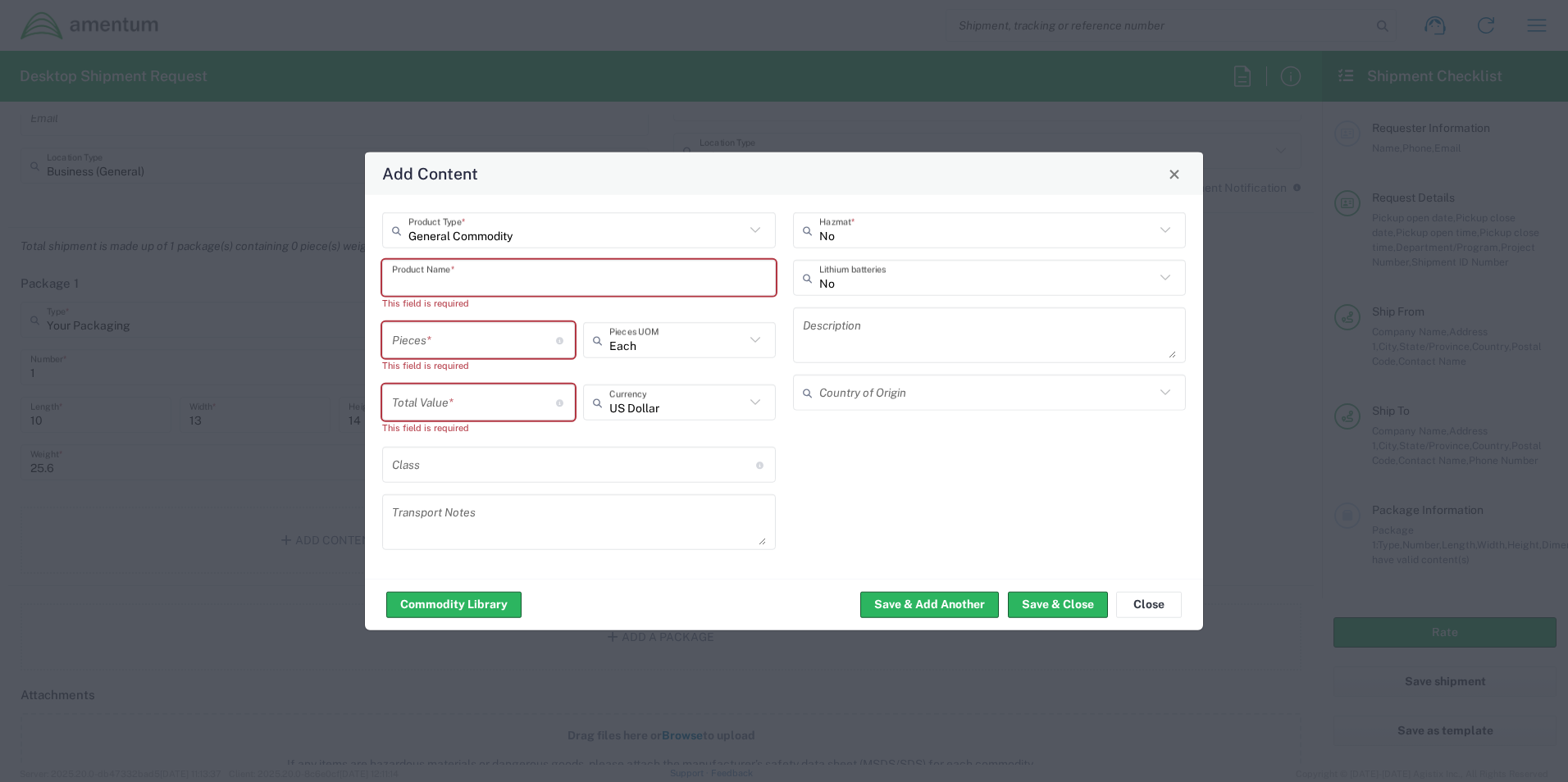
click at [435, 271] on input "text" at bounding box center [579, 278] width 374 height 29
click at [508, 339] on input "number" at bounding box center [474, 340] width 164 height 29
type input "General Commodity"
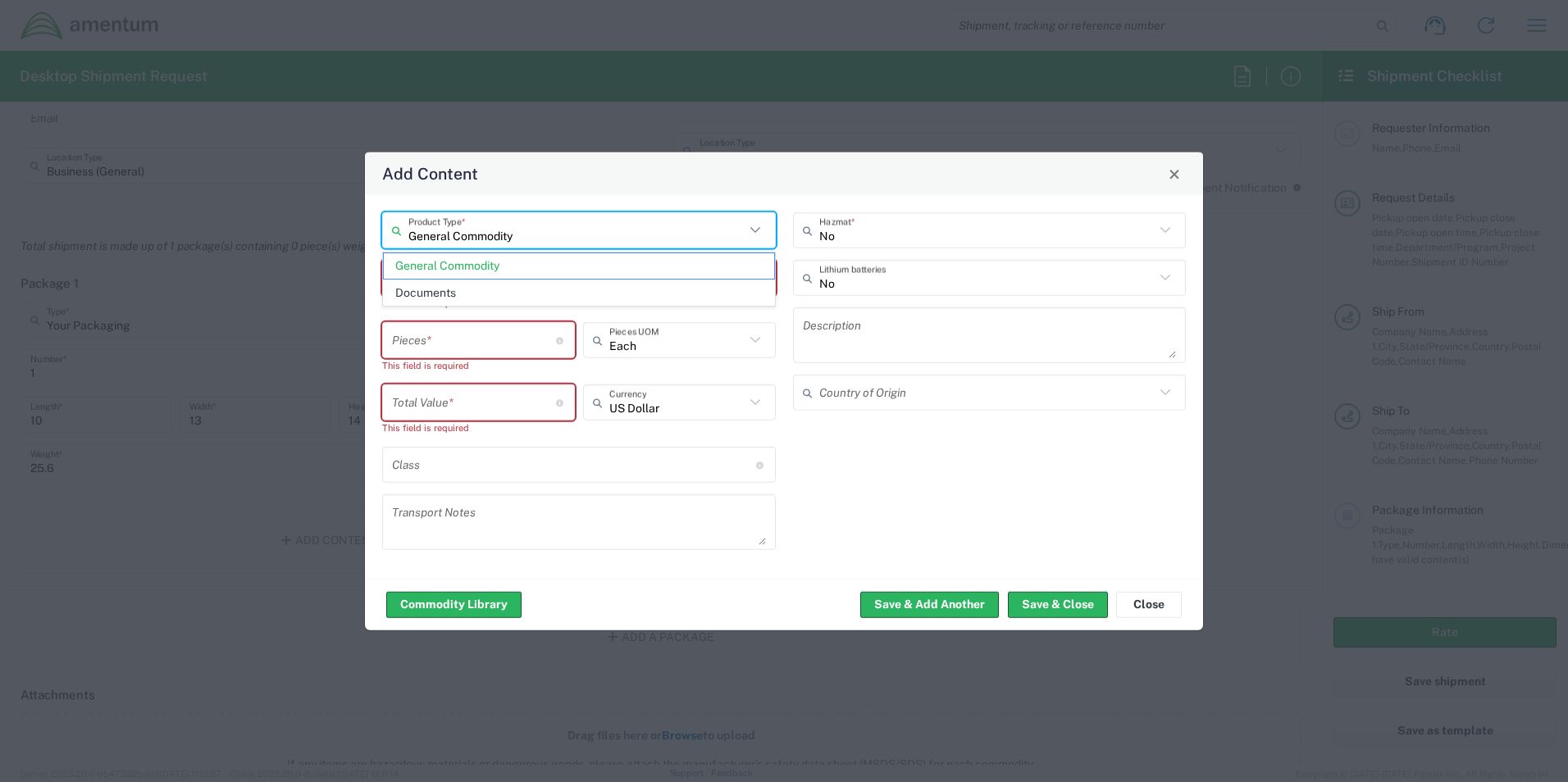
click at [494, 235] on input "General Commodity" at bounding box center [576, 230] width 336 height 29
click at [754, 227] on icon at bounding box center [755, 231] width 22 height 22
click at [478, 264] on span "General Commodity" at bounding box center [579, 266] width 390 height 25
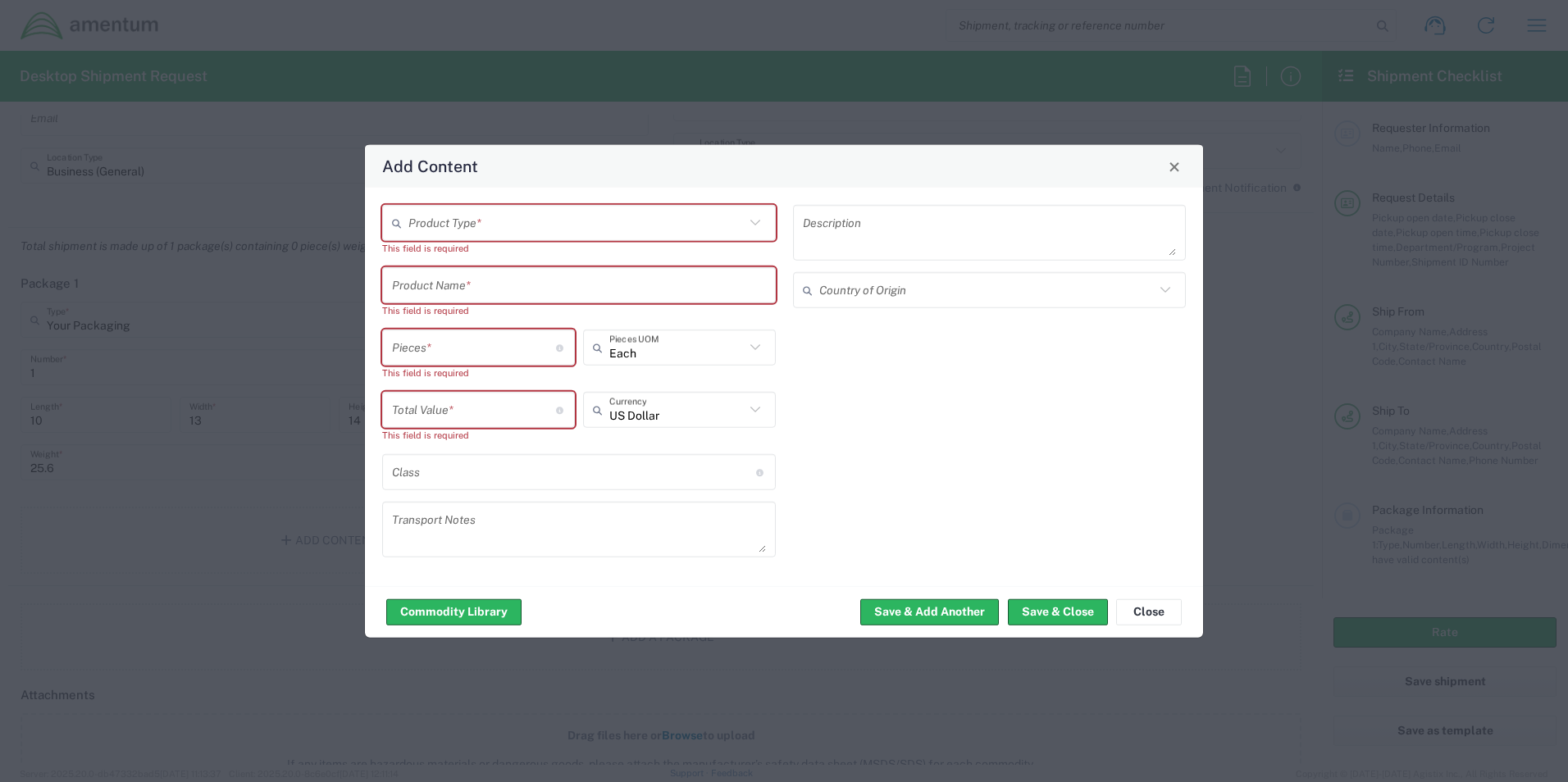
click at [489, 352] on input "number" at bounding box center [474, 347] width 164 height 29
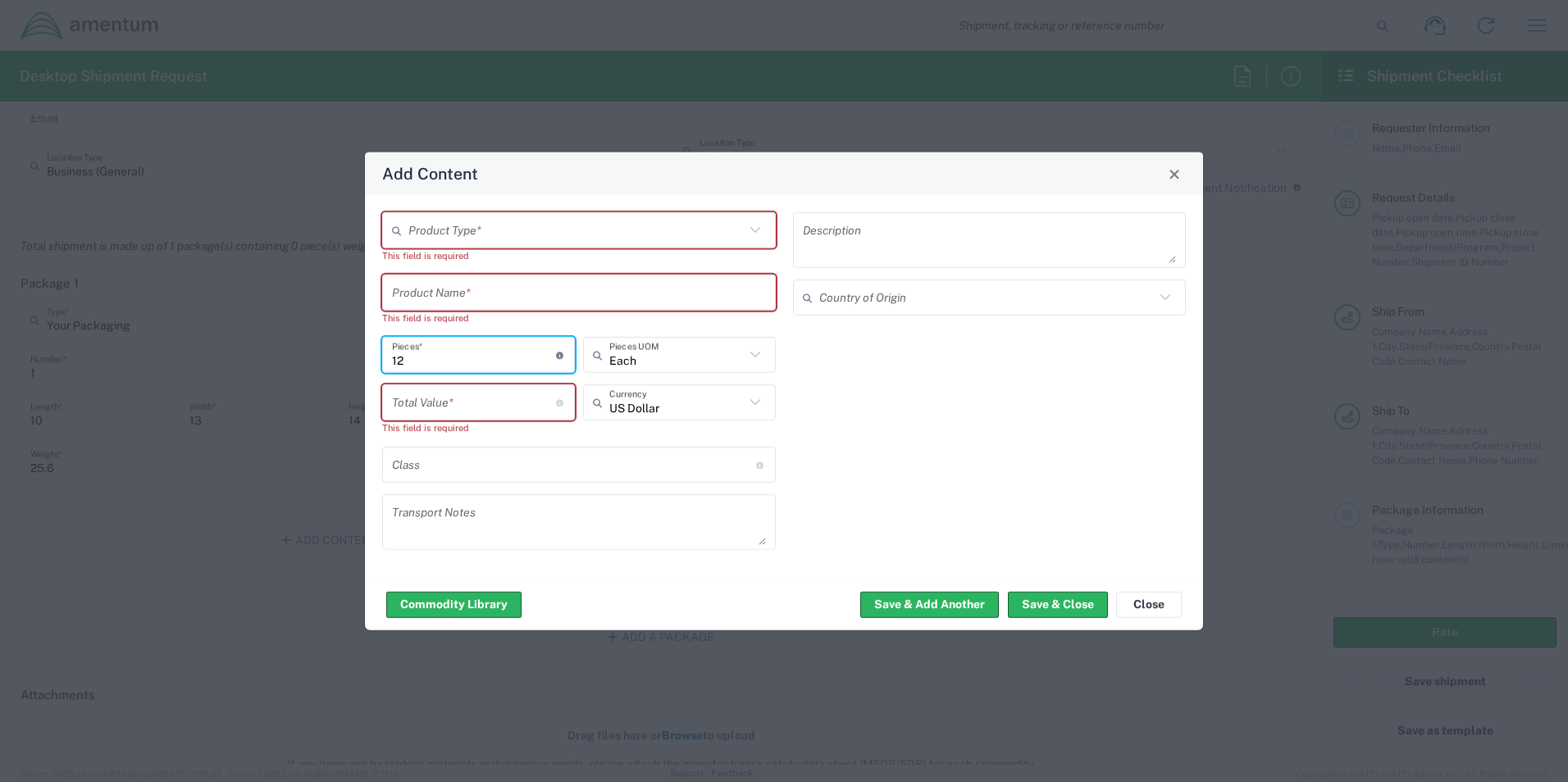
type input "12"
click at [486, 407] on input "number" at bounding box center [474, 403] width 164 height 29
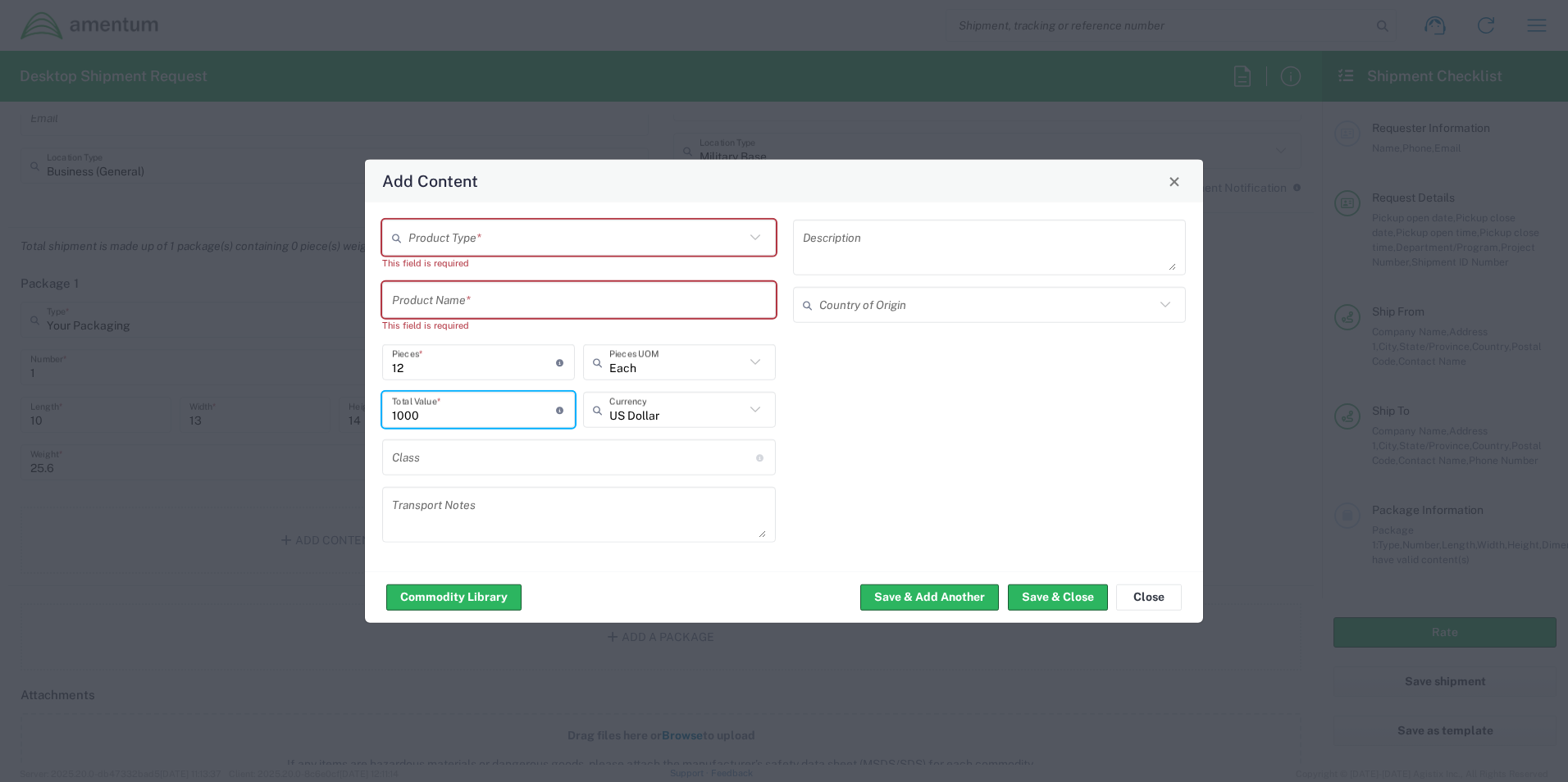
type input "1000"
click at [929, 451] on div "Description Country of Origin" at bounding box center [989, 387] width 411 height 334
click at [929, 597] on button "Save & Close" at bounding box center [1057, 597] width 100 height 26
click at [473, 304] on input "text" at bounding box center [579, 300] width 374 height 29
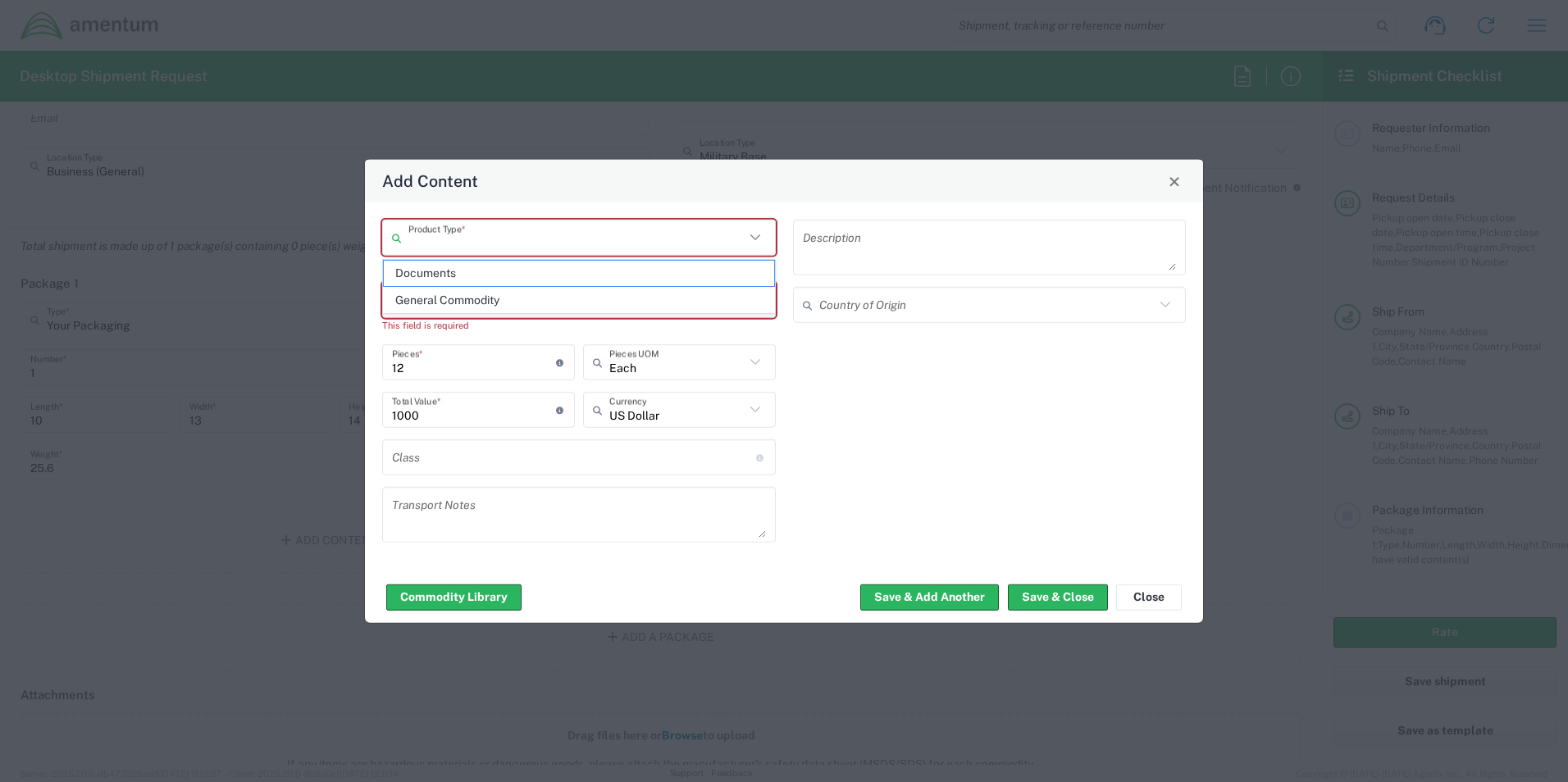
click at [473, 237] on input "text" at bounding box center [576, 237] width 336 height 29
click at [494, 307] on span "General Commodity" at bounding box center [579, 300] width 390 height 25
type input "General Commodity"
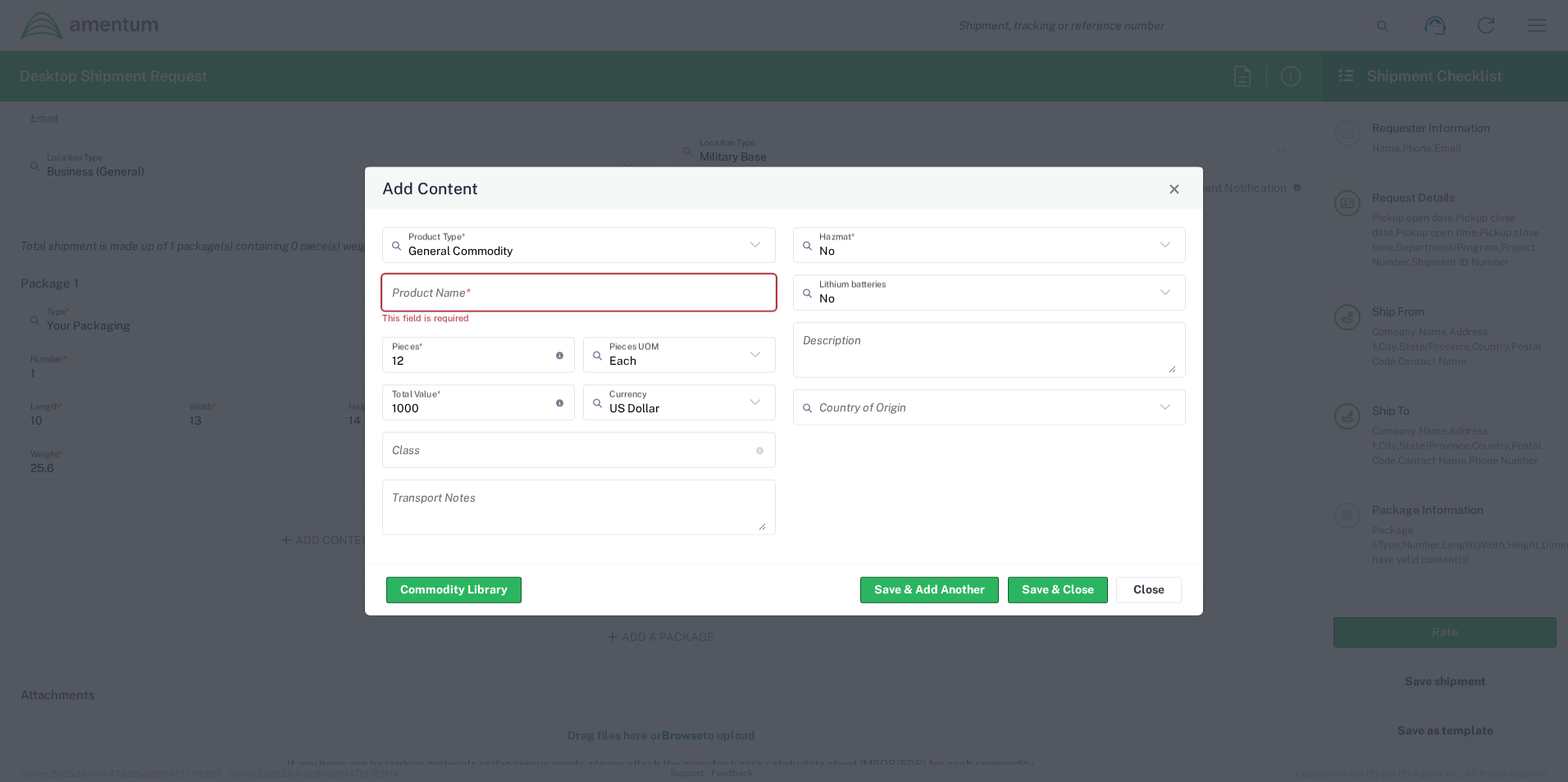
click at [463, 294] on input "text" at bounding box center [579, 292] width 374 height 29
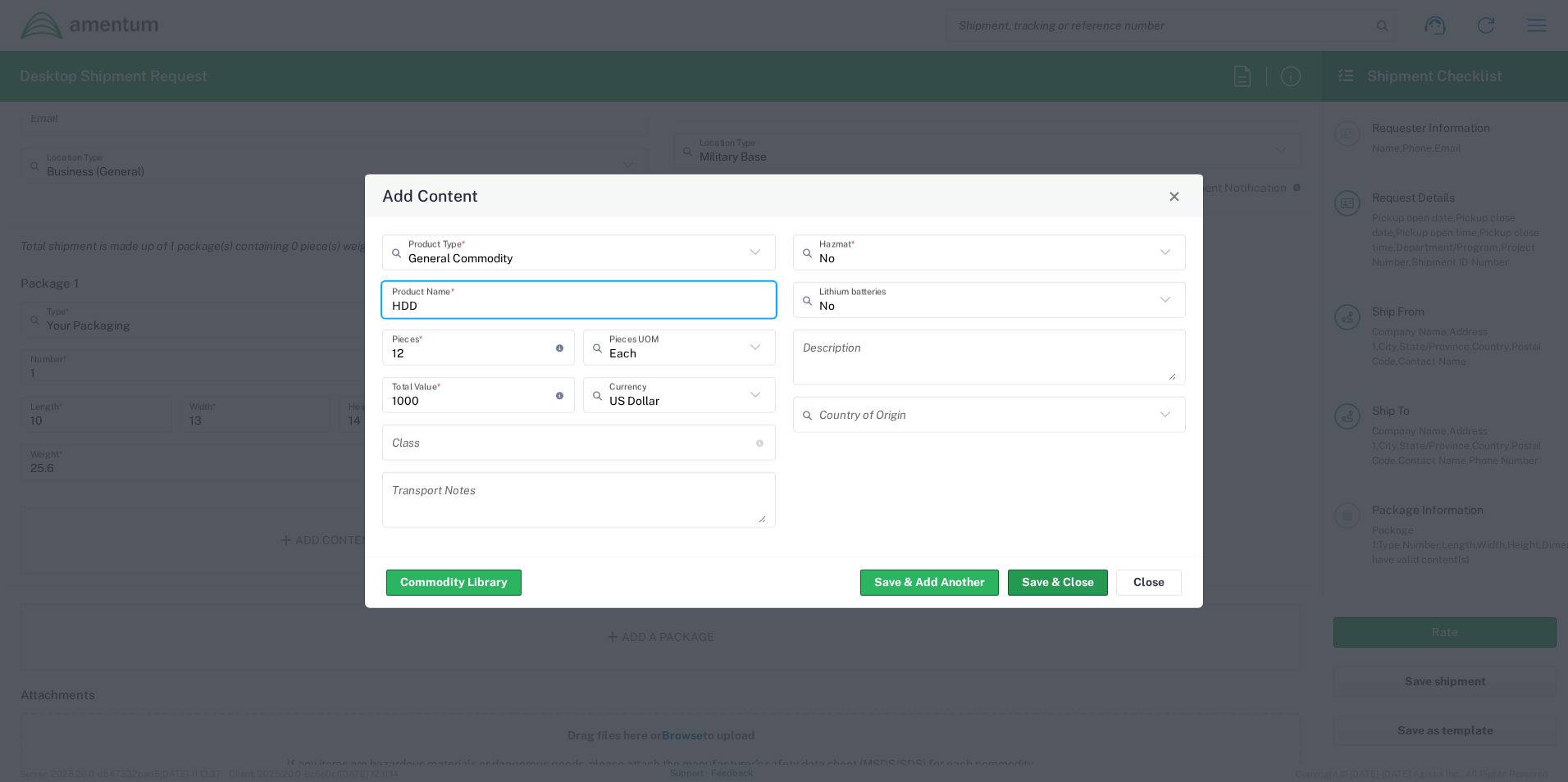
type input "HDD"
click at [929, 582] on button "Save & Close" at bounding box center [1057, 582] width 100 height 26
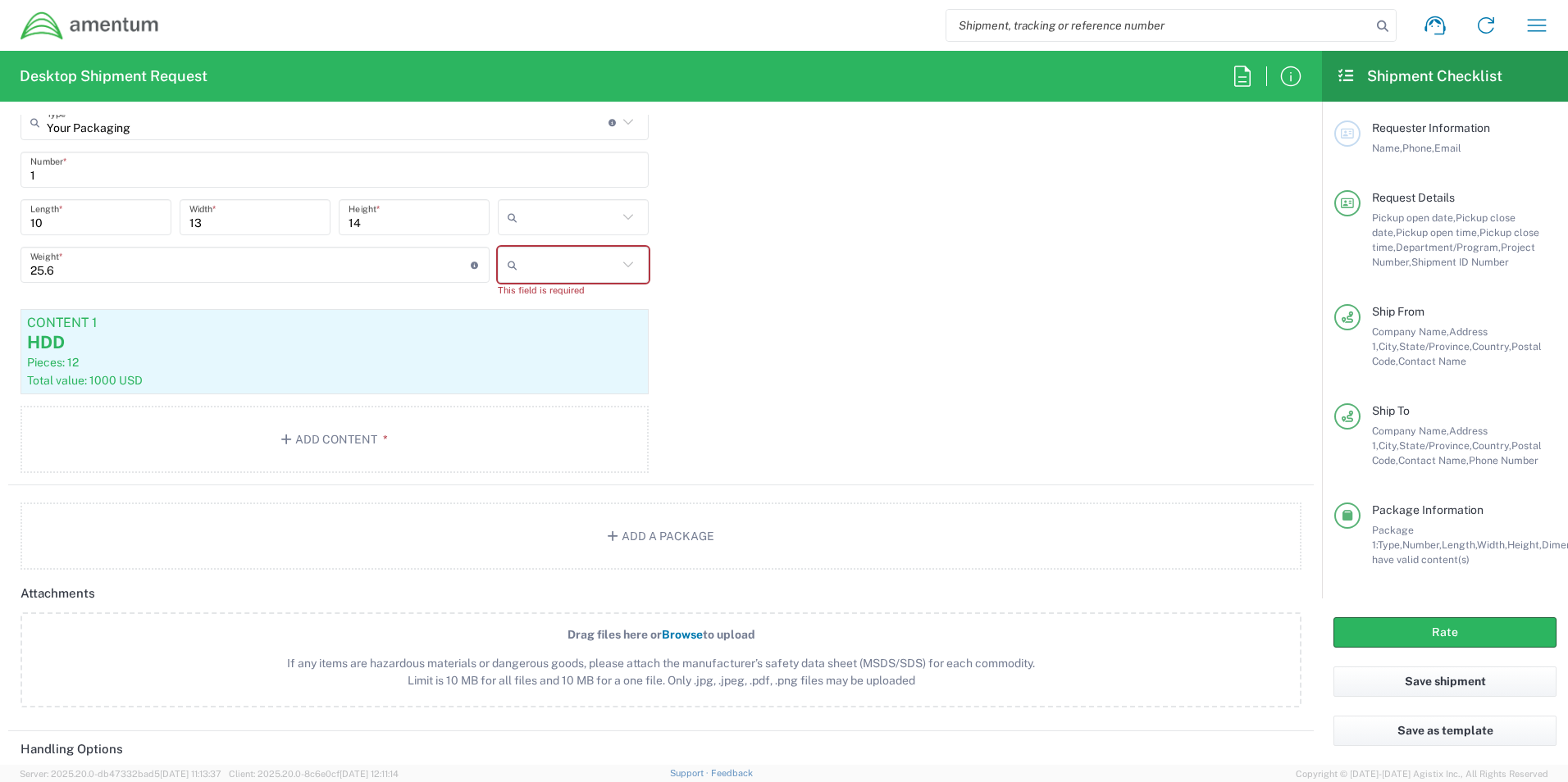
scroll to position [1515, 0]
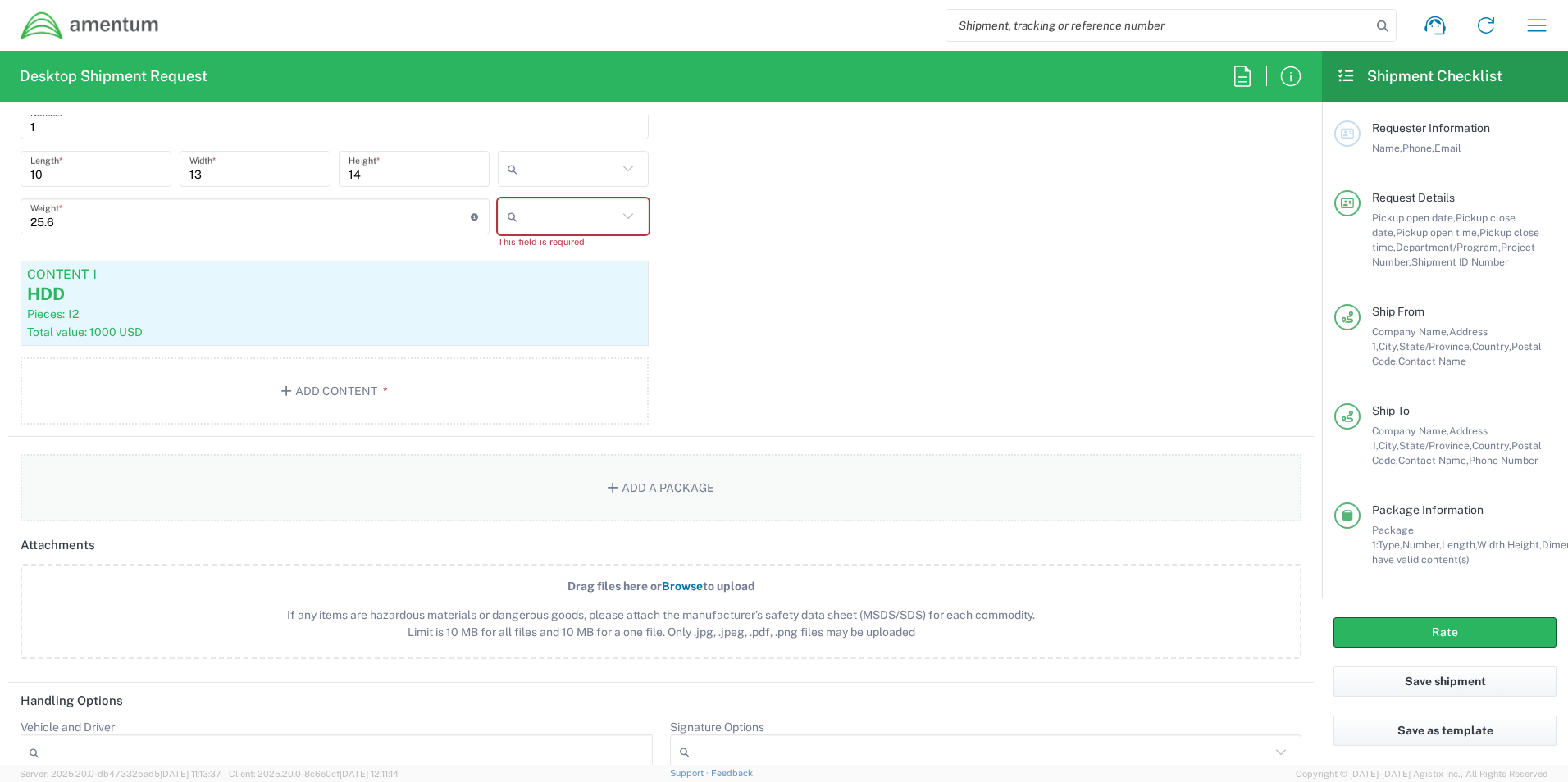
click at [570, 498] on button "Add a Package" at bounding box center [661, 487] width 1281 height 67
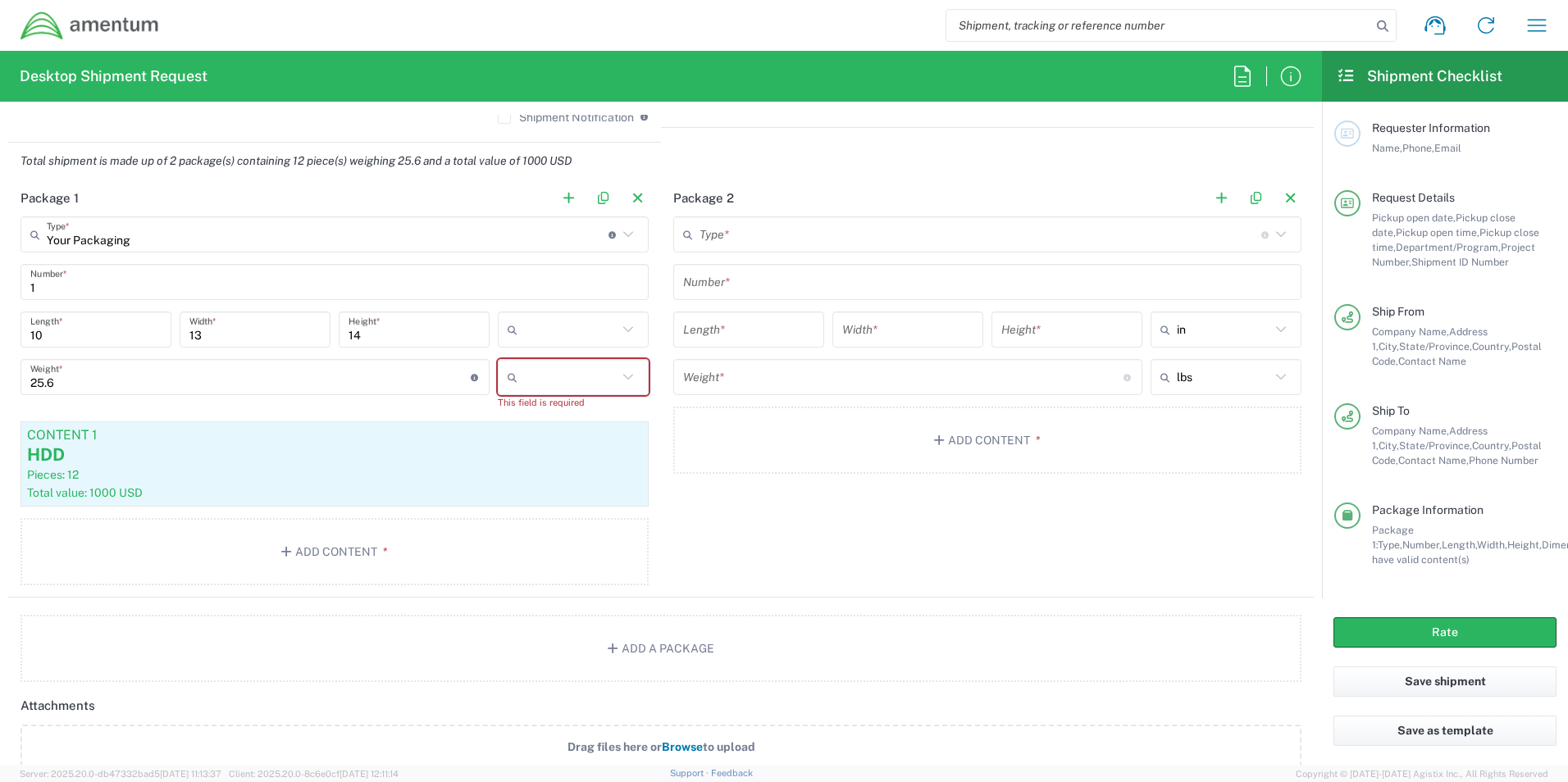
scroll to position [1351, 0]
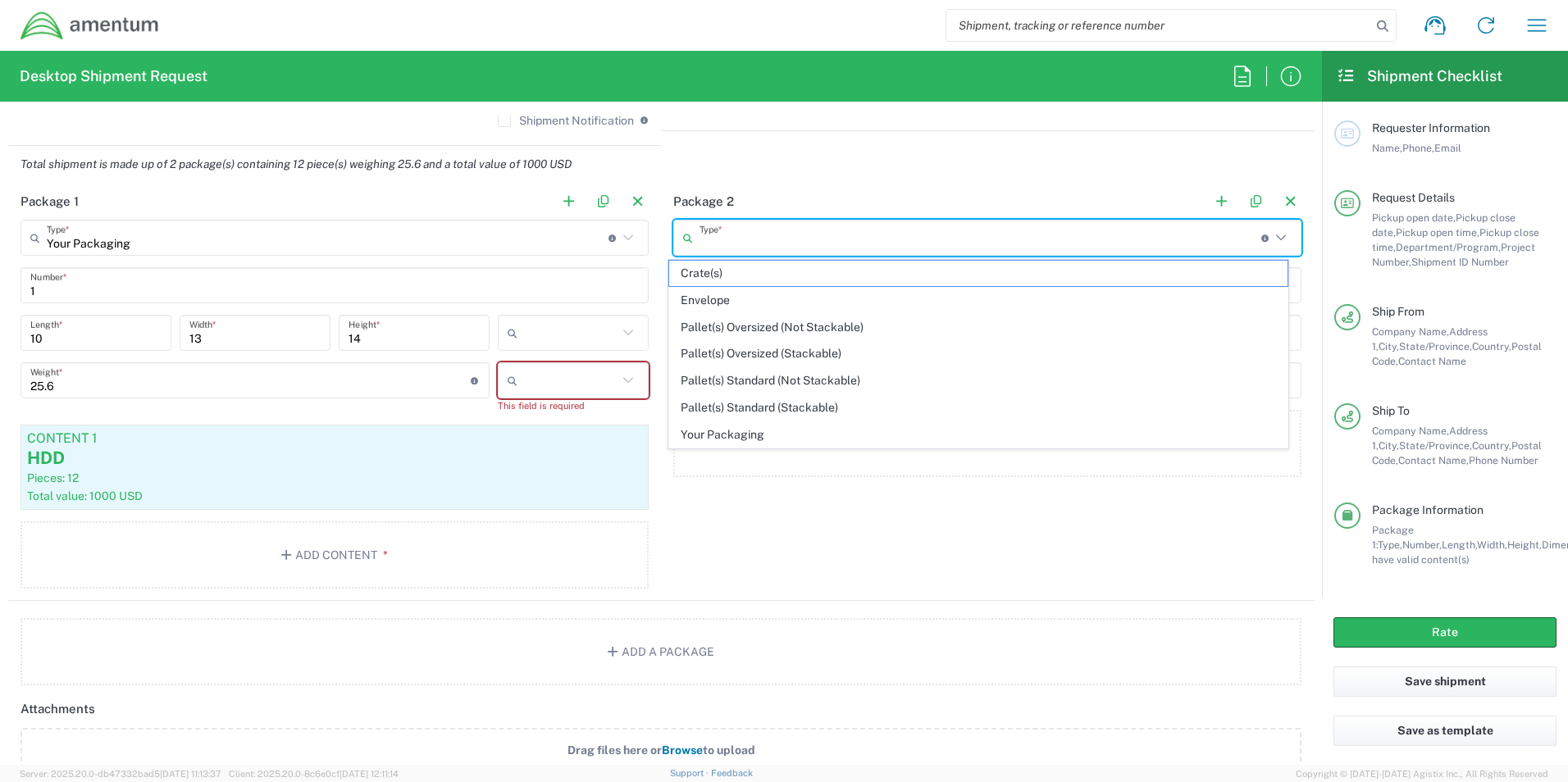
click at [726, 229] on input "text" at bounding box center [980, 238] width 562 height 29
click at [735, 431] on span "Your Packaging" at bounding box center [979, 435] width 619 height 25
type input "Your Packaging"
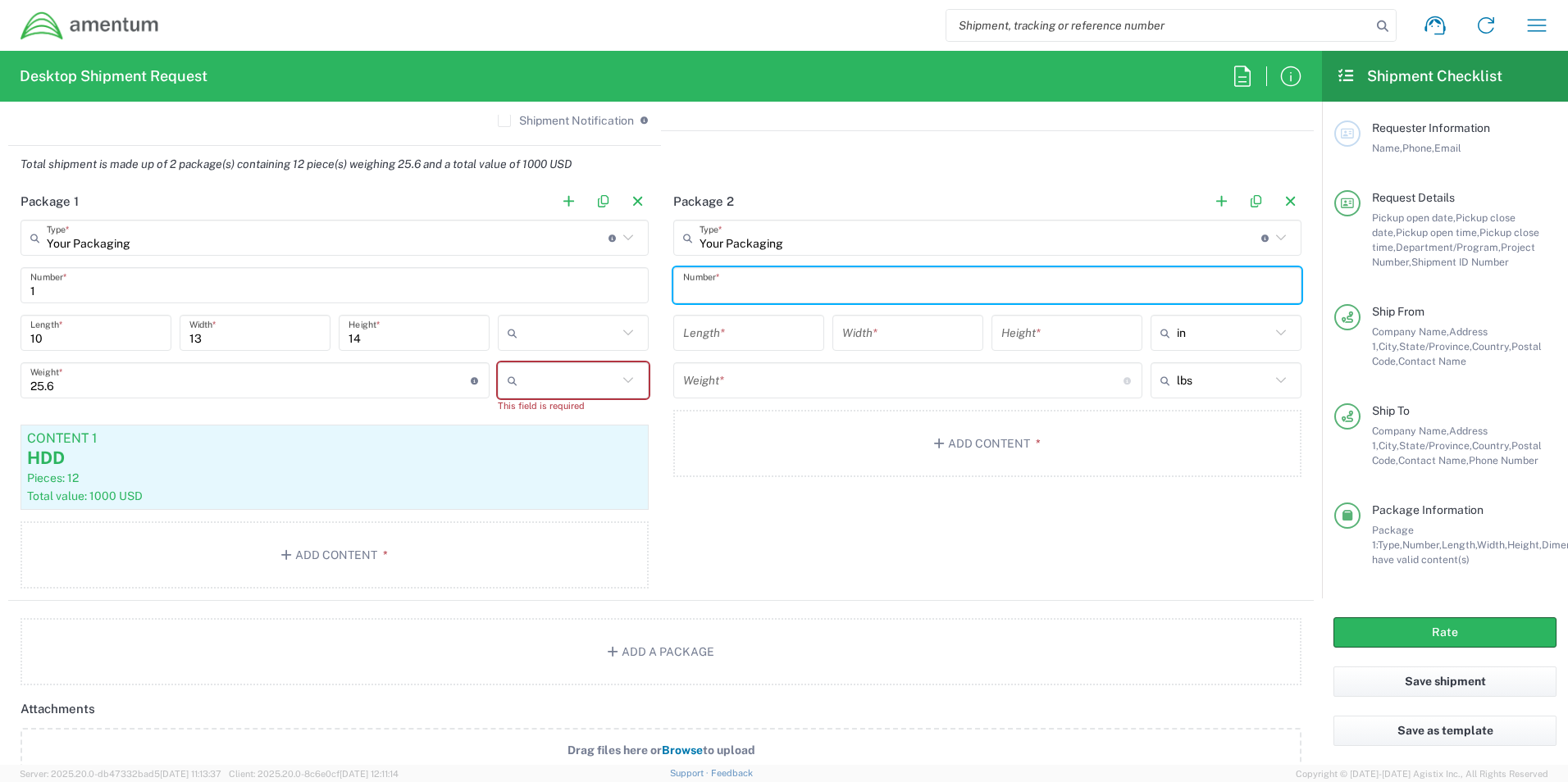
click at [708, 281] on input "text" at bounding box center [987, 286] width 609 height 29
type input "1"
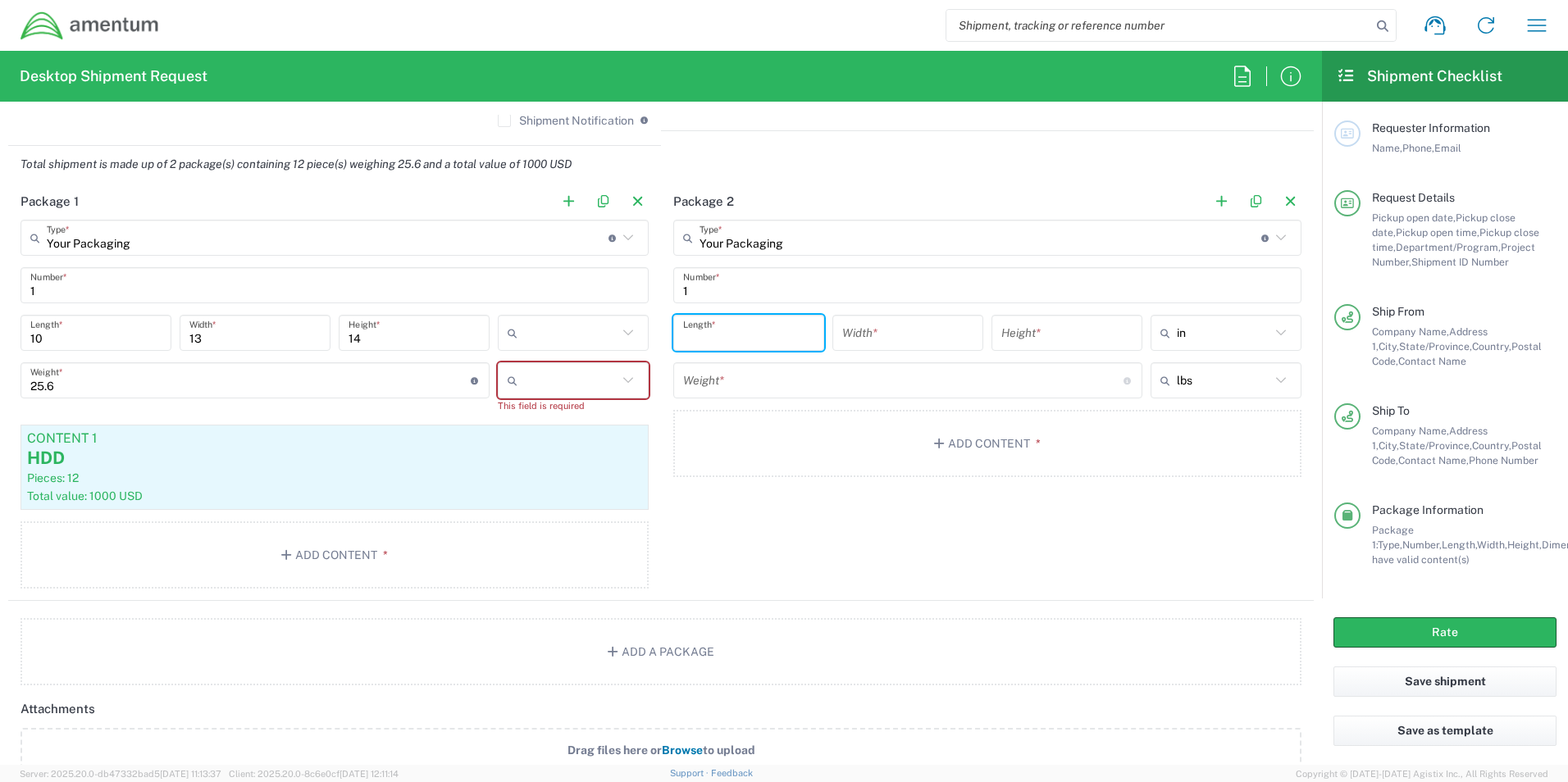
click at [723, 333] on input "number" at bounding box center [749, 333] width 131 height 29
type input "11"
type input "29"
type input "44"
type input "in"
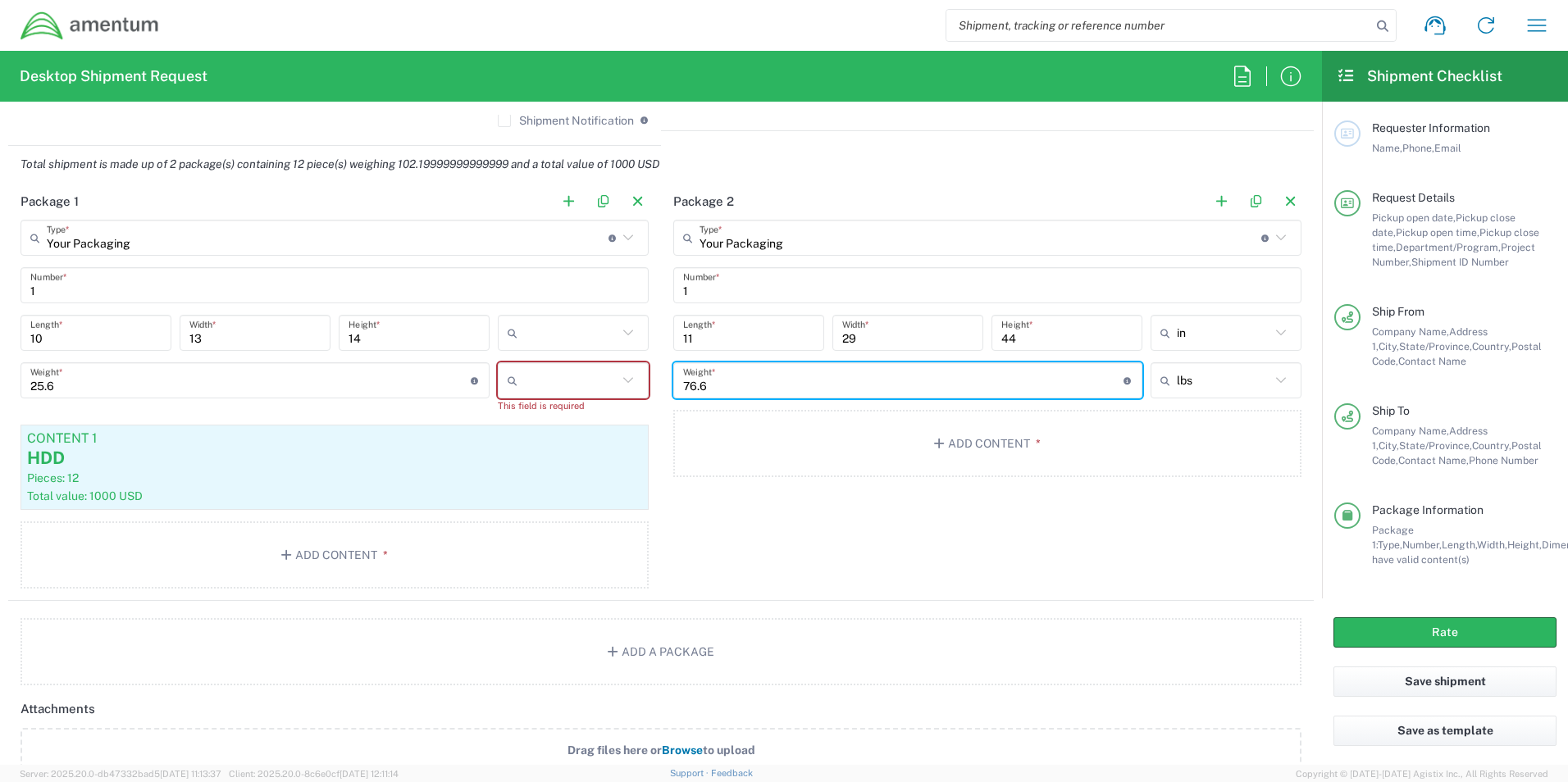
type input "76.6"
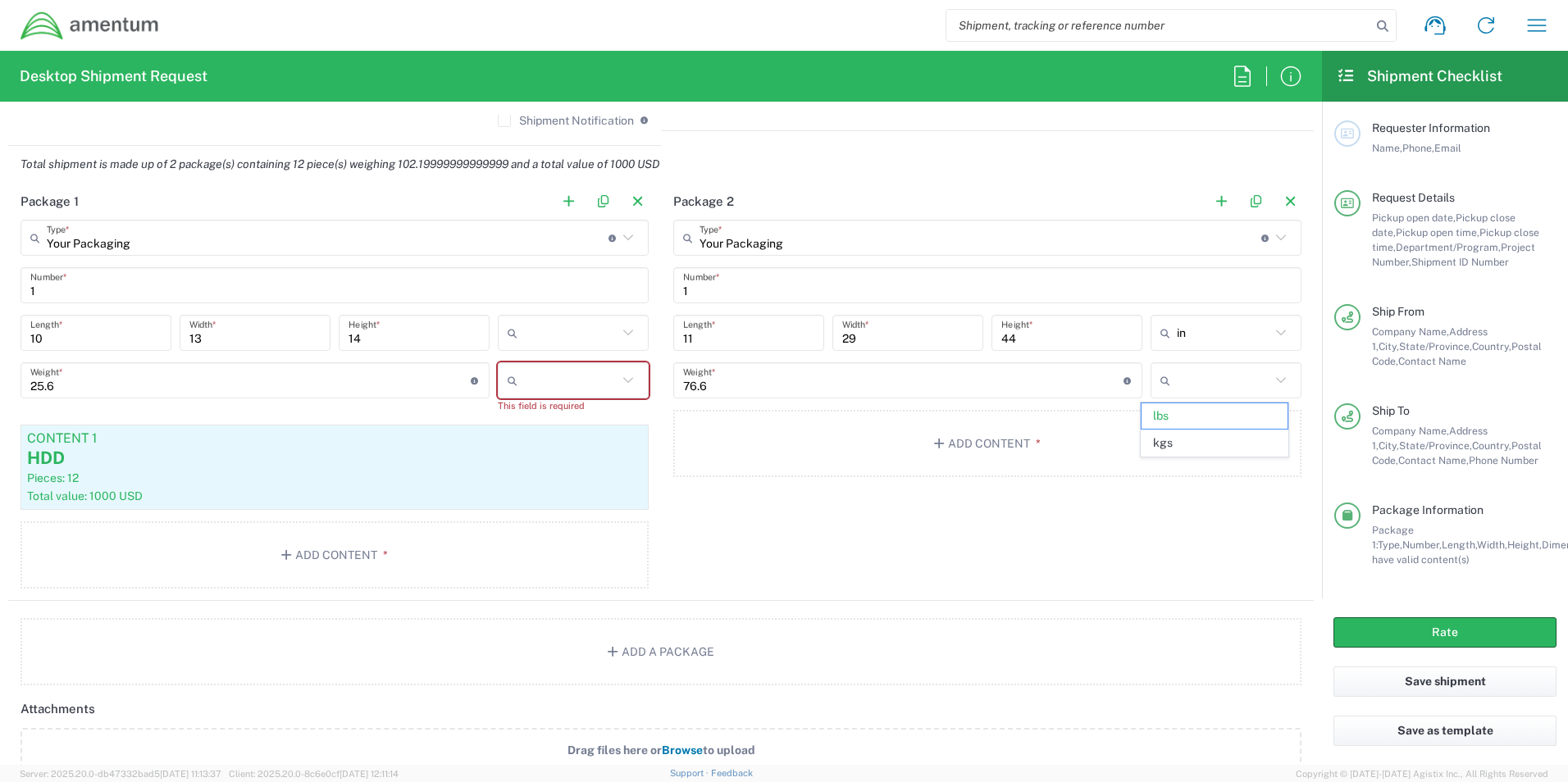
click at [929, 560] on div "Package 2 Your Packaging Type * Material used to package goods Crate(s) Envelop…" at bounding box center [987, 391] width 653 height 417
type input "lbs"
click at [929, 434] on button "Add Content *" at bounding box center [987, 443] width 628 height 67
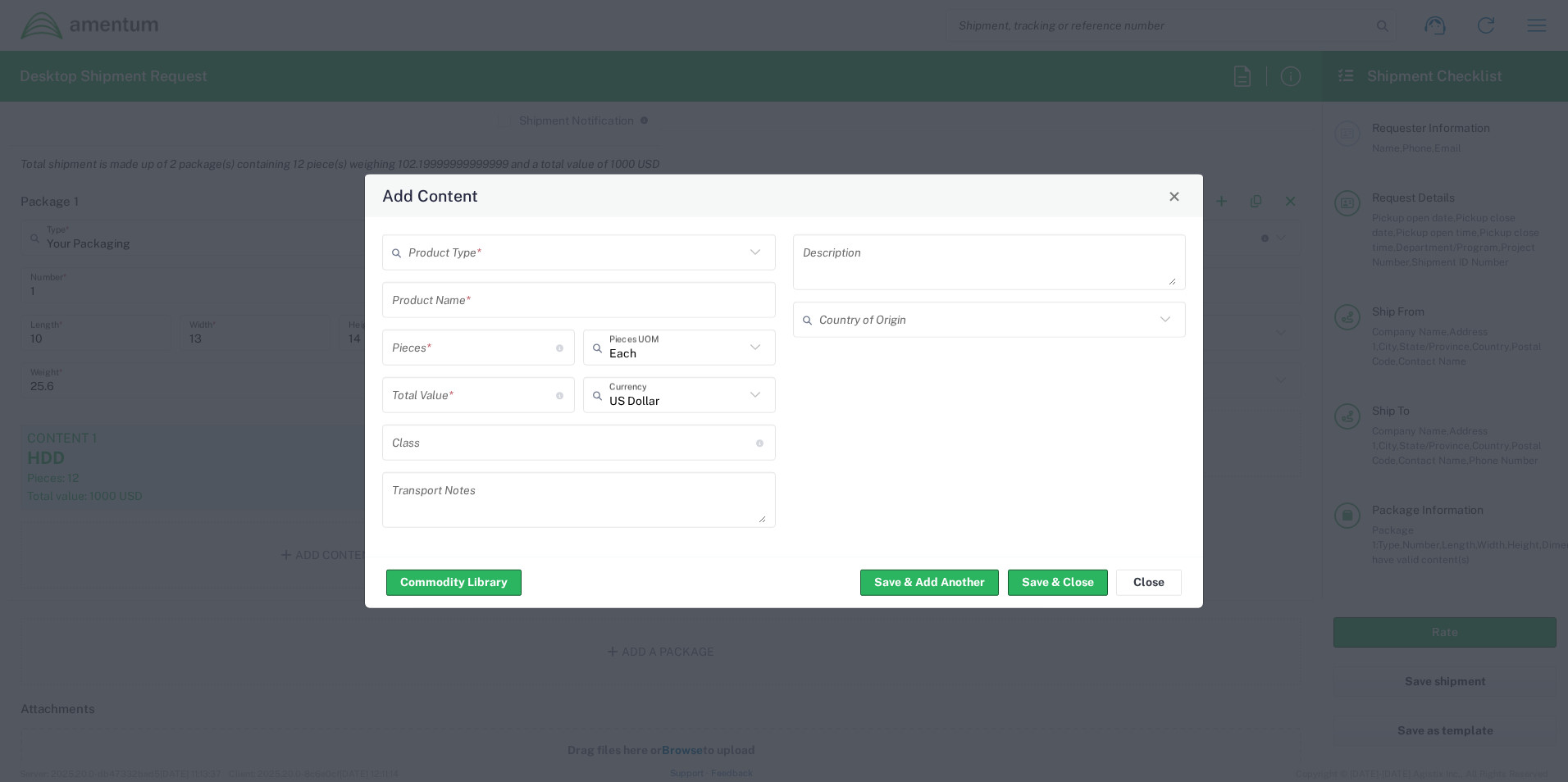
click at [499, 251] on input "text" at bounding box center [576, 253] width 336 height 29
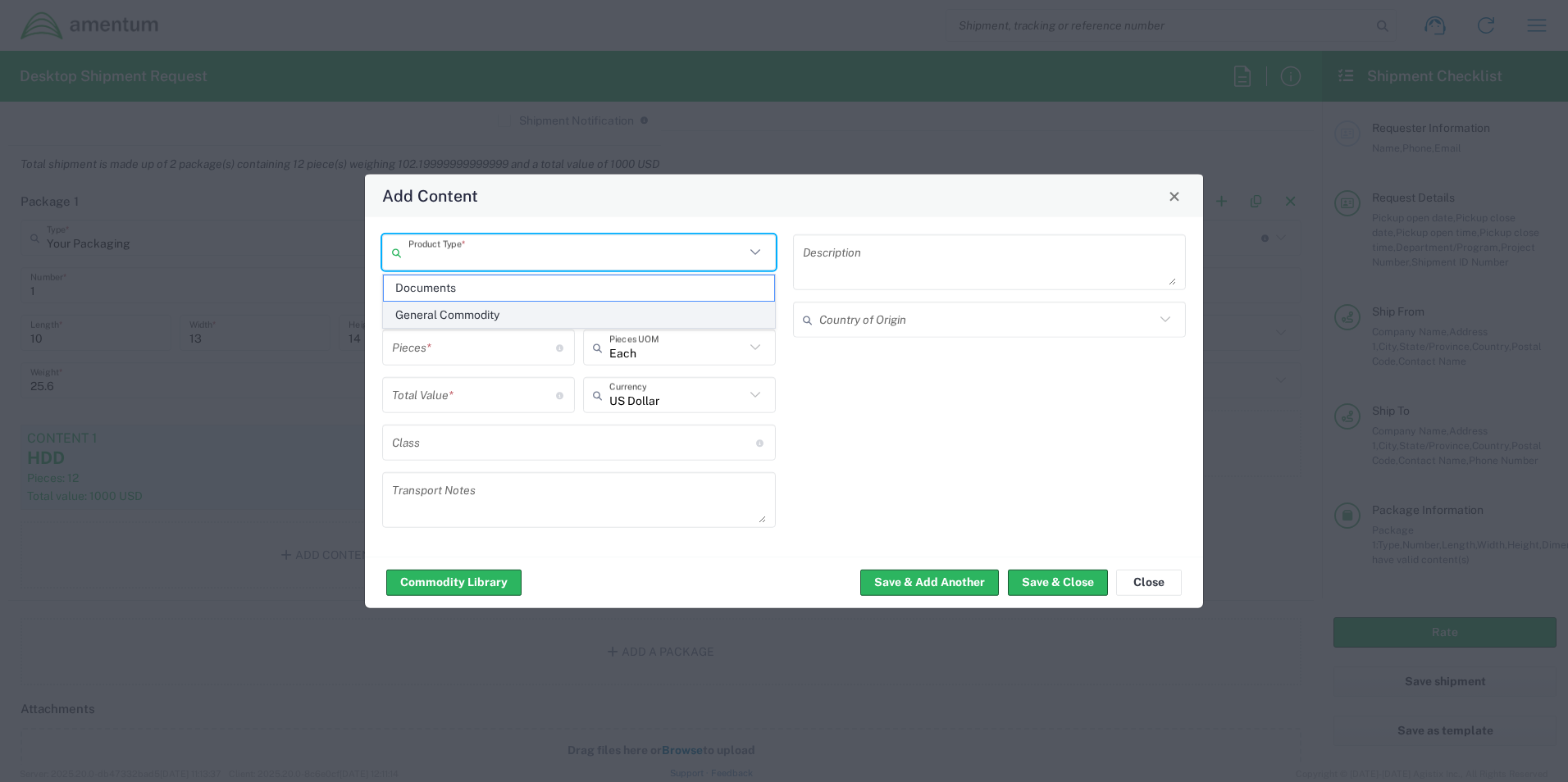
click at [465, 307] on span "General Commodity" at bounding box center [579, 315] width 390 height 25
type input "General Commodity"
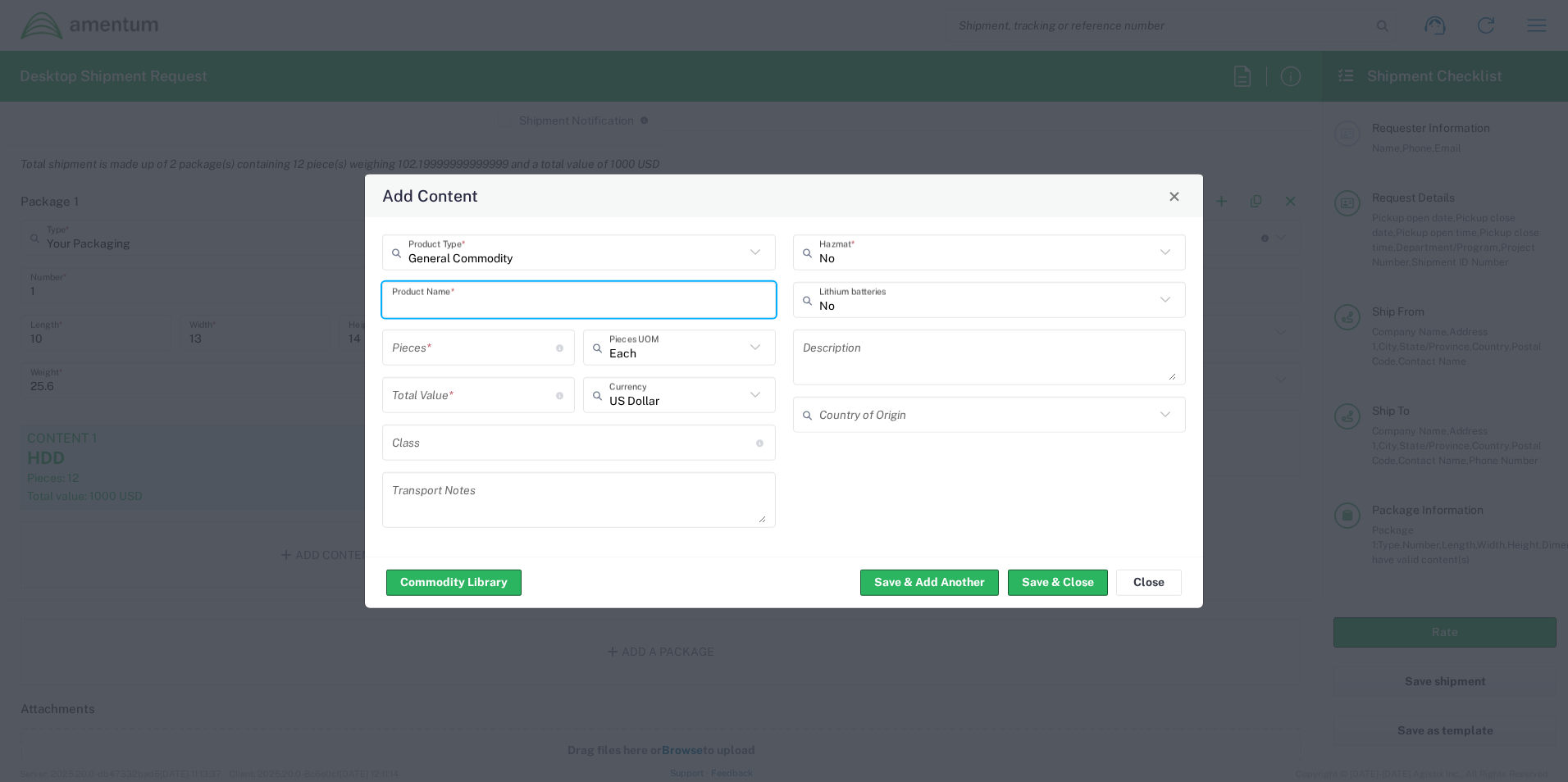
click at [457, 303] on input "text" at bounding box center [579, 300] width 374 height 29
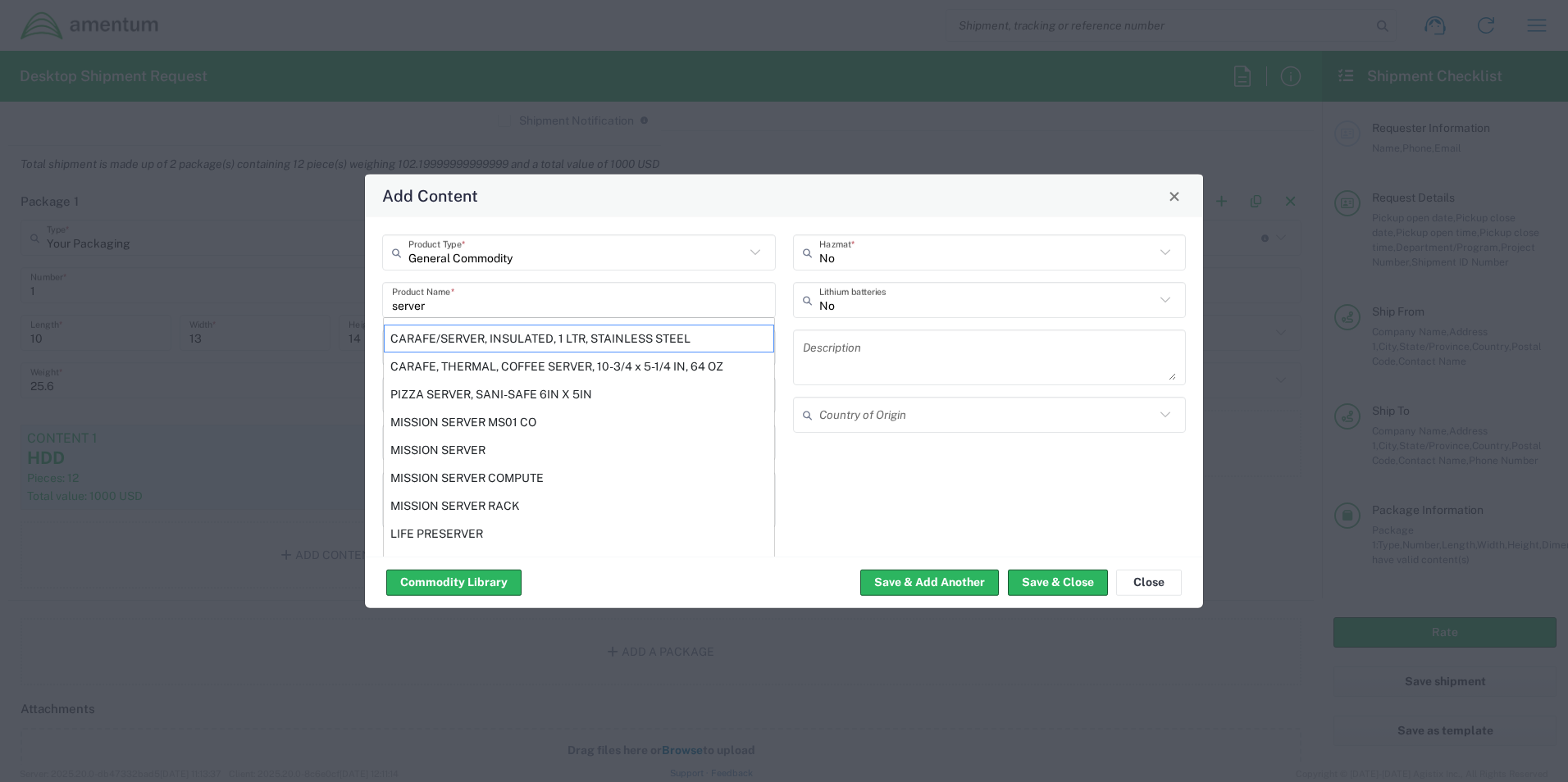
click at [575, 195] on div "Add Content" at bounding box center [784, 195] width 838 height 42
click at [372, 315] on div "General Commodity Product Type * server Product Name * CARAFE/SERVER, INSULATED…" at bounding box center [784, 387] width 838 height 340
click at [437, 304] on input "server" at bounding box center [579, 300] width 374 height 29
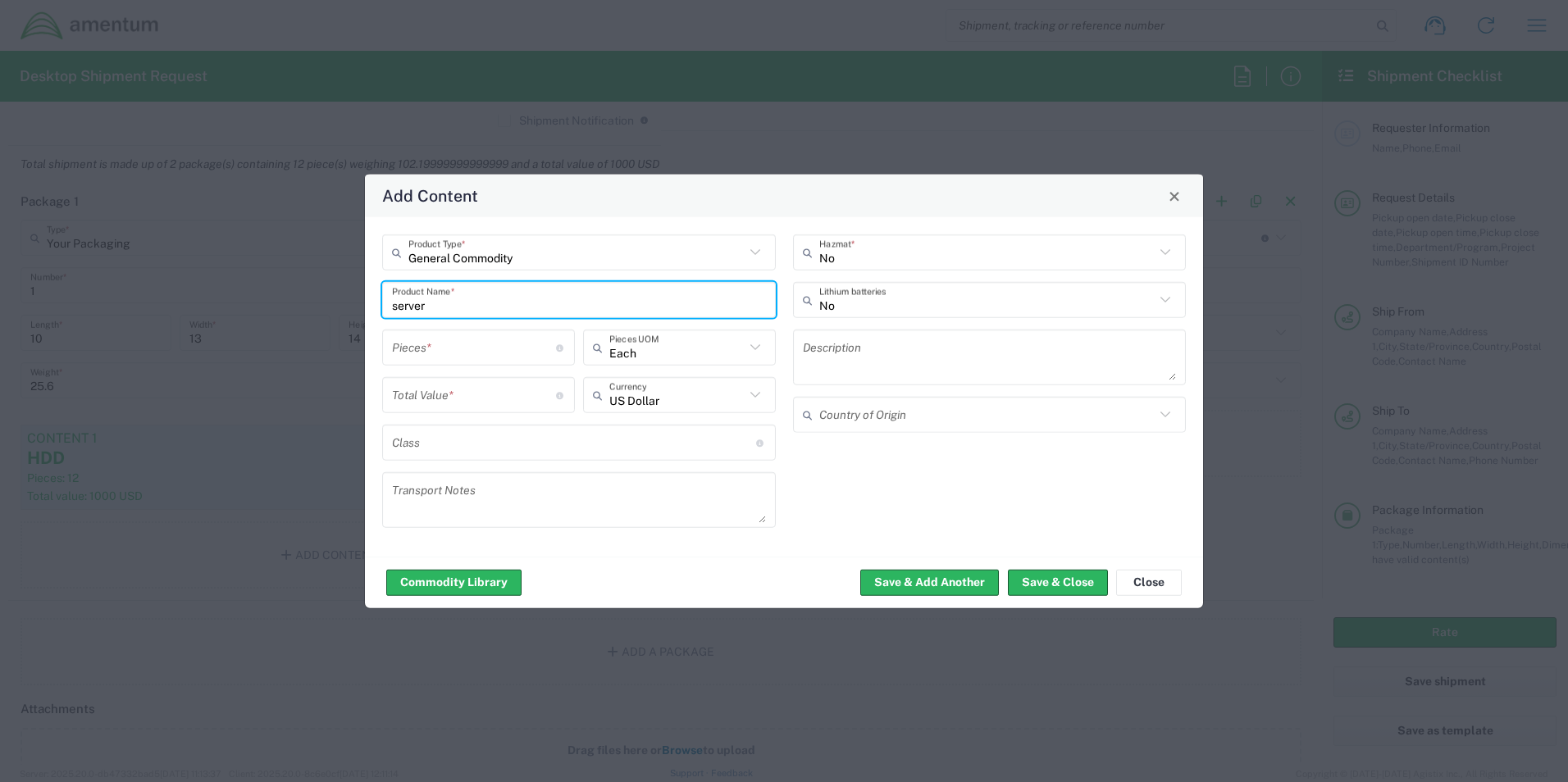
click at [441, 304] on input "server" at bounding box center [579, 300] width 374 height 29
drag, startPoint x: 463, startPoint y: 307, endPoint x: 342, endPoint y: 303, distance: 121.1
click at [342, 303] on div "Add Content General Commodity Product Type * server Product Name * Pieces * Num…" at bounding box center [784, 391] width 1568 height 782
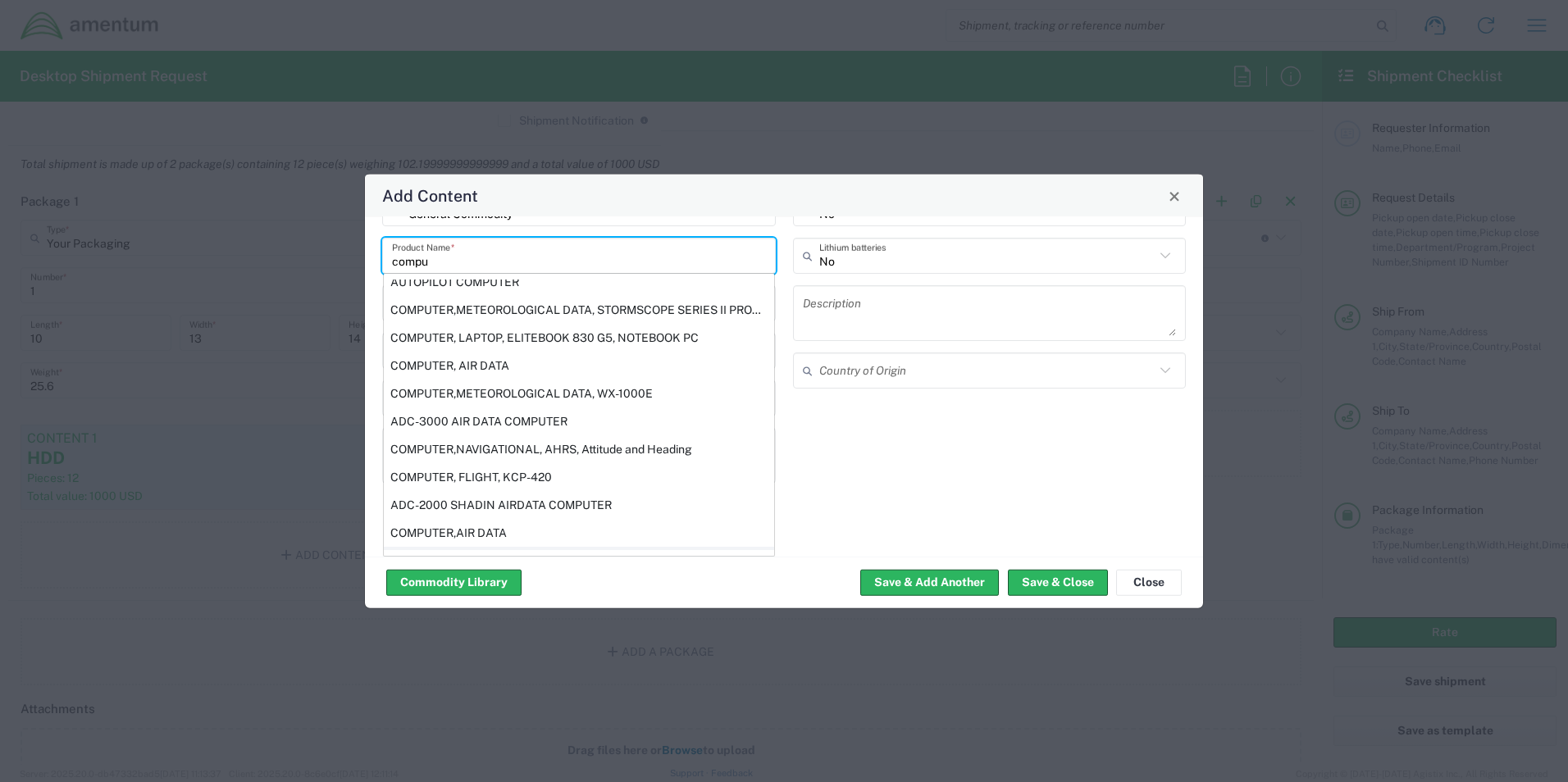
scroll to position [125, 0]
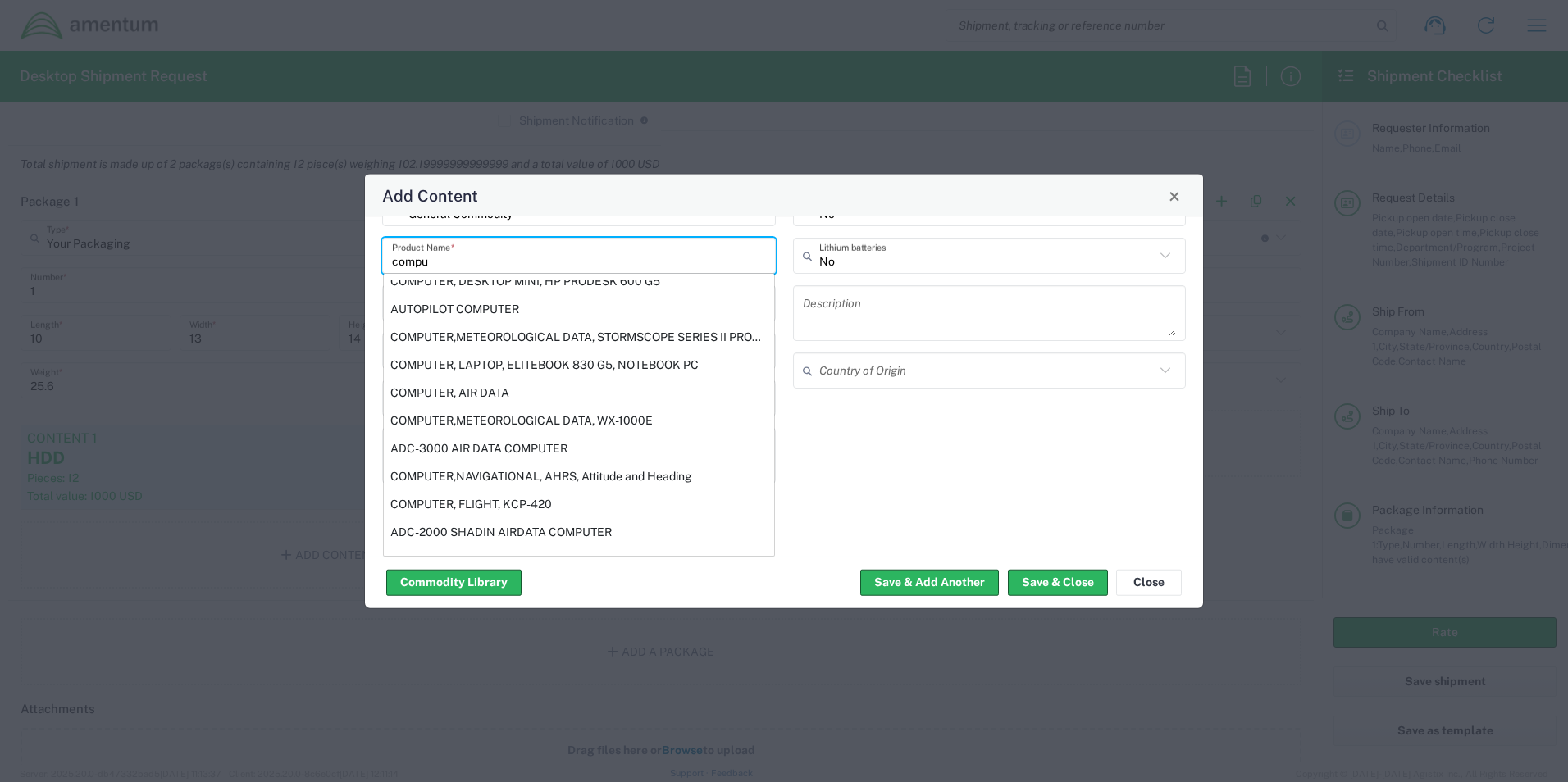
drag, startPoint x: 486, startPoint y: 259, endPoint x: 313, endPoint y: 244, distance: 173.6
click at [313, 244] on div "Add Content General Commodity Product Type * compu Product Name * COMPUTER ASSY…" at bounding box center [784, 391] width 1568 height 782
type input "Server"
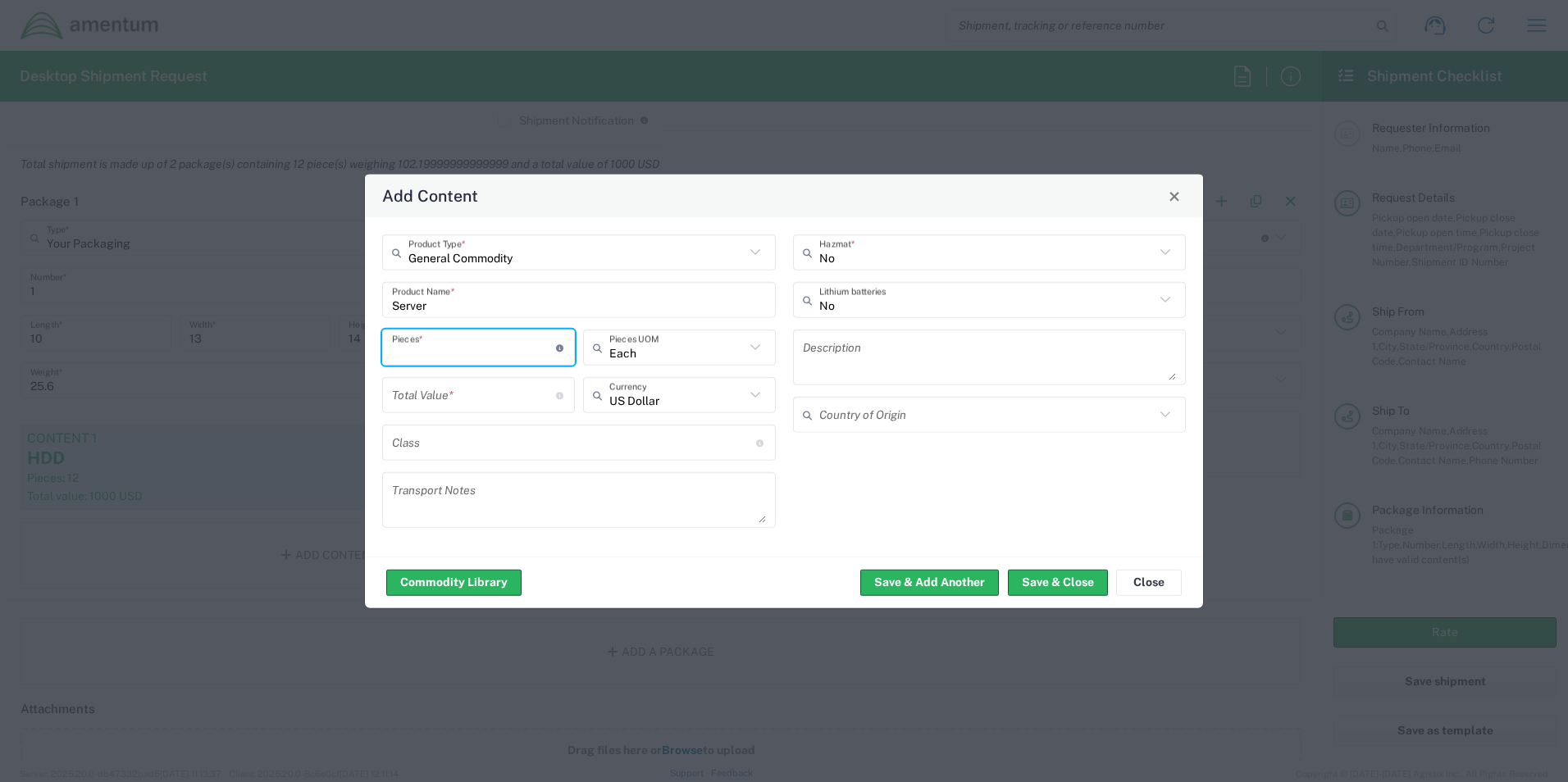
scroll to position [0, 0]
click at [444, 354] on input "number" at bounding box center [474, 347] width 164 height 29
type input "1"
click at [434, 396] on input "number" at bounding box center [474, 395] width 164 height 29
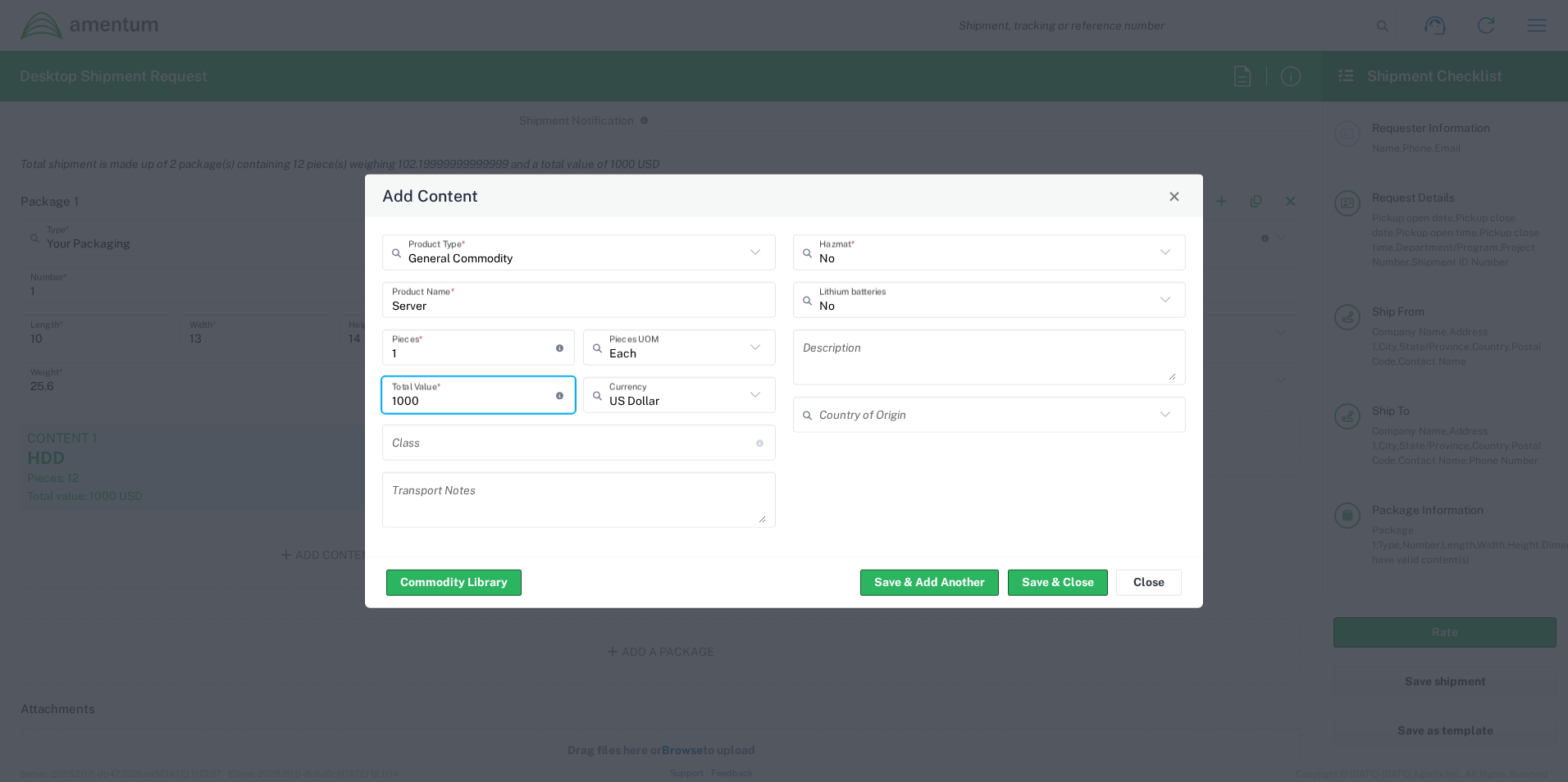
type input "1000"
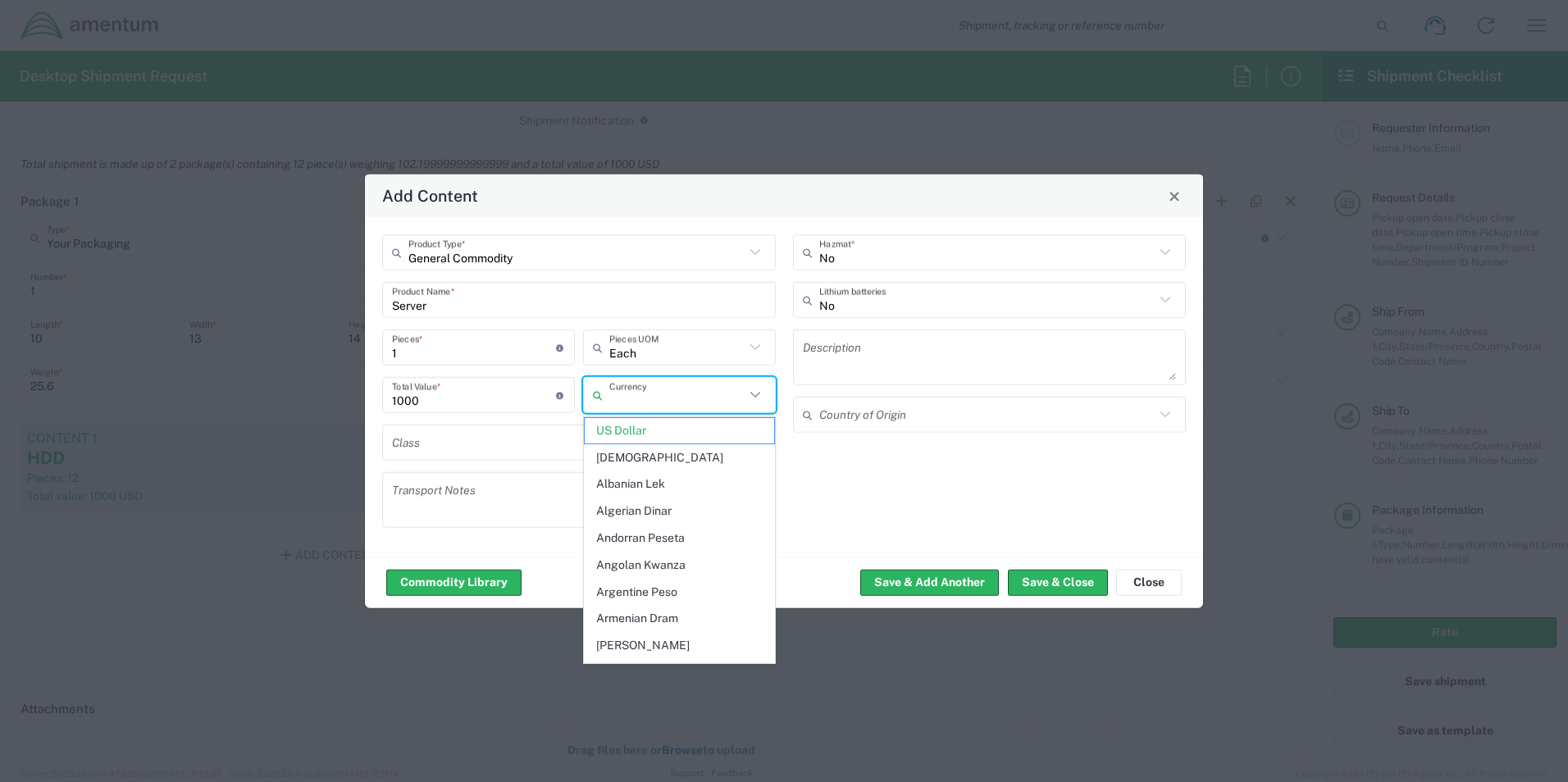
click at [864, 492] on div "No Hazmat * No Lithium batteries Description Country of Origin" at bounding box center [989, 387] width 411 height 305
type input "US Dollar"
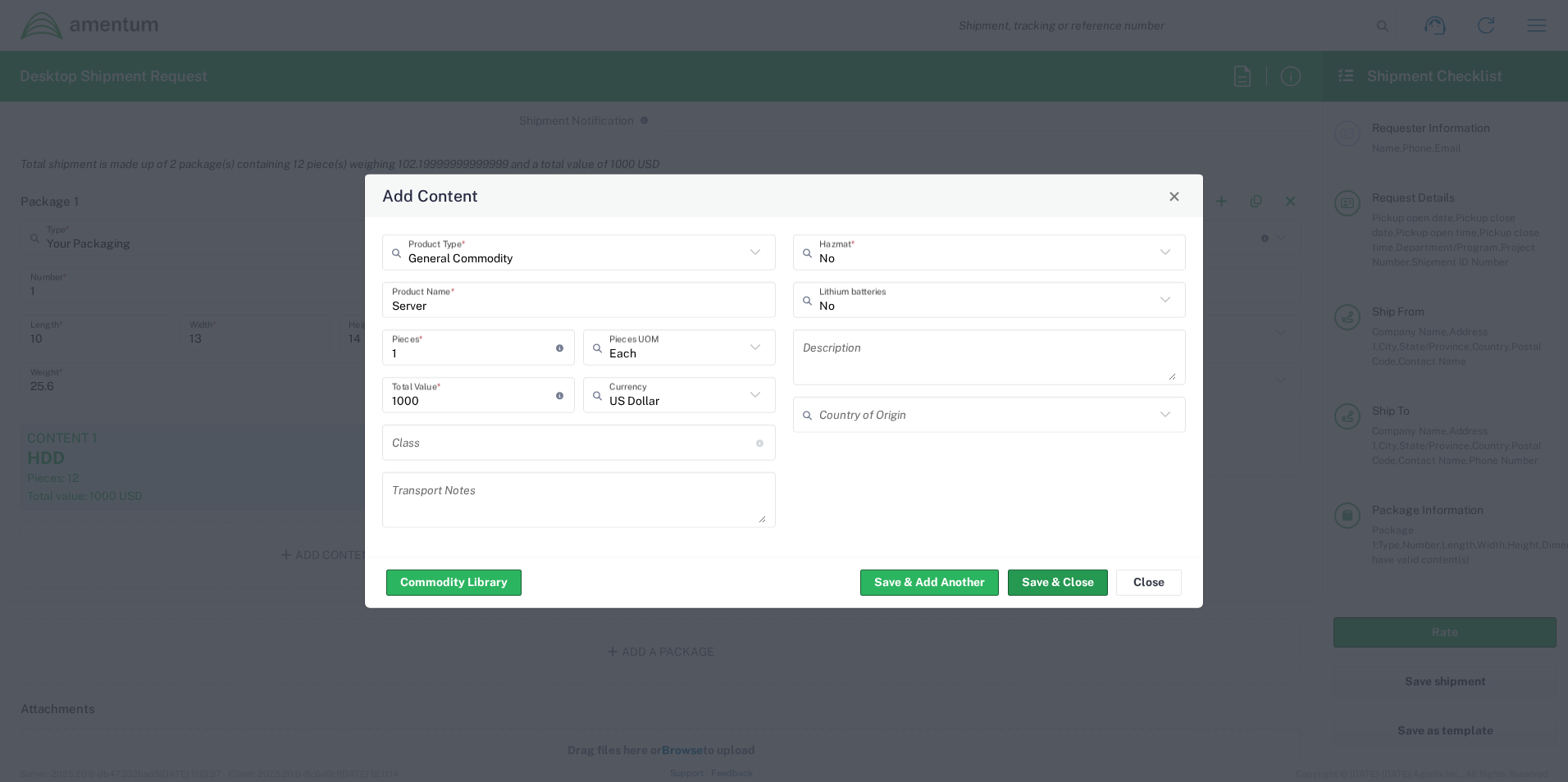
click at [929, 579] on button "Save & Close" at bounding box center [1057, 582] width 100 height 26
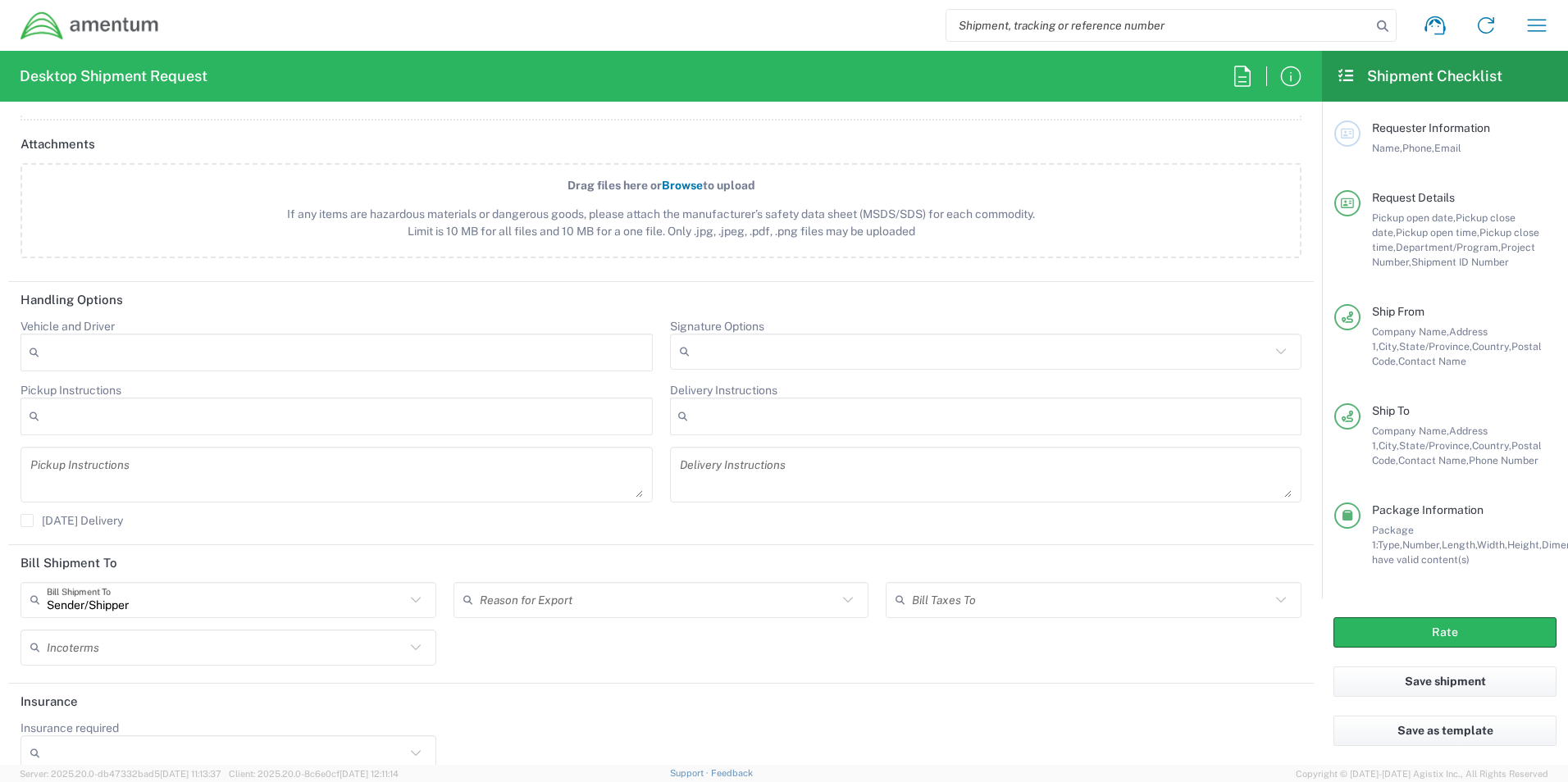
scroll to position [1941, 0]
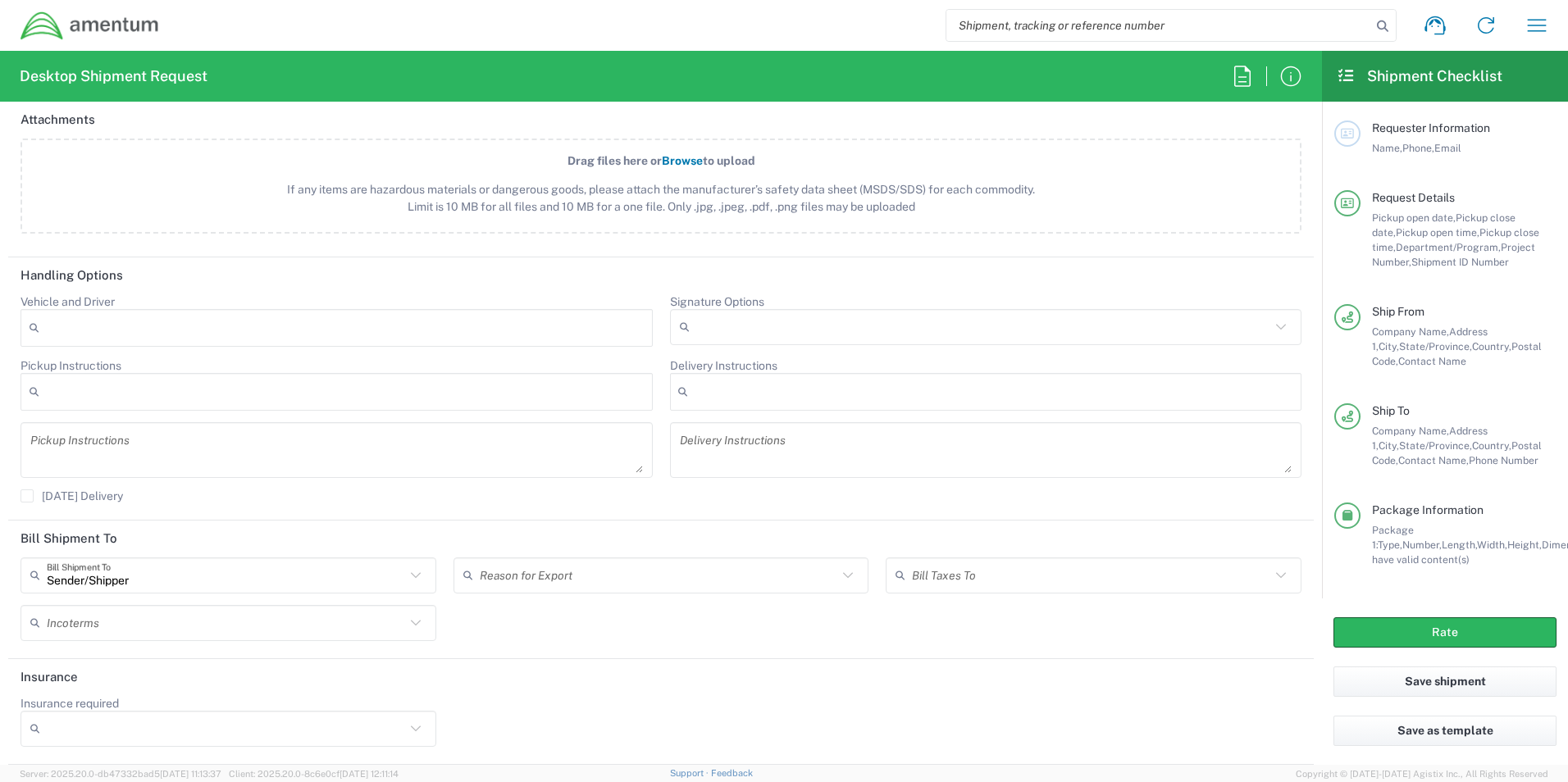
click at [730, 333] on input "Signature Options" at bounding box center [984, 326] width 575 height 26
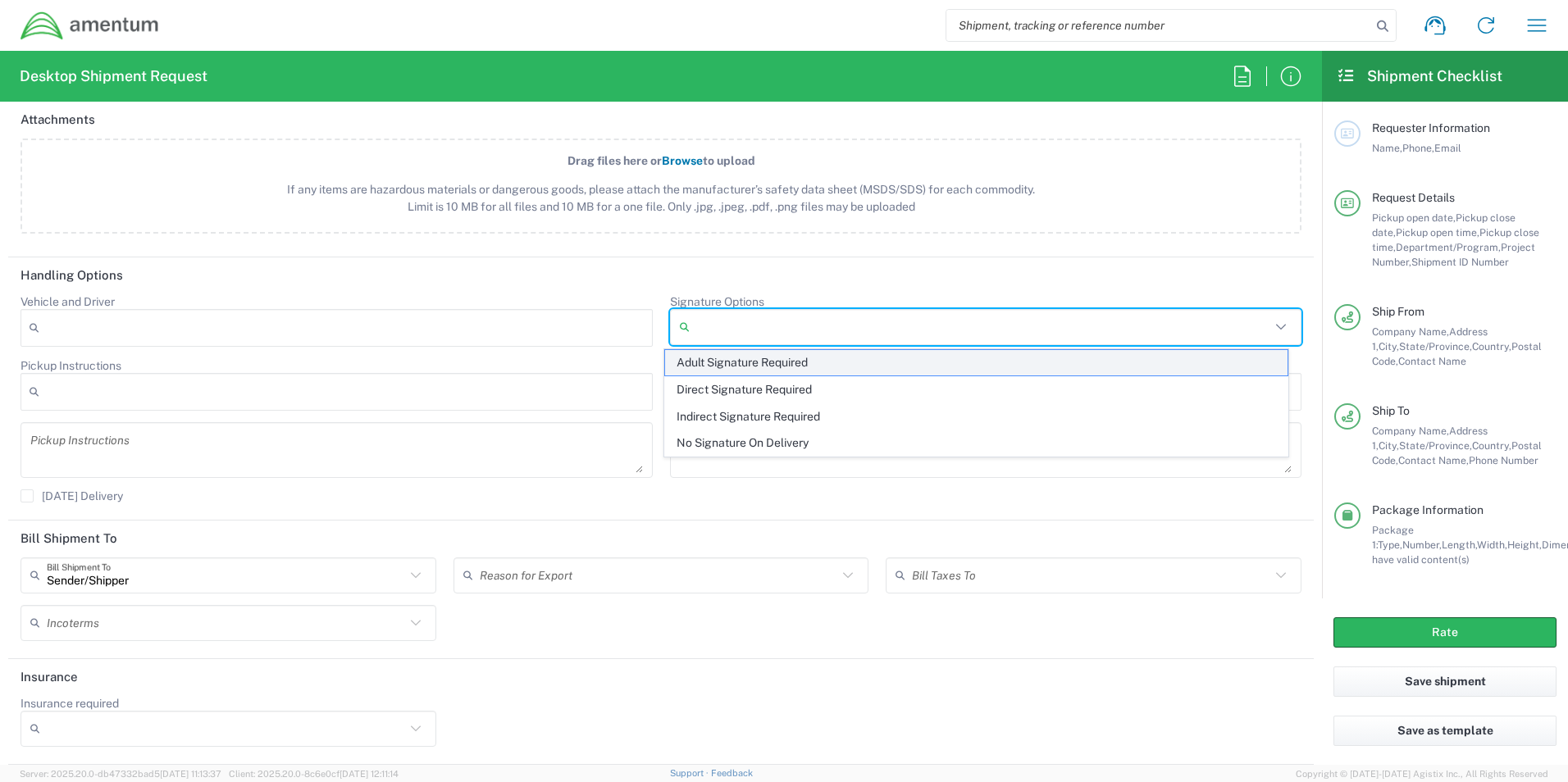
click at [731, 364] on span "Adult Signature Required" at bounding box center [976, 363] width 622 height 25
type input "Adult Signature Required"
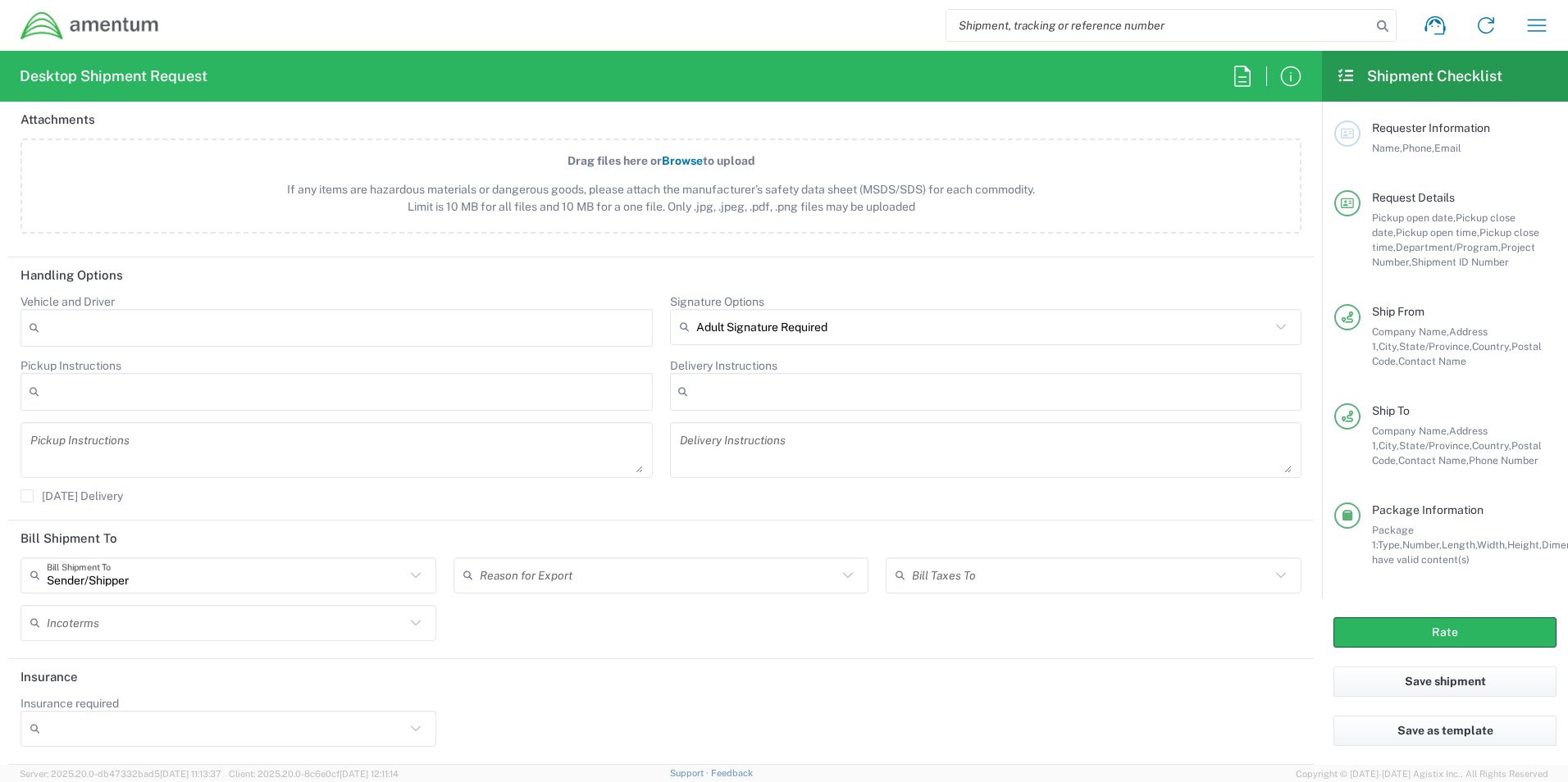
click at [192, 732] on input "Insurance required" at bounding box center [226, 729] width 359 height 26
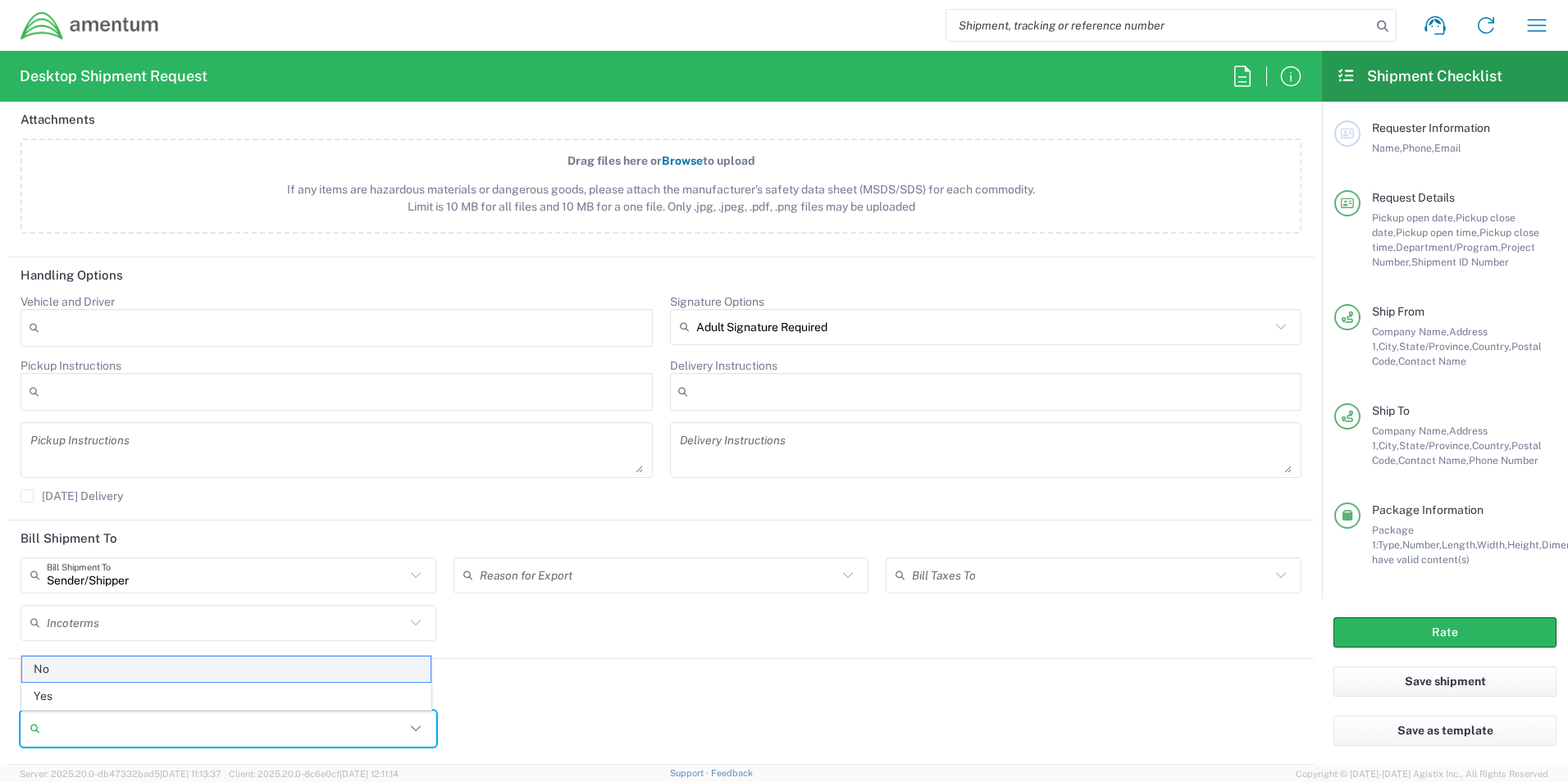
click at [140, 663] on span "No" at bounding box center [227, 670] width 408 height 25
type input "No"
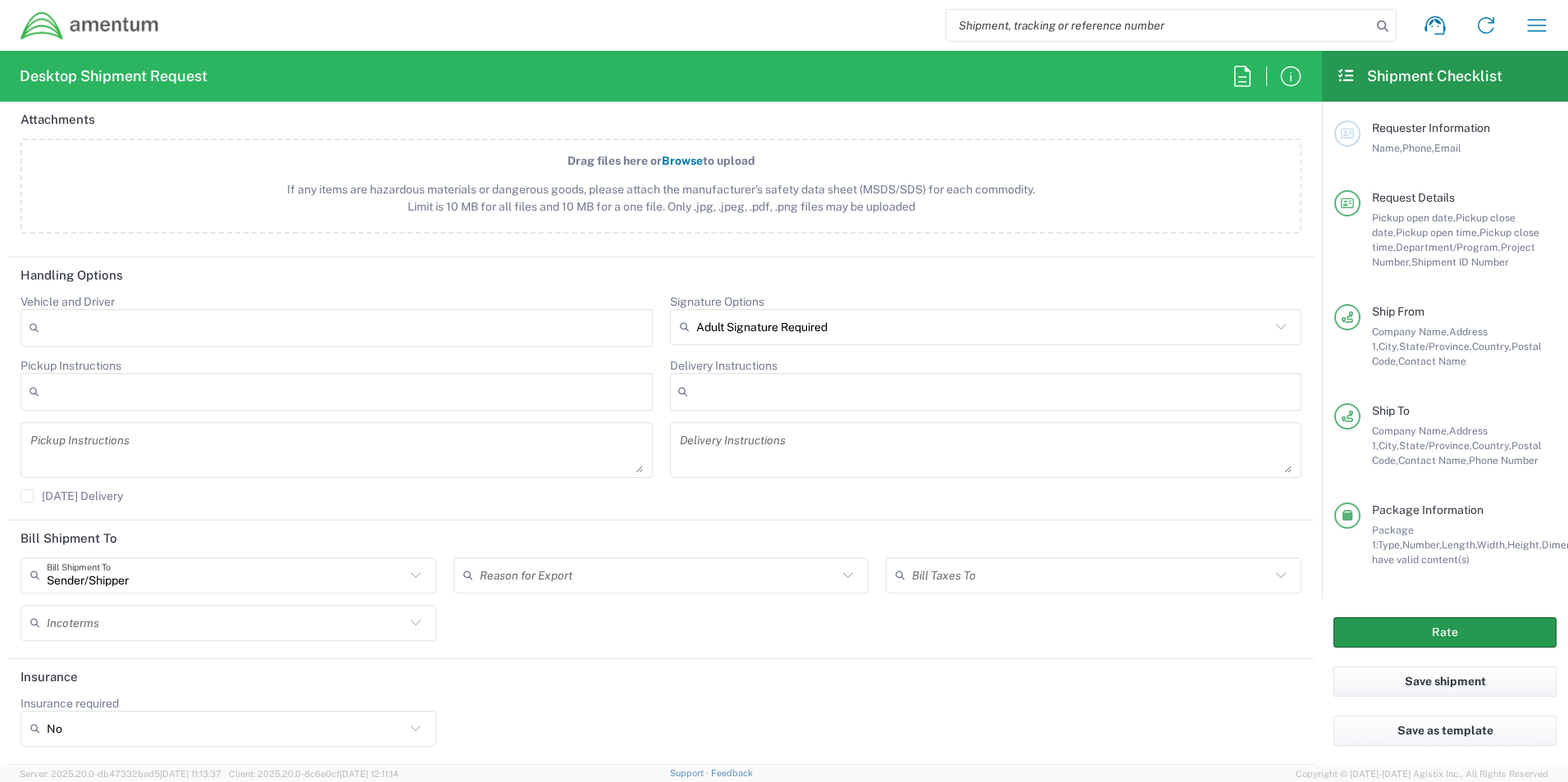
click at [929, 627] on button "Rate" at bounding box center [1446, 633] width 223 height 31
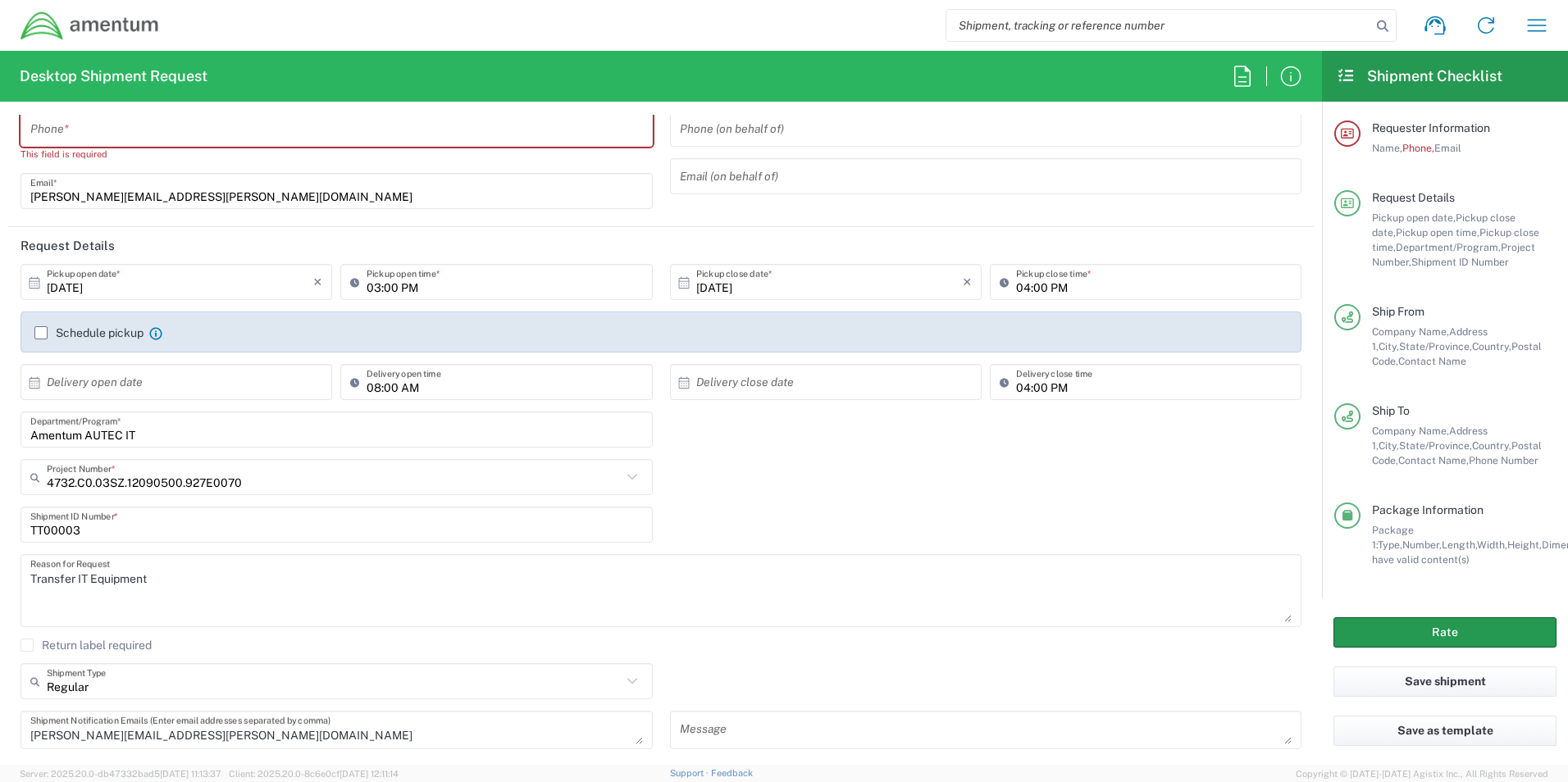
scroll to position [0, 0]
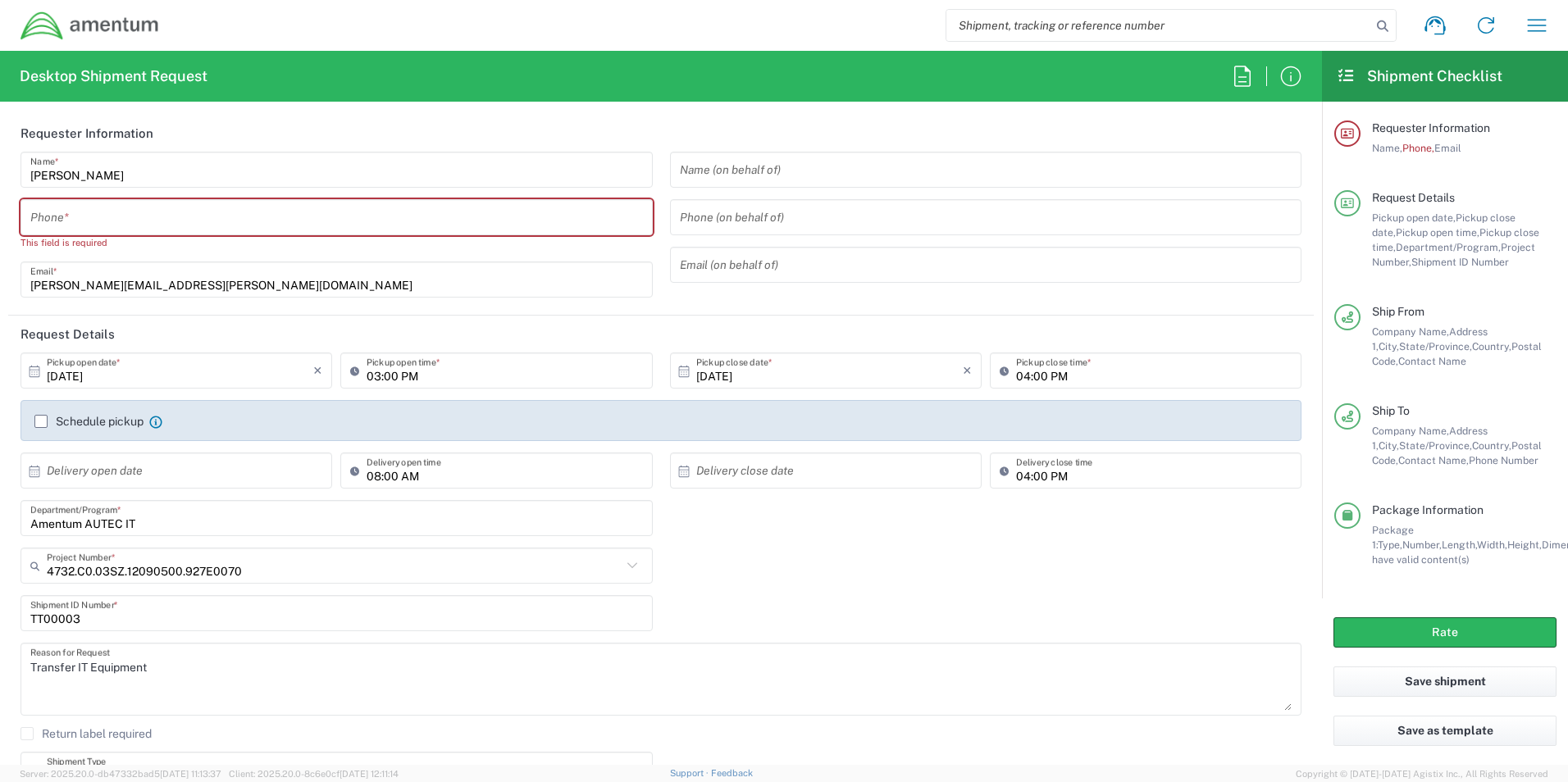
click at [929, 126] on span "Requester Information" at bounding box center [1430, 128] width 118 height 13
click at [144, 206] on input "tel" at bounding box center [337, 218] width 613 height 29
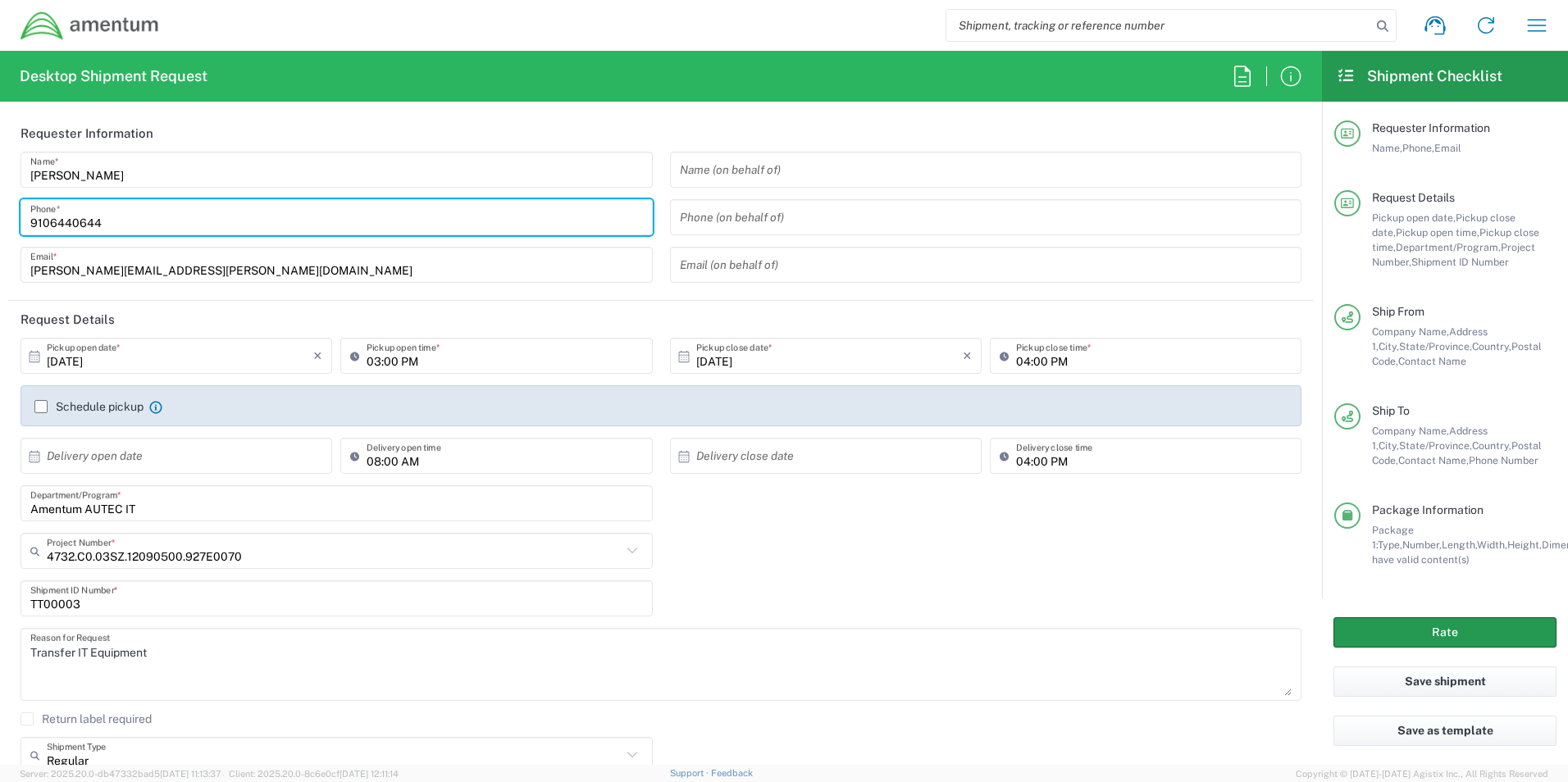
type input "9106440644"
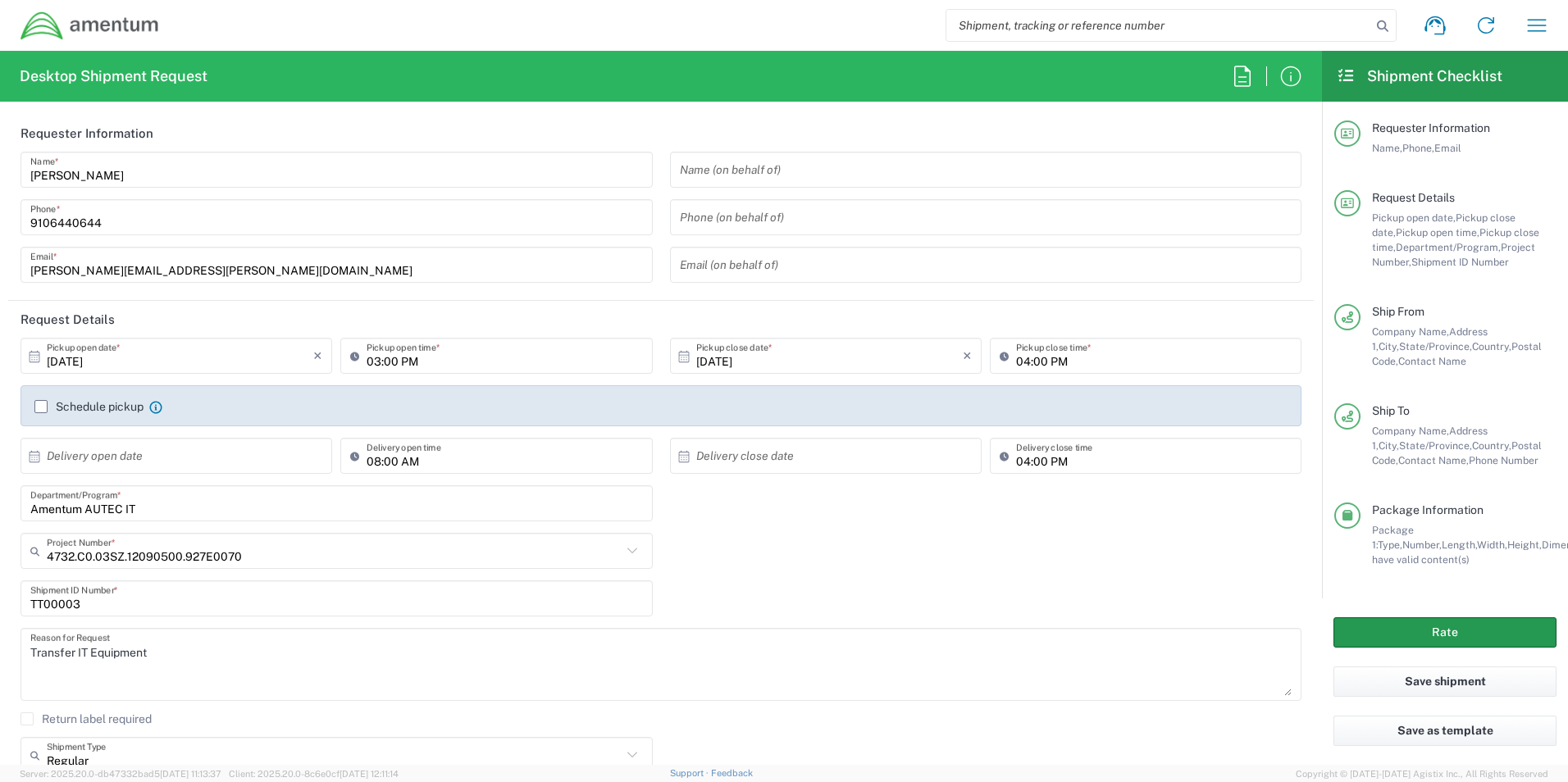
click at [929, 626] on button "Rate" at bounding box center [1446, 633] width 223 height 31
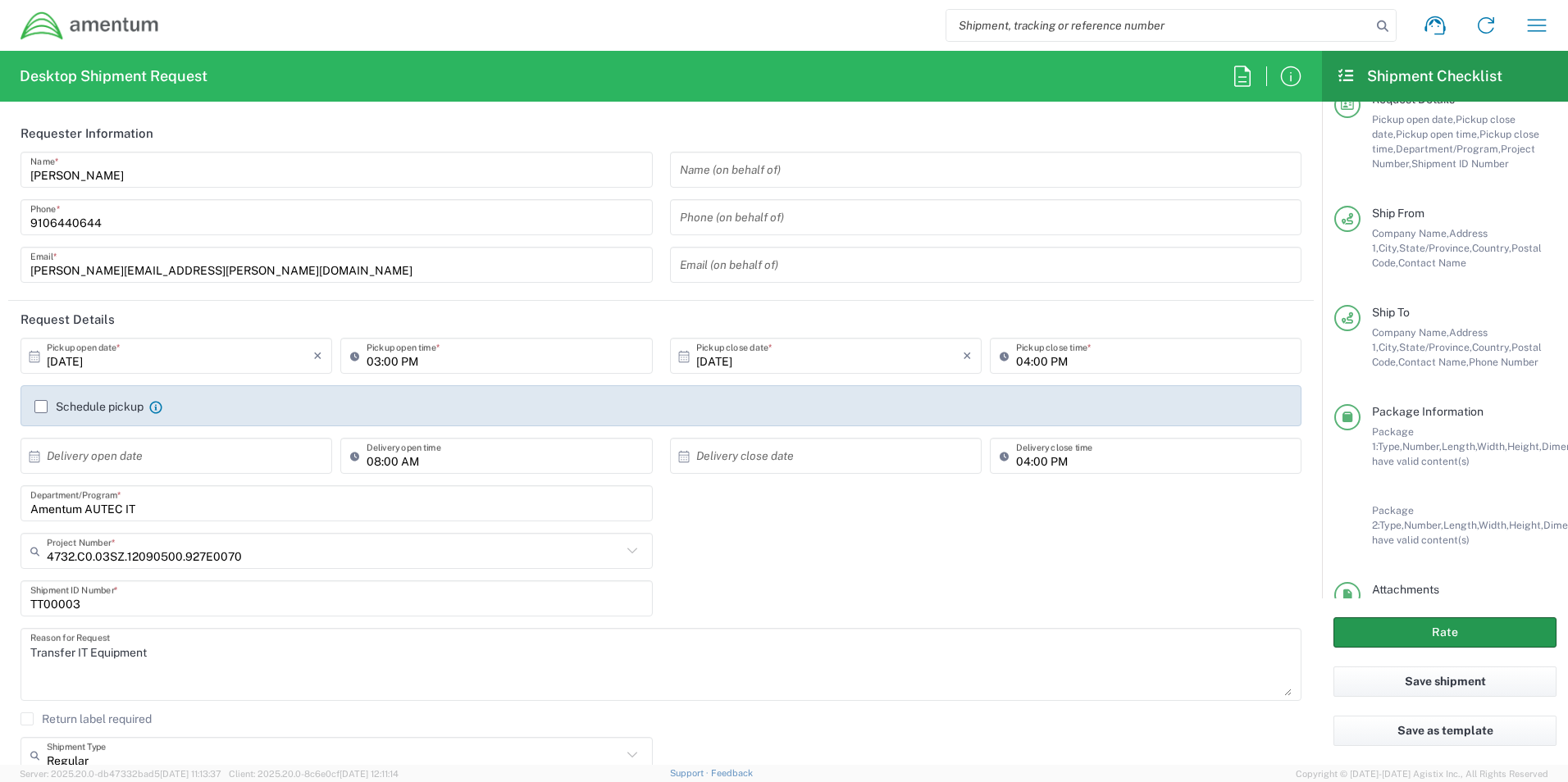
scroll to position [196, 0]
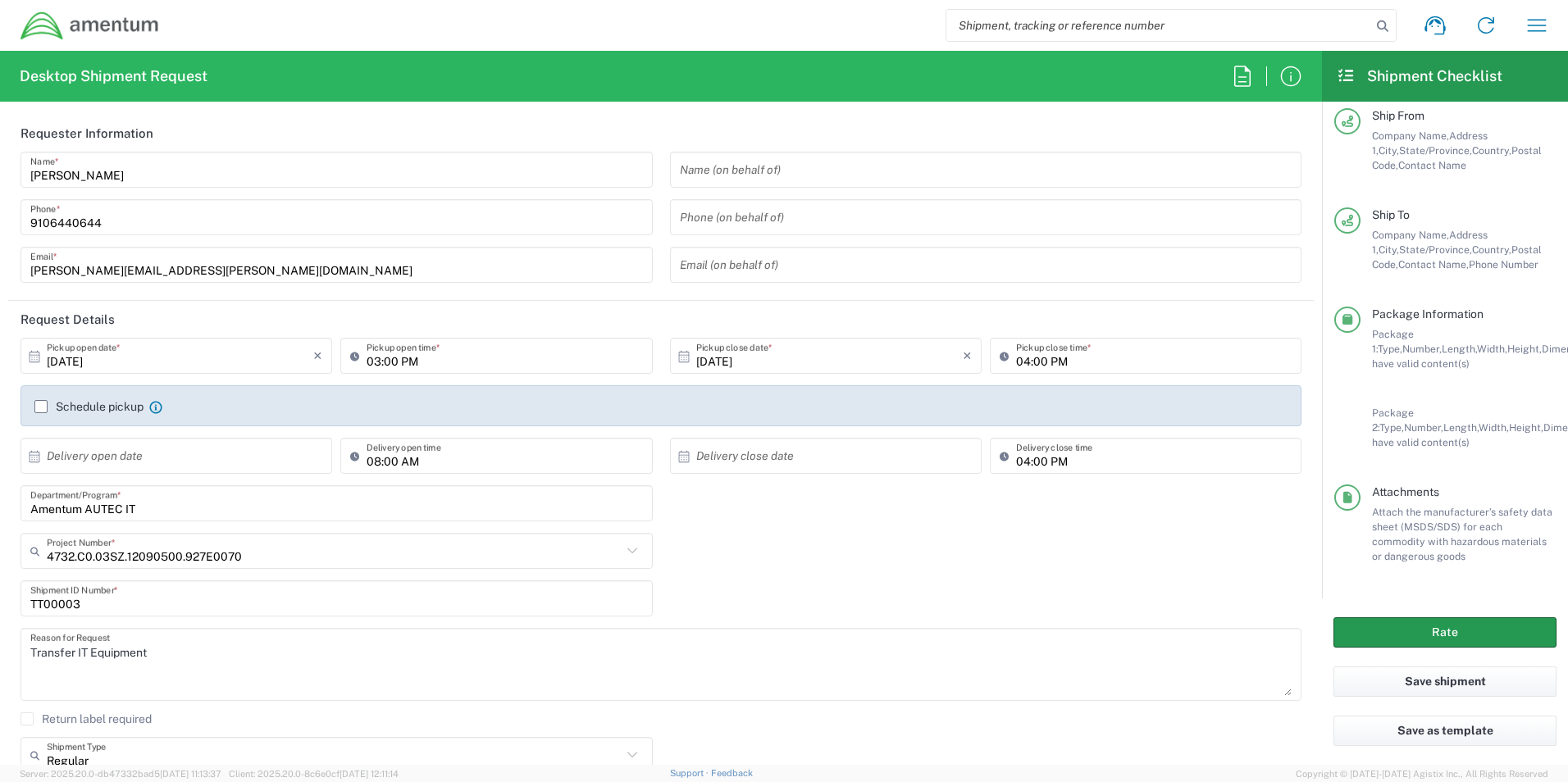
click at [929, 632] on button "Rate" at bounding box center [1446, 633] width 223 height 31
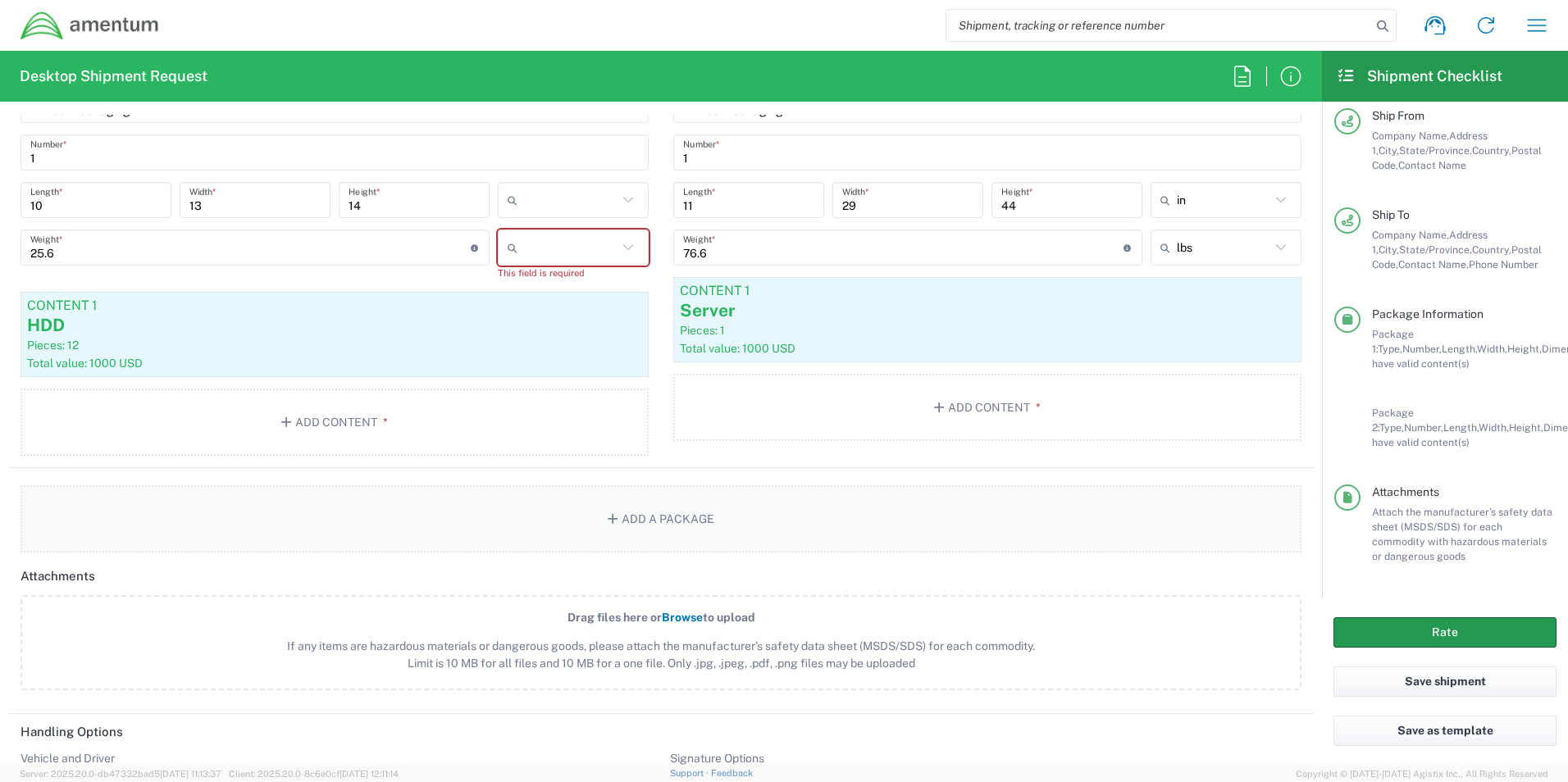
scroll to position [1448, 0]
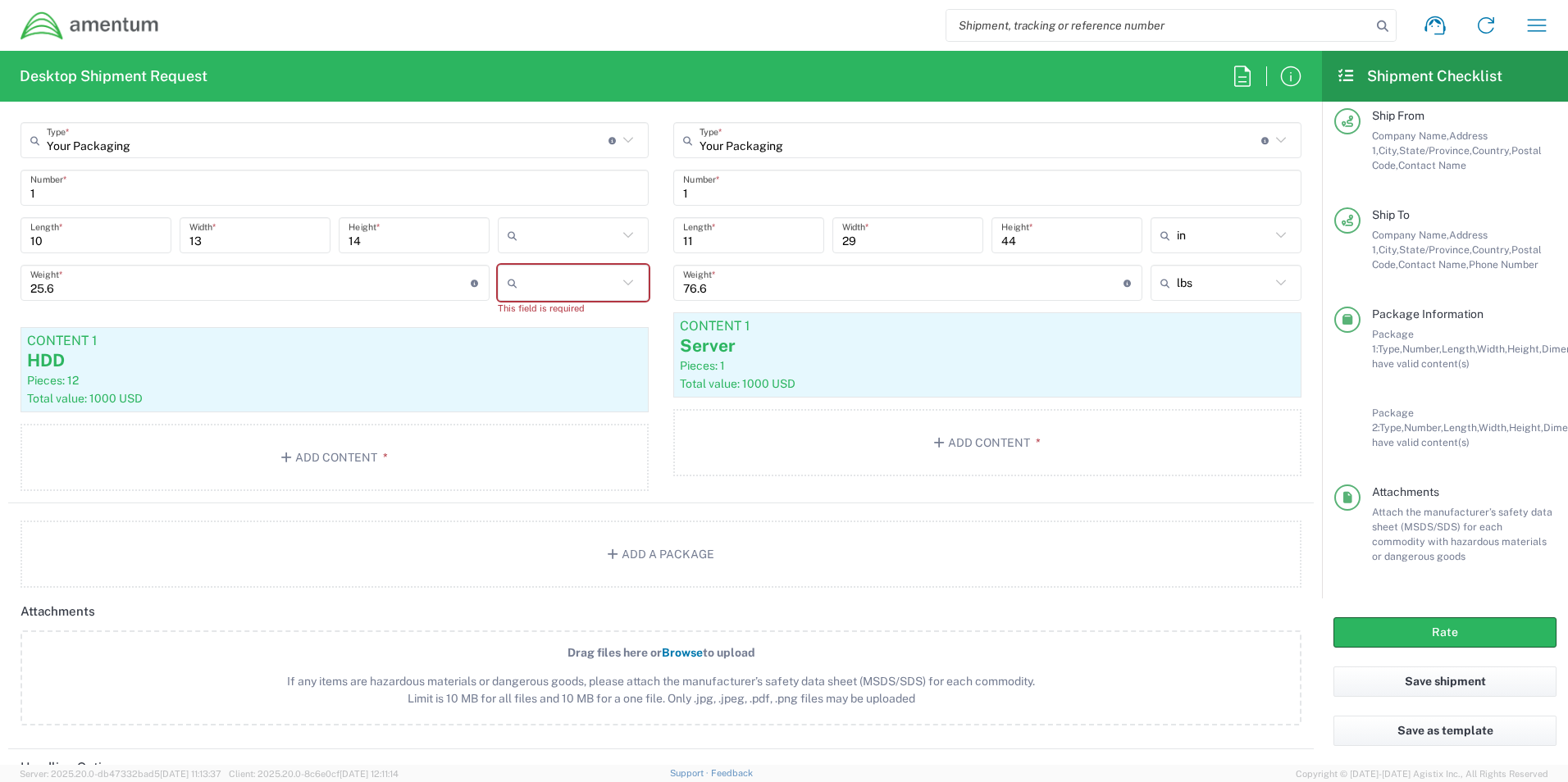
click at [566, 282] on input "text" at bounding box center [571, 282] width 94 height 26
click at [520, 351] on span "lbs" at bounding box center [567, 345] width 146 height 25
type input "lbs"
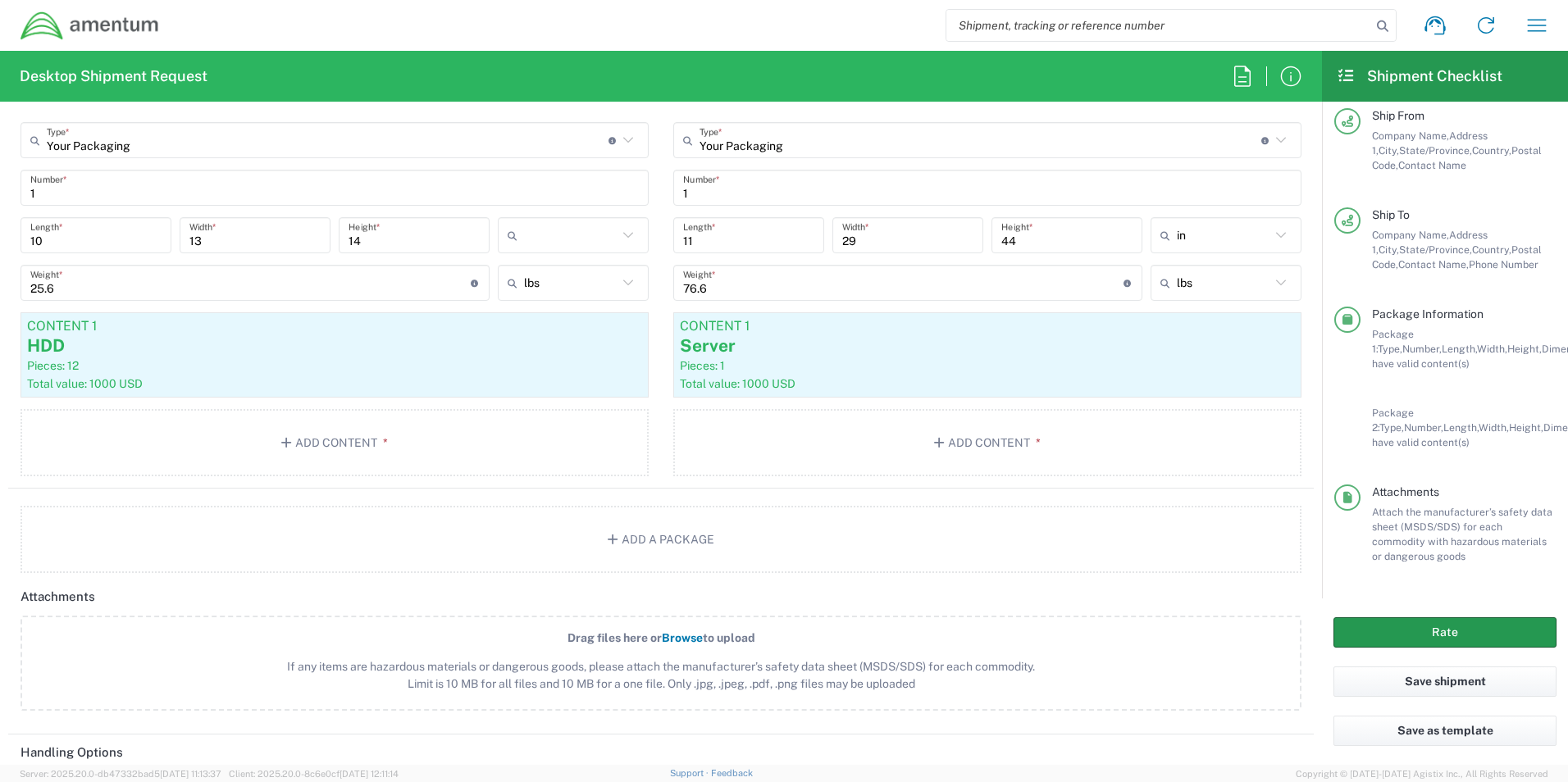
click at [929, 627] on button "Rate" at bounding box center [1446, 633] width 223 height 31
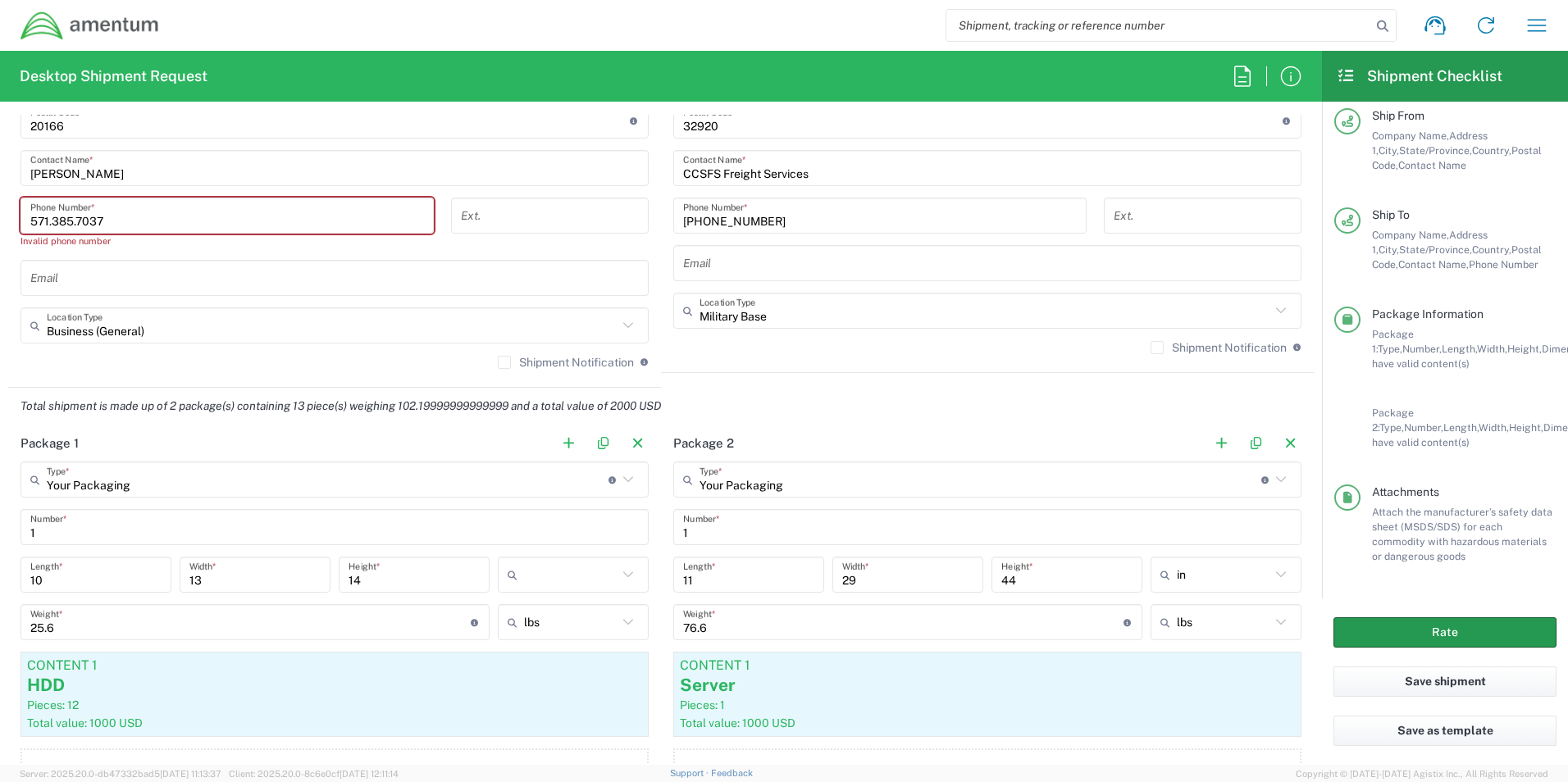
scroll to position [1106, 0]
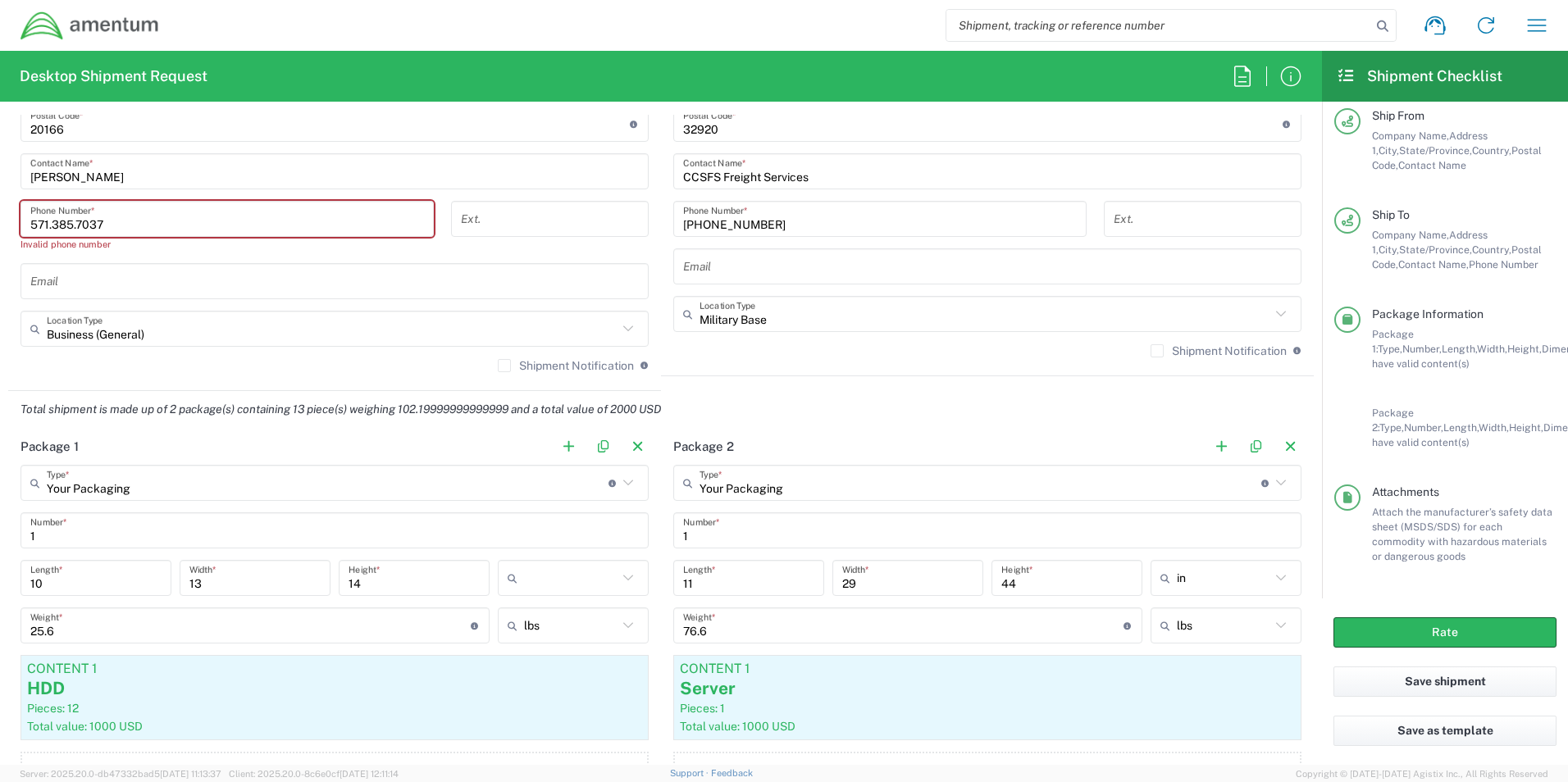
click at [79, 227] on input "571.385.7037" at bounding box center [227, 219] width 394 height 29
click at [51, 226] on input "571.3857037" at bounding box center [227, 219] width 394 height 29
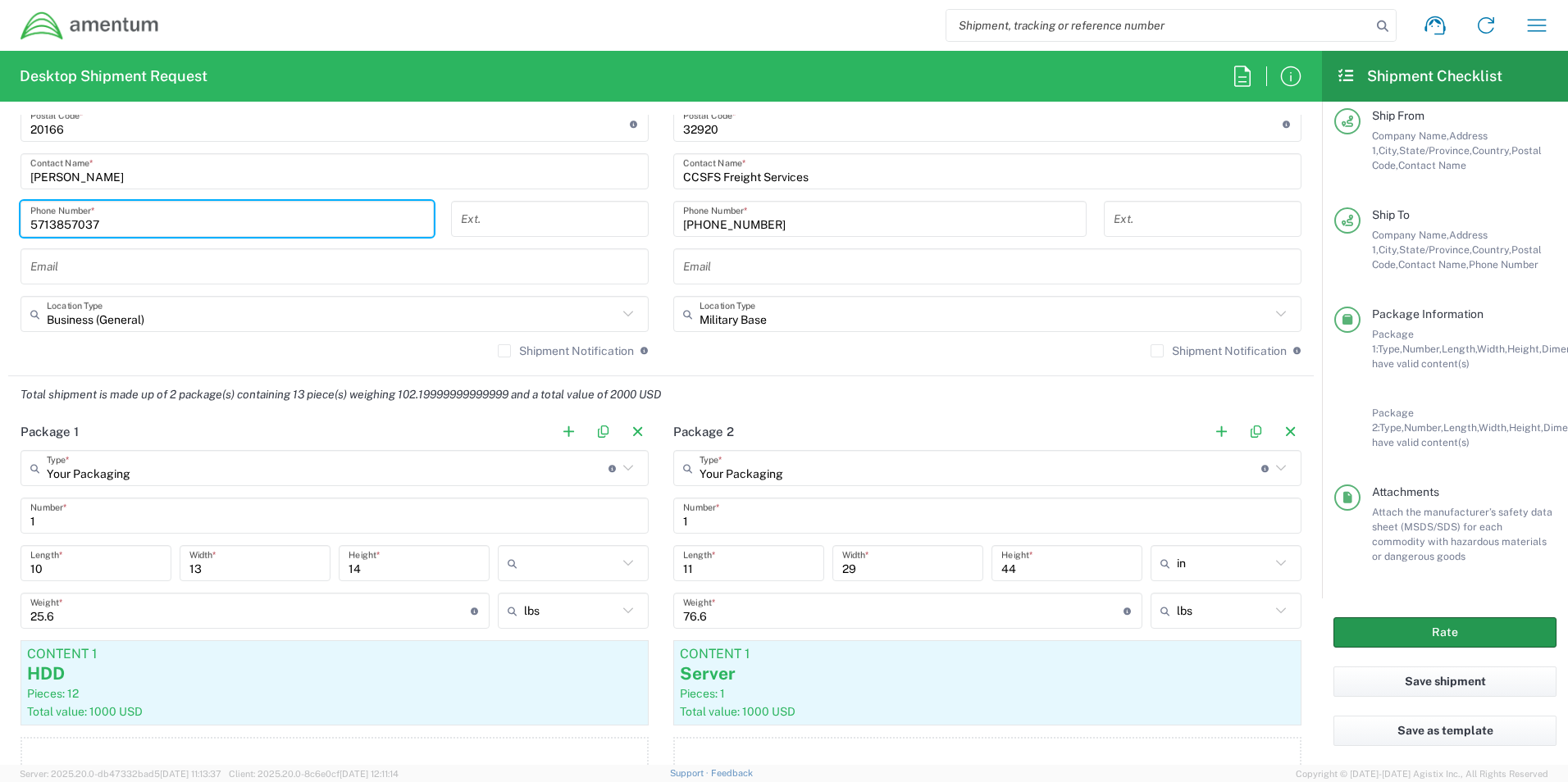
type input "5713857037"
click at [929, 627] on button "Rate" at bounding box center [1446, 633] width 223 height 31
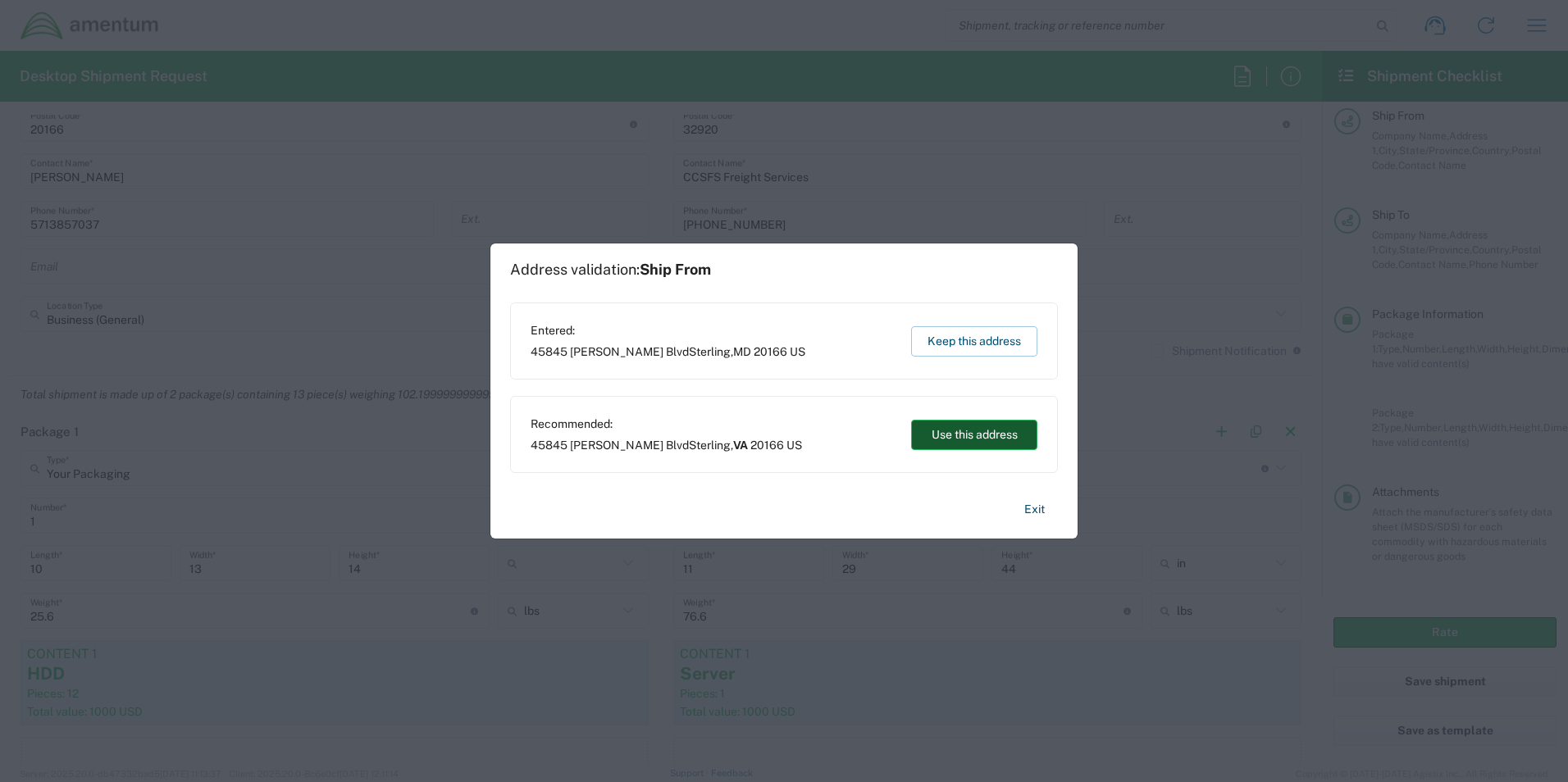
click at [929, 432] on button "Use this address" at bounding box center [975, 435] width 127 height 31
type input "[US_STATE]"
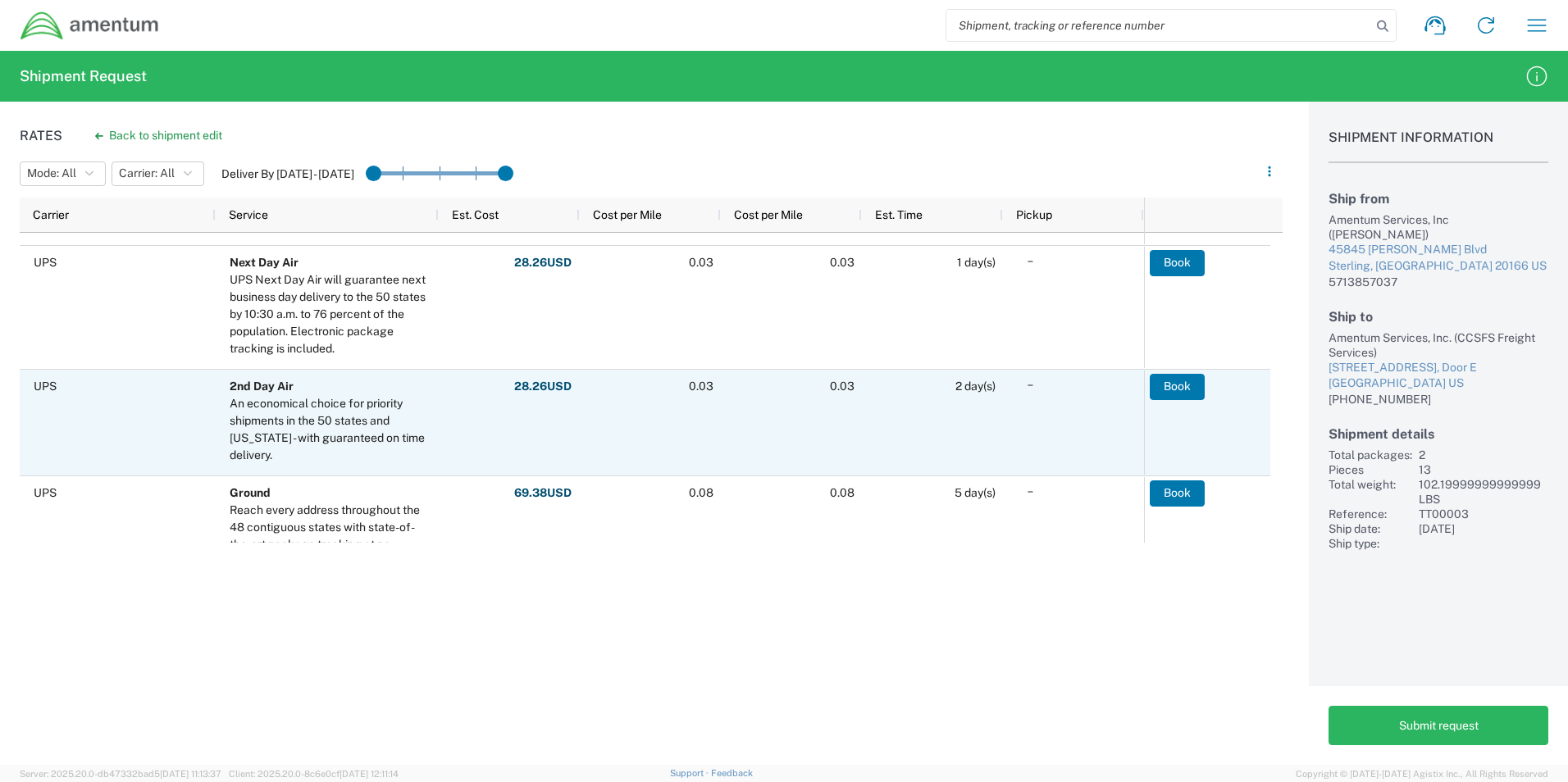
click at [298, 424] on div "An economical choice for priority shipments in the 50 states and [US_STATE] - w…" at bounding box center [330, 430] width 201 height 69
click at [929, 387] on button "Book" at bounding box center [1177, 387] width 55 height 26
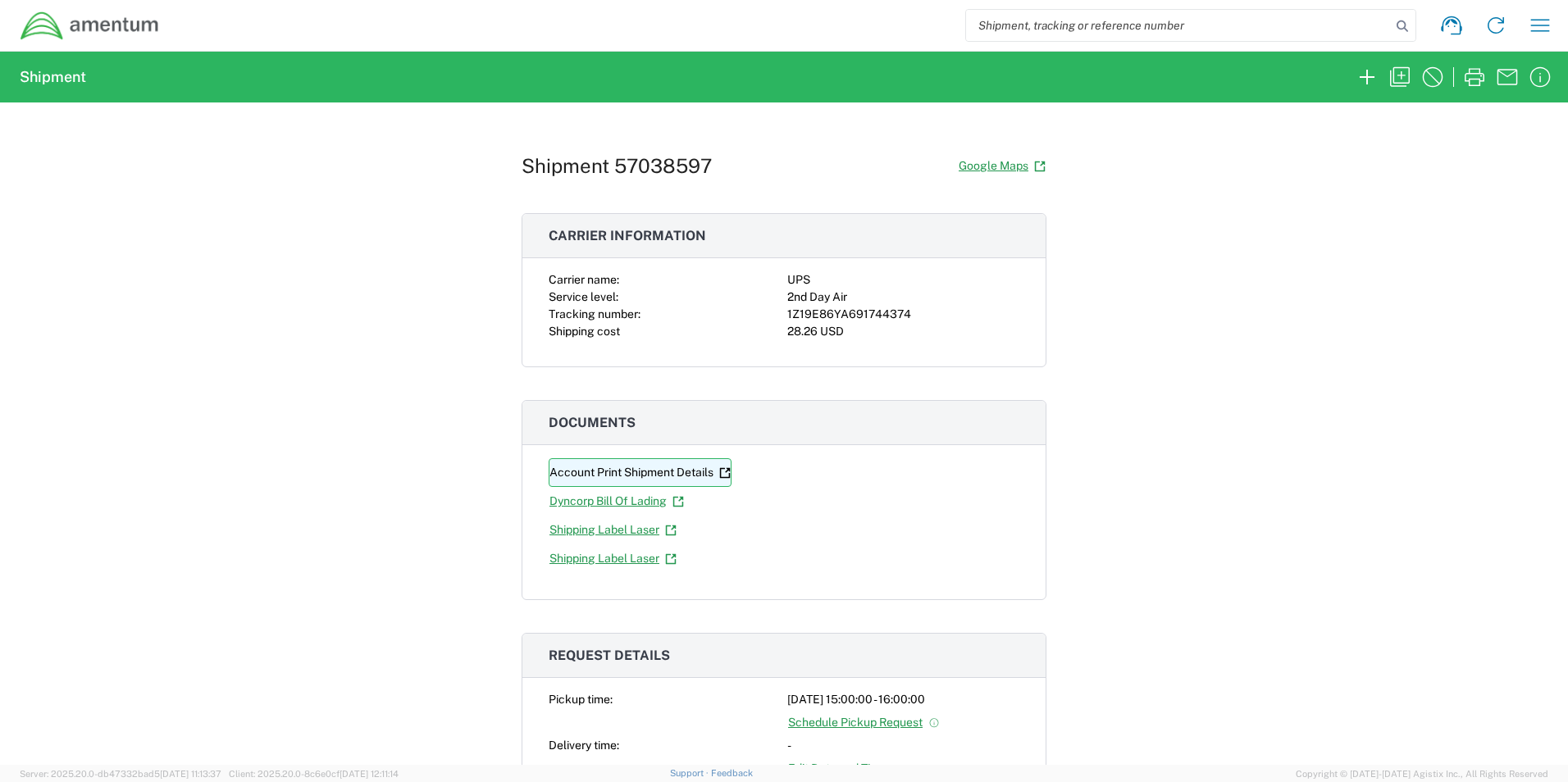
click at [592, 471] on link "Account Print Shipment Details" at bounding box center [639, 473] width 183 height 29
click at [613, 500] on link "Dyncorp Bill Of Lading" at bounding box center [616, 502] width 136 height 29
click at [604, 533] on link "Shipping Label Laser" at bounding box center [612, 530] width 129 height 29
click at [622, 560] on link "Shipping Label Laser" at bounding box center [612, 559] width 129 height 29
